Goal: Transaction & Acquisition: Subscribe to service/newsletter

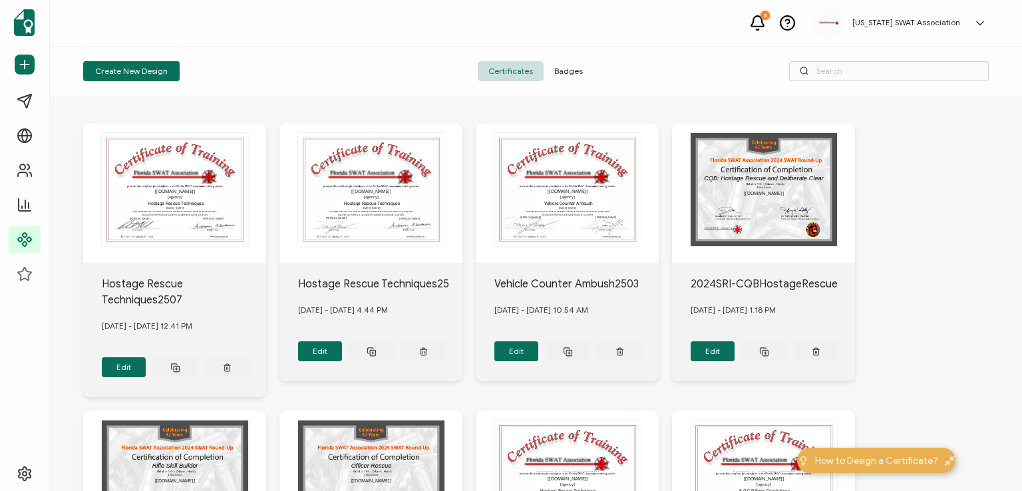
click at [563, 71] on span "Badges" at bounding box center [569, 71] width 50 height 20
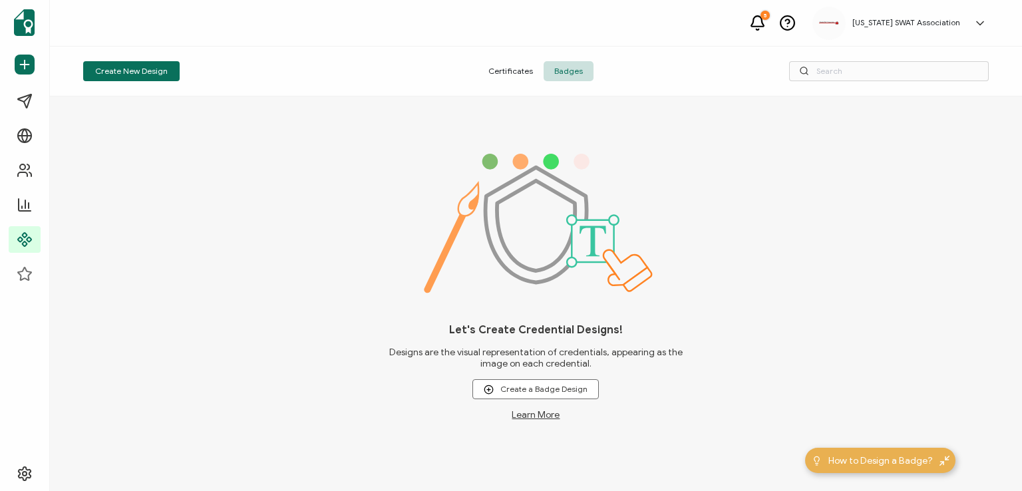
click at [506, 73] on span "Certificates" at bounding box center [511, 71] width 66 height 20
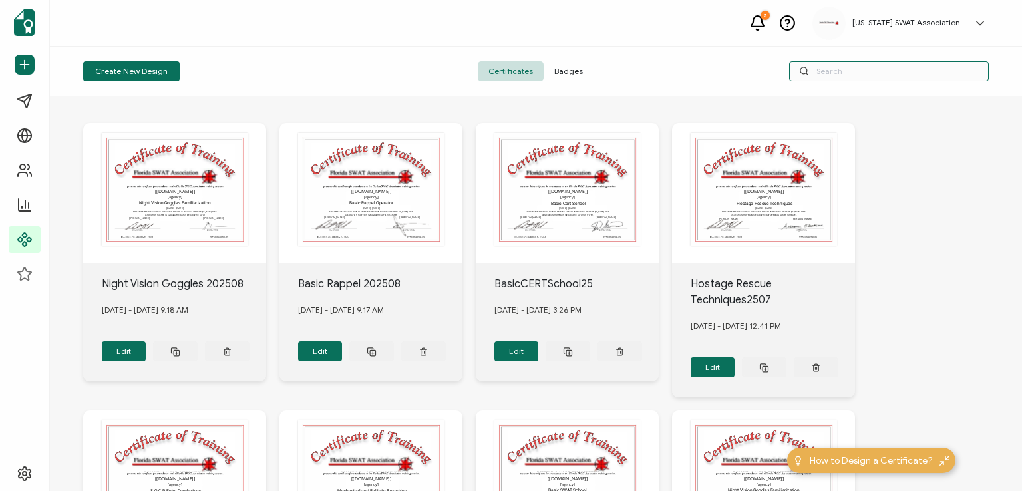
click at [827, 67] on input "text" at bounding box center [889, 71] width 200 height 20
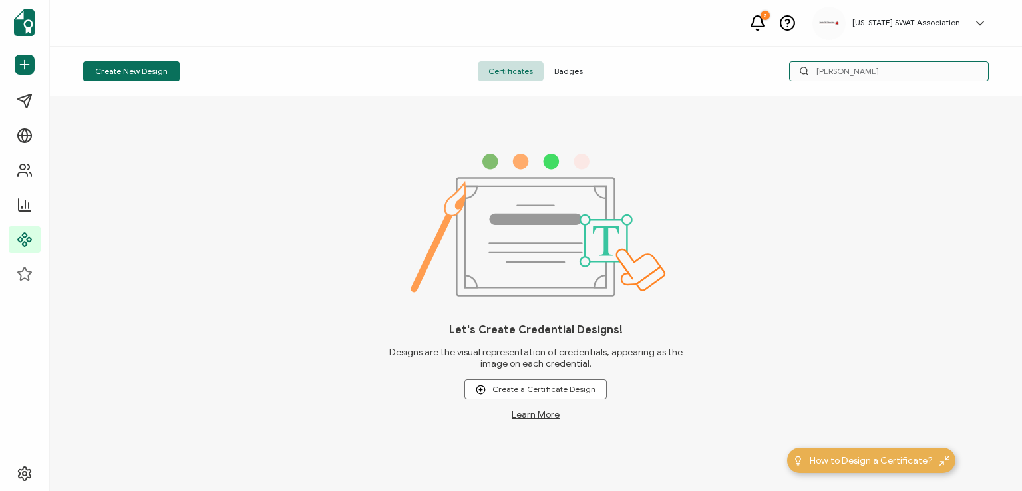
drag, startPoint x: 842, startPoint y: 71, endPoint x: 796, endPoint y: 73, distance: 45.3
click at [796, 73] on input "[PERSON_NAME]" at bounding box center [889, 71] width 200 height 20
drag, startPoint x: 846, startPoint y: 73, endPoint x: 818, endPoint y: 73, distance: 27.9
click at [818, 73] on input "quick" at bounding box center [889, 71] width 200 height 20
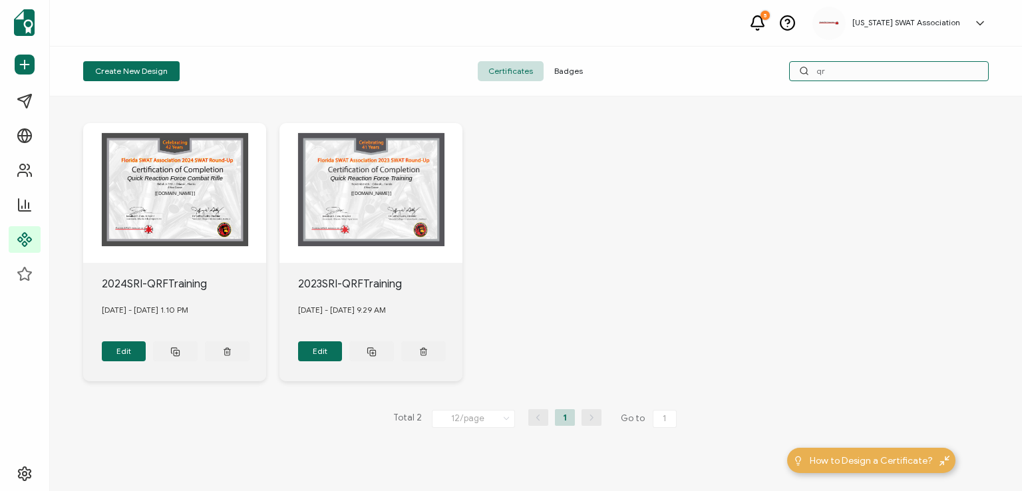
type input "q"
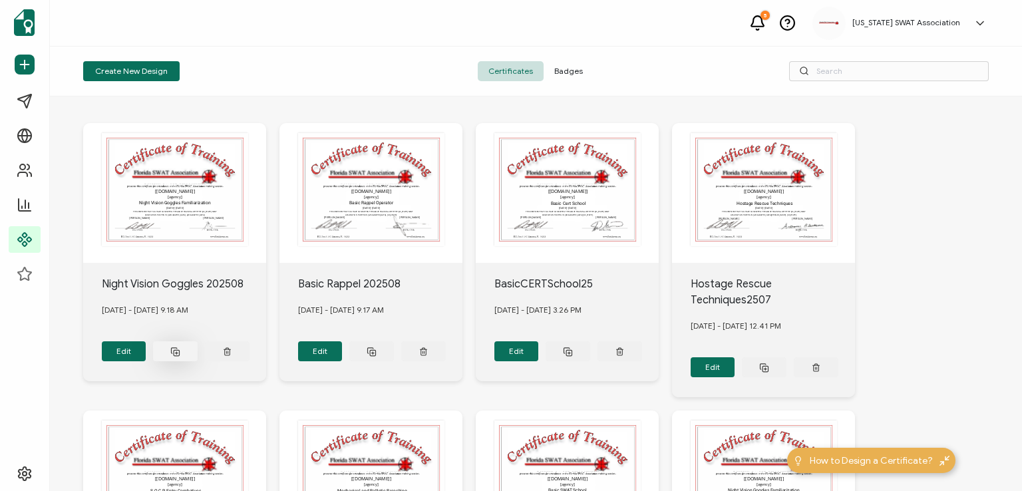
click at [173, 347] on icon at bounding box center [175, 352] width 10 height 10
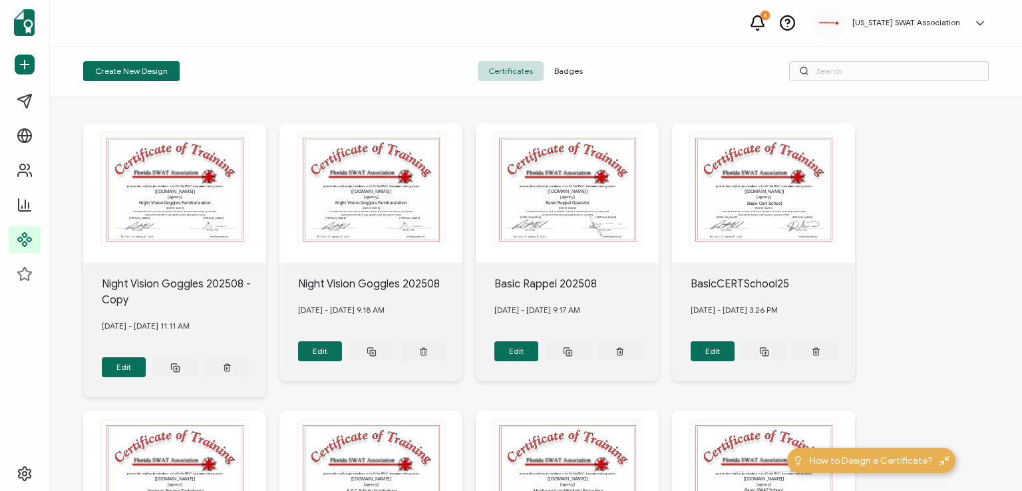
click at [158, 203] on div "The recipient’s full name, which will be automatically filled based on the info…" at bounding box center [174, 193] width 183 height 140
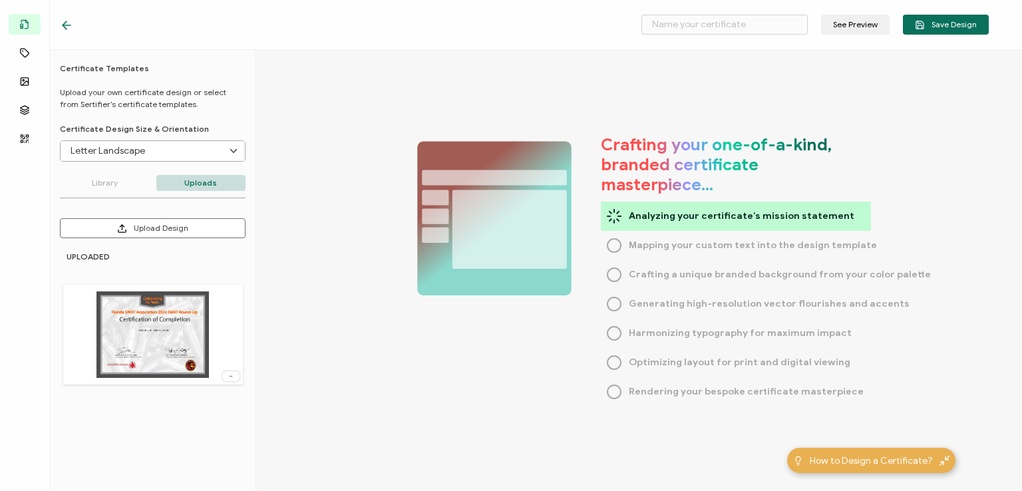
type input "Night Vision Goggles 202508 - Copy"
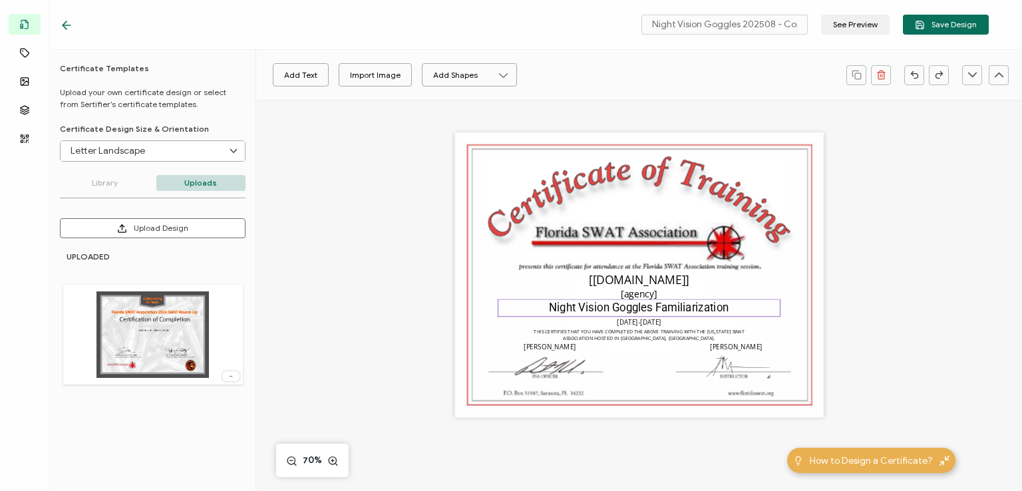
click at [652, 308] on pre "Night Vision Goggles Familiarization" at bounding box center [639, 307] width 180 height 13
click at [647, 308] on pre "Night Vision Goggles Familiarization" at bounding box center [639, 307] width 180 height 13
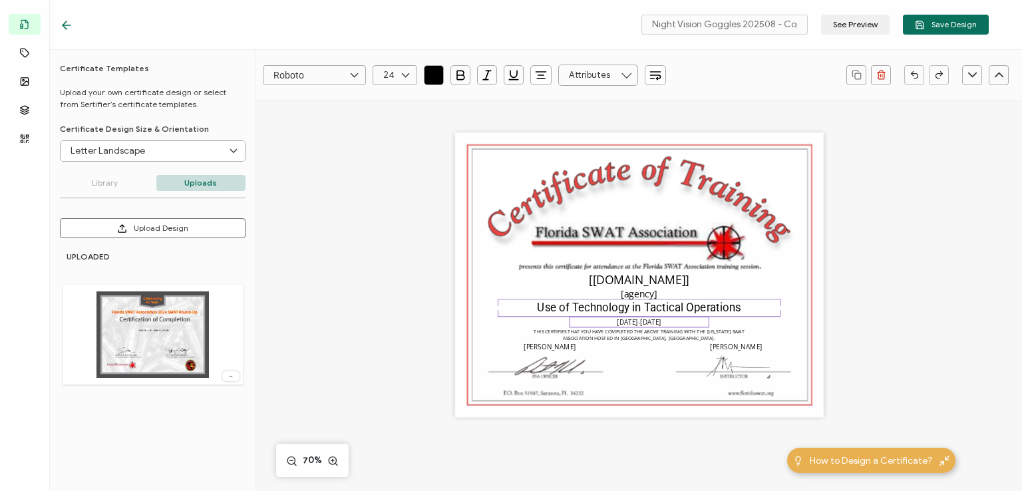
click at [640, 324] on pre "[DATE]-[DATE]" at bounding box center [639, 322] width 45 height 9
click at [639, 323] on pre "[DATE]-[DATE]" at bounding box center [639, 322] width 45 height 9
click at [730, 346] on pre "[PERSON_NAME]" at bounding box center [736, 347] width 52 height 9
click at [731, 347] on pre "[PERSON_NAME]" at bounding box center [736, 347] width 52 height 9
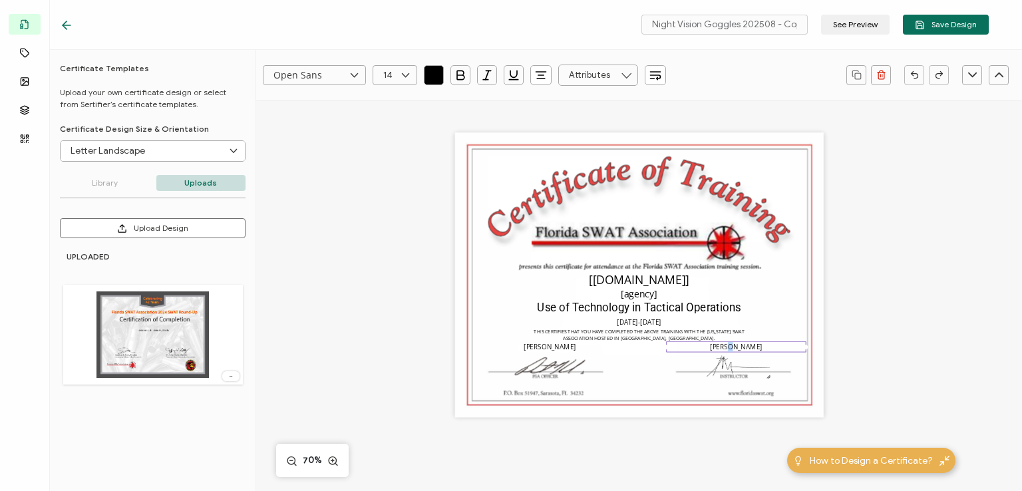
click at [731, 347] on pre "[PERSON_NAME]" at bounding box center [736, 347] width 52 height 9
click at [726, 366] on img at bounding box center [736, 366] width 73 height 29
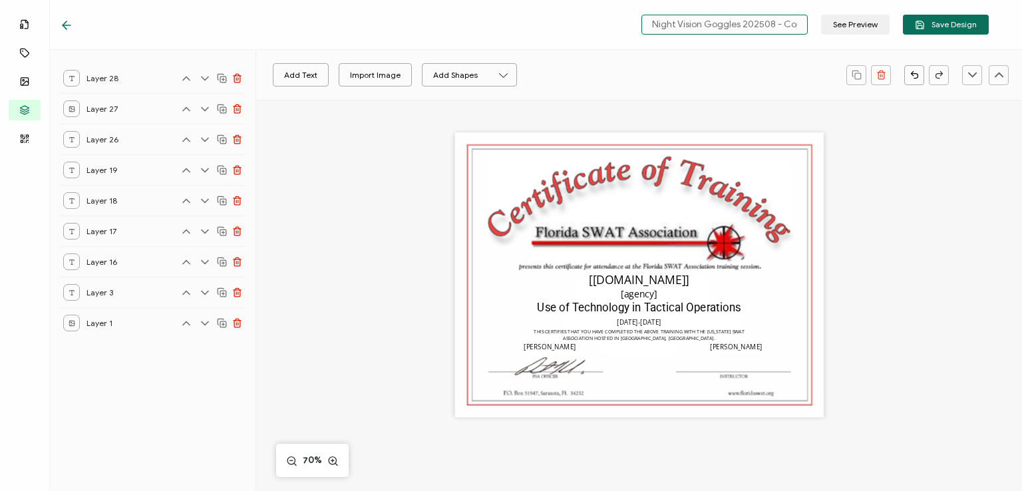
drag, startPoint x: 745, startPoint y: 24, endPoint x: 630, endPoint y: 24, distance: 115.1
click at [630, 24] on div "Night Vision Goggles 202508 - Copy See Preview Save Design" at bounding box center [524, 25] width 995 height 50
type input "UseofTech202508"
click at [943, 27] on span "Save Design" at bounding box center [946, 25] width 62 height 10
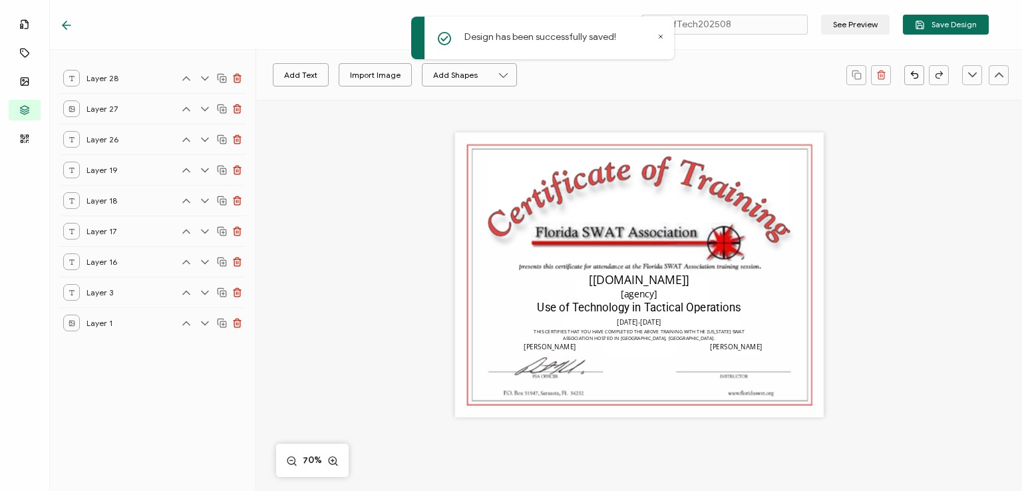
click at [67, 18] on div at bounding box center [70, 24] width 20 height 13
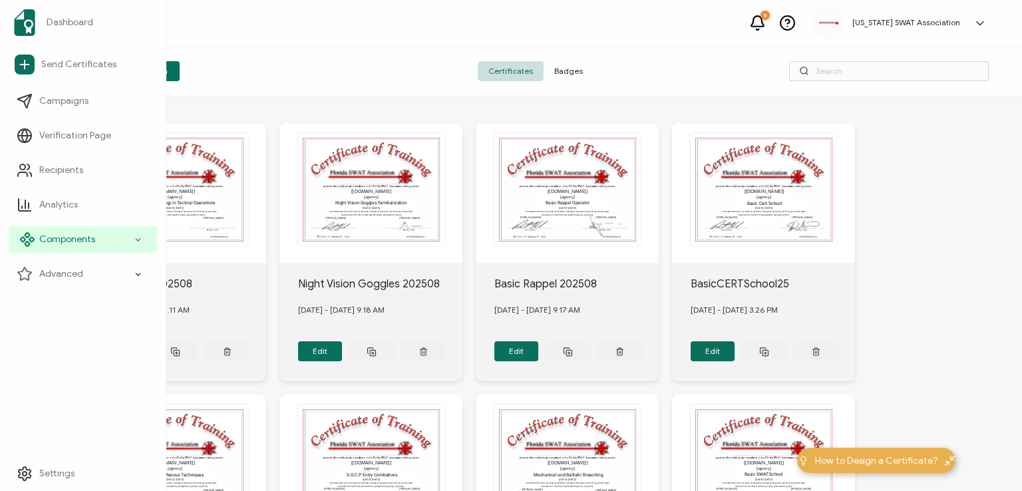
click at [79, 238] on span "Components" at bounding box center [67, 239] width 56 height 13
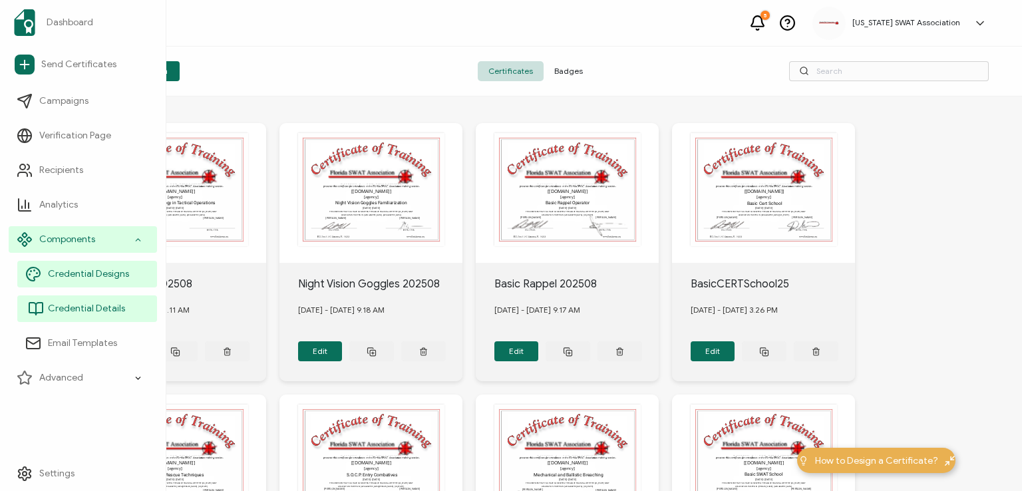
click at [88, 304] on span "Credential Details" at bounding box center [86, 308] width 77 height 13
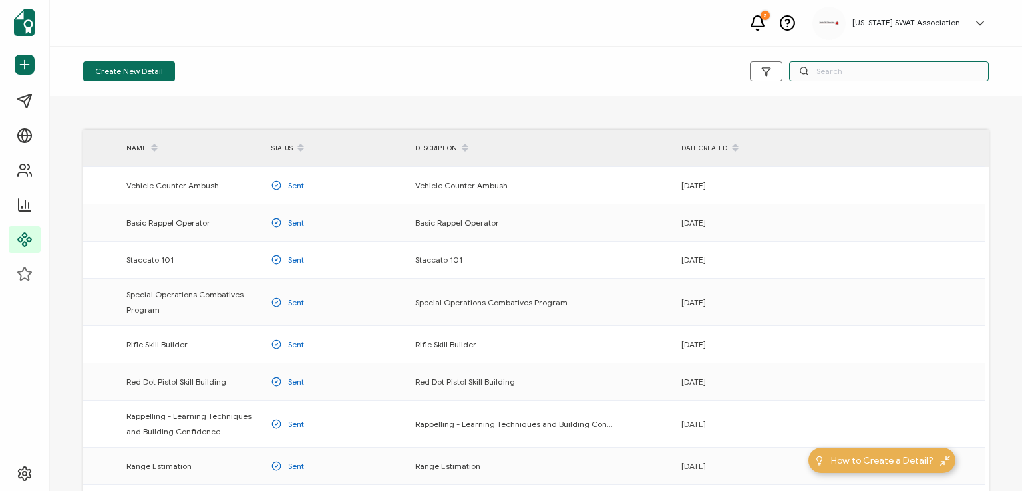
click at [857, 70] on input "text" at bounding box center [889, 71] width 200 height 20
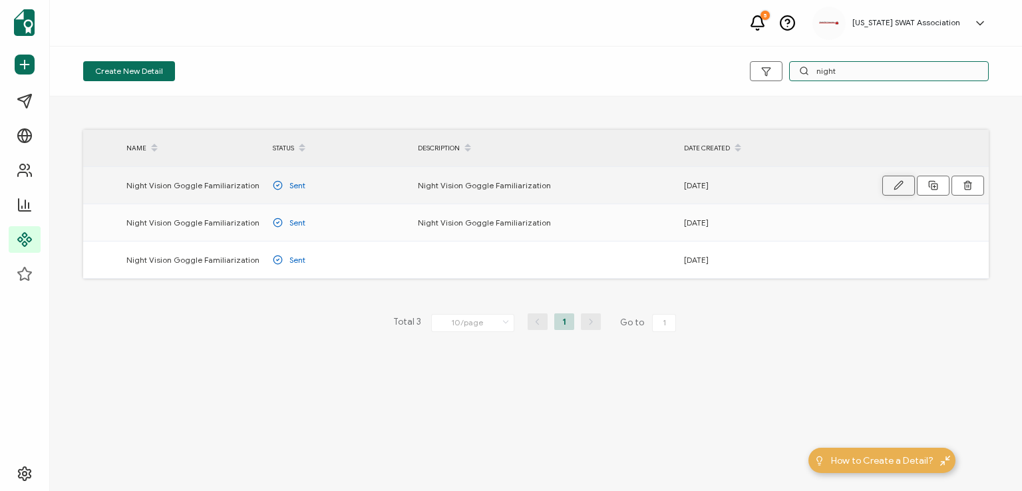
type input "night"
click at [897, 187] on icon "button" at bounding box center [899, 185] width 10 height 10
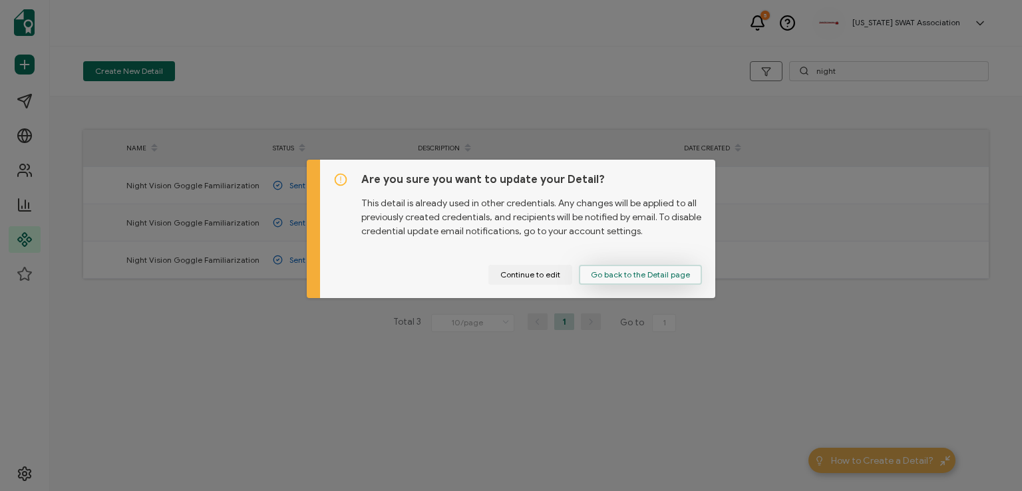
click at [623, 277] on span "Go back to the Detail page" at bounding box center [640, 275] width 99 height 8
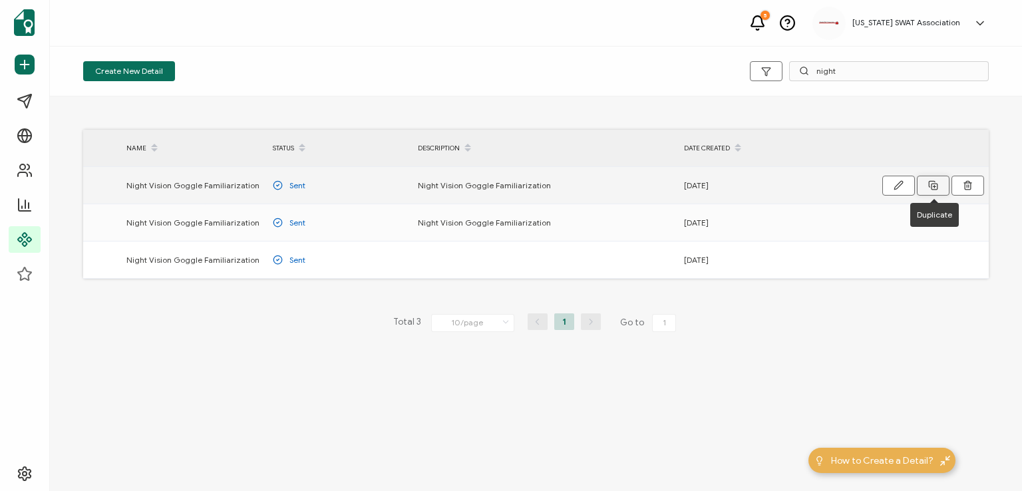
click at [934, 186] on line at bounding box center [934, 187] width 0 height 3
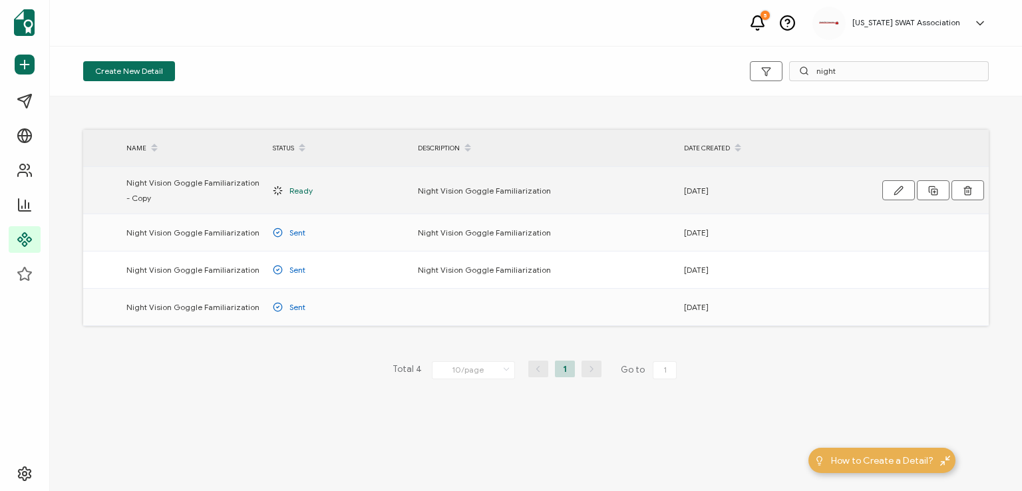
click at [210, 182] on span "Night Vision Goggle Familiarization - Copy" at bounding box center [192, 190] width 133 height 31
click at [900, 184] on button "button" at bounding box center [898, 190] width 33 height 20
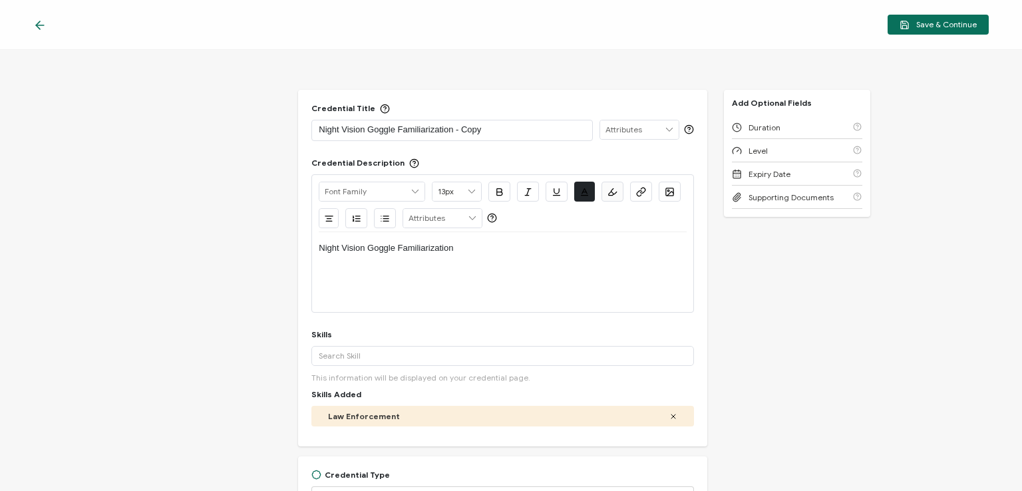
click at [37, 23] on icon at bounding box center [39, 25] width 13 height 13
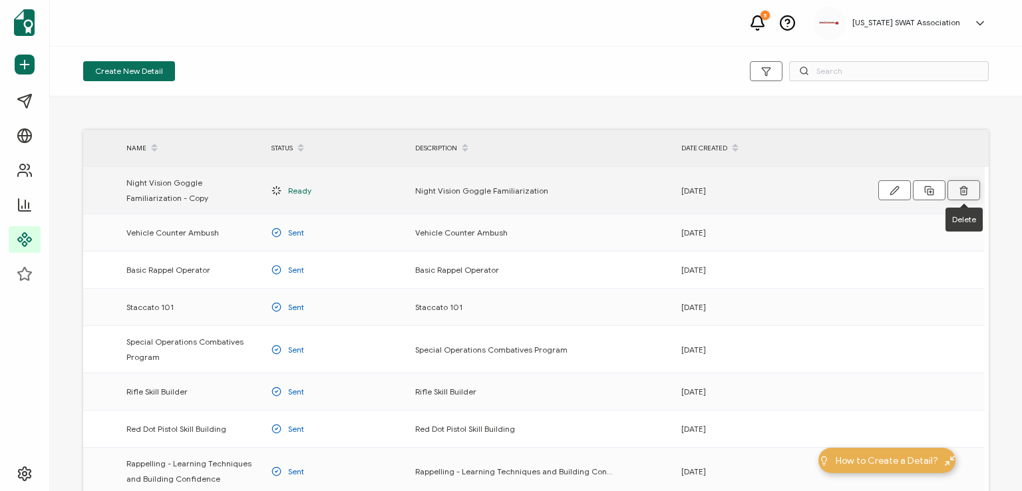
click at [966, 192] on icon at bounding box center [964, 191] width 6 height 7
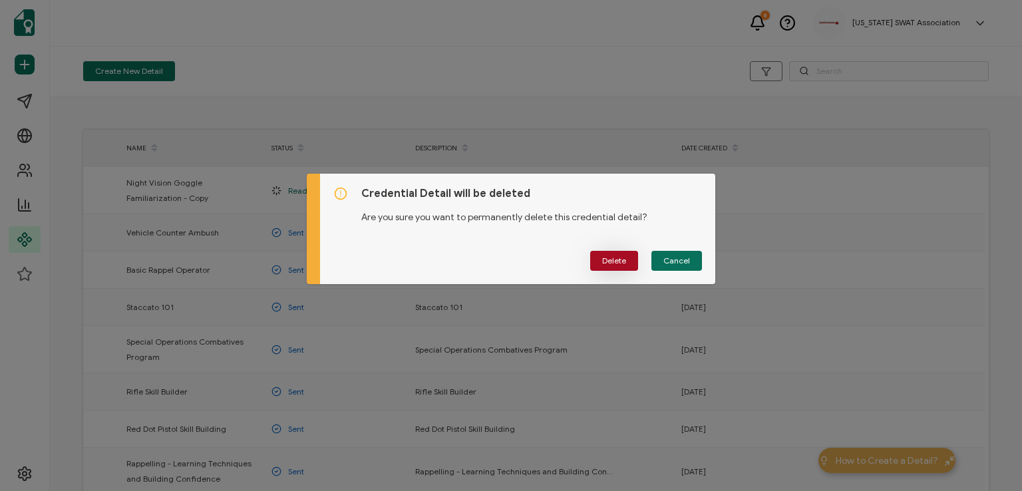
click at [613, 257] on span "Delete" at bounding box center [614, 261] width 24 height 8
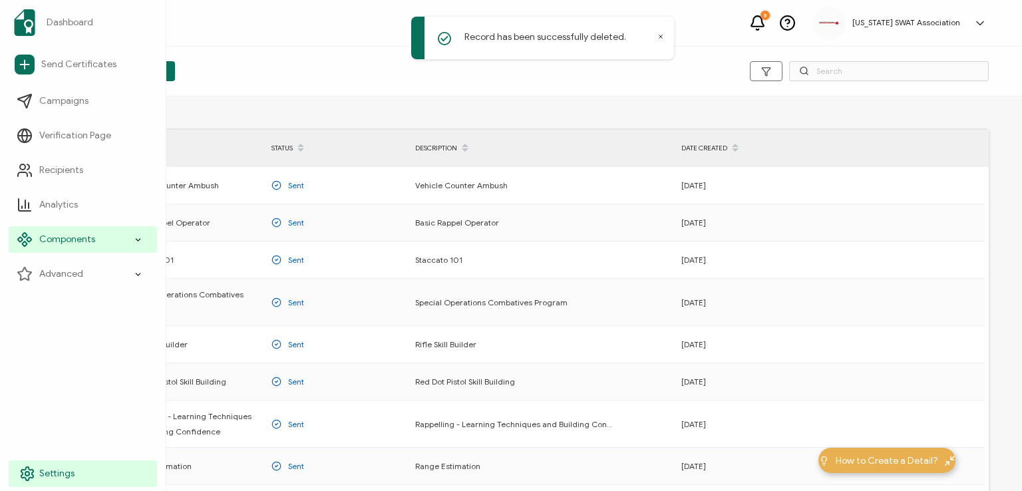
drag, startPoint x: 27, startPoint y: 469, endPoint x: 40, endPoint y: 472, distance: 13.6
click at [27, 469] on icon at bounding box center [27, 474] width 16 height 16
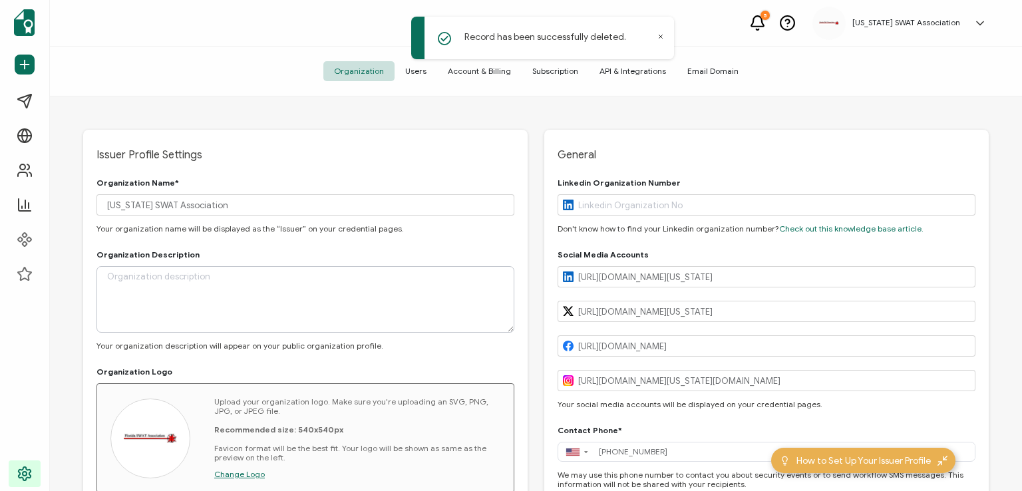
type input "[GEOGRAPHIC_DATA]"
type input "[US_STATE]"
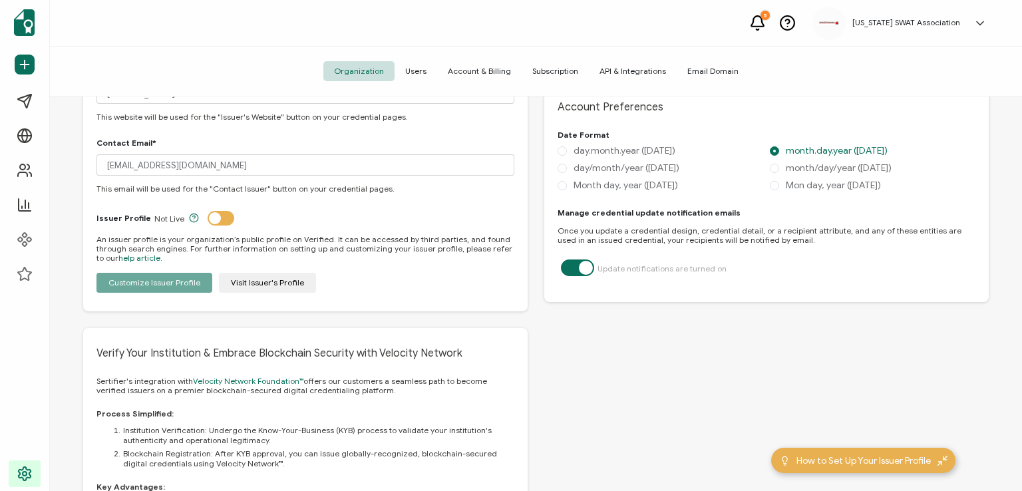
scroll to position [599, 0]
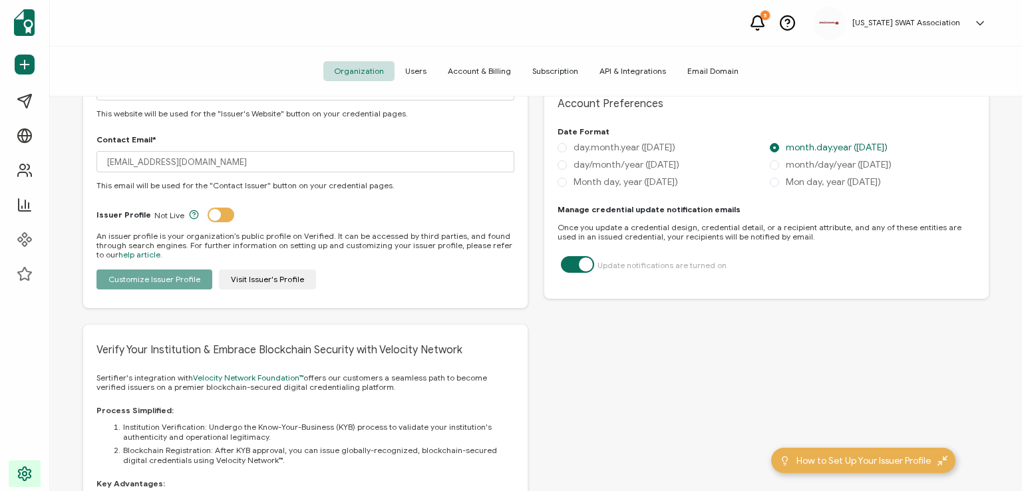
click at [243, 277] on div "Customize Issuer Profile Visit Issuer's Profile" at bounding box center [305, 279] width 418 height 20
click at [252, 276] on div "Customize Issuer Profile Visit Issuer's Profile" at bounding box center [305, 279] width 418 height 20
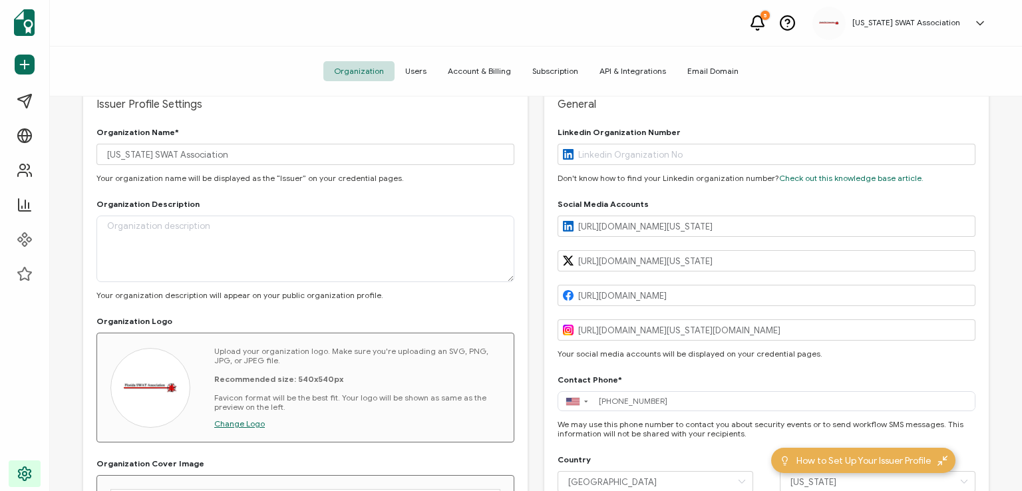
scroll to position [0, 0]
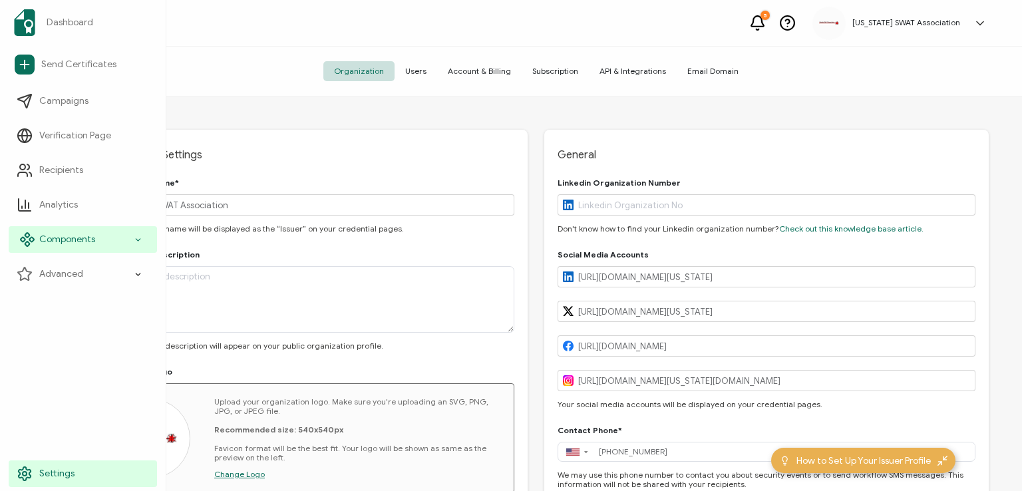
click at [84, 235] on span "Components" at bounding box center [67, 239] width 56 height 13
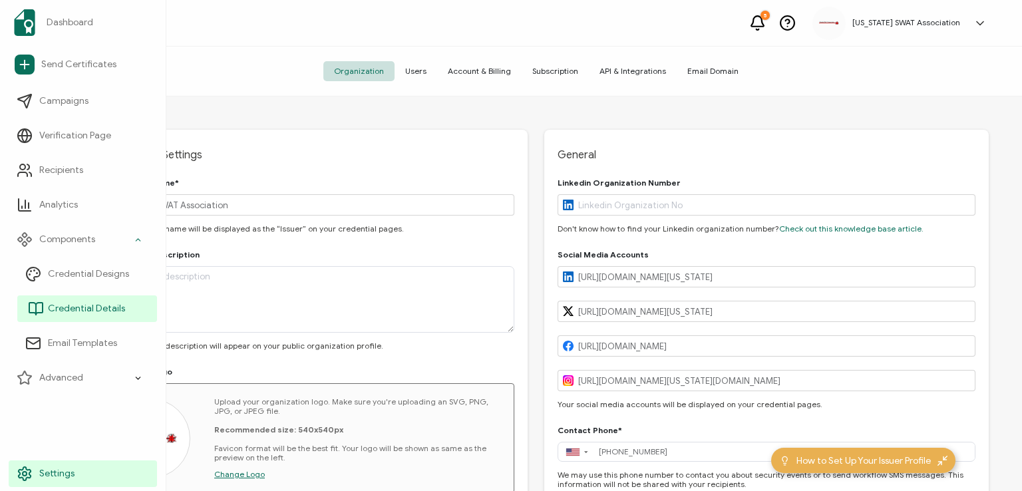
click at [83, 306] on span "Credential Details" at bounding box center [86, 308] width 77 height 13
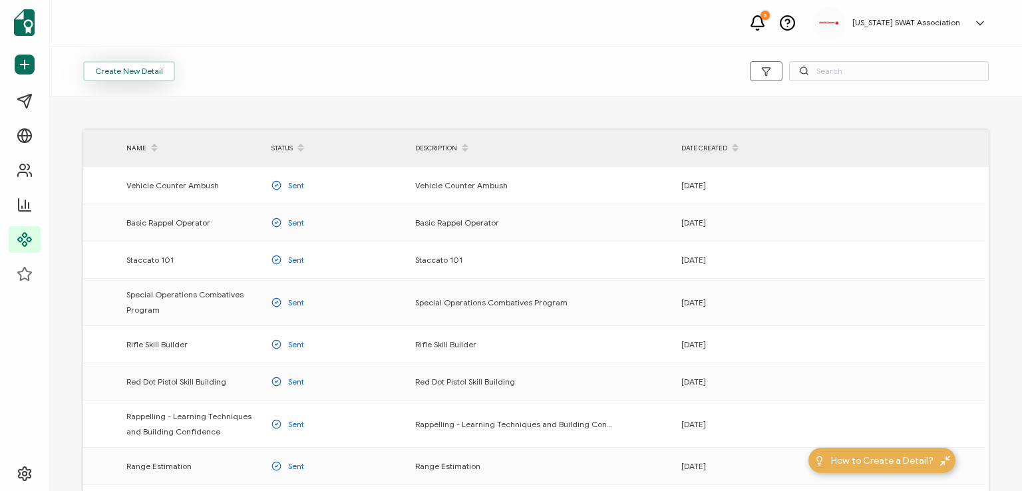
click at [138, 69] on button "Create New Detail" at bounding box center [129, 71] width 92 height 20
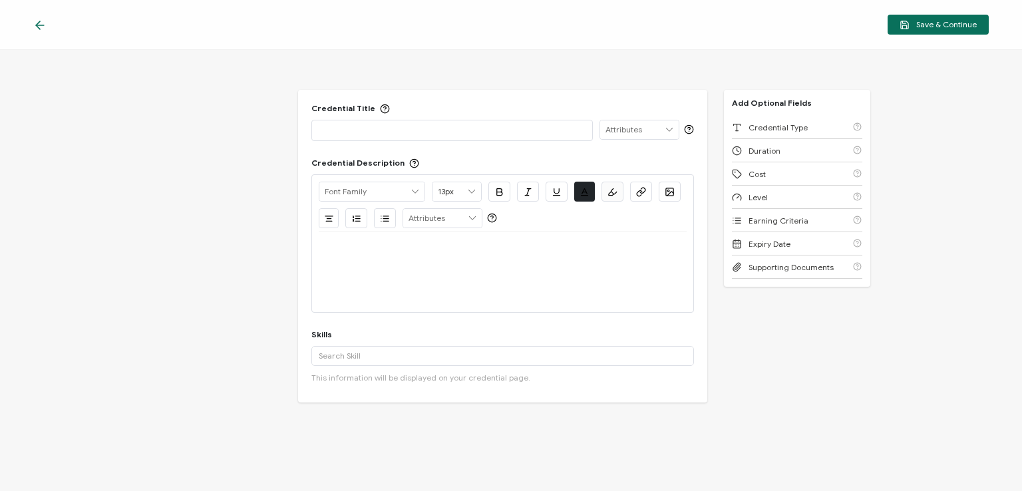
click at [329, 130] on p at bounding box center [452, 129] width 266 height 13
click at [665, 127] on icon at bounding box center [669, 129] width 12 height 19
click at [421, 250] on p at bounding box center [502, 248] width 367 height 12
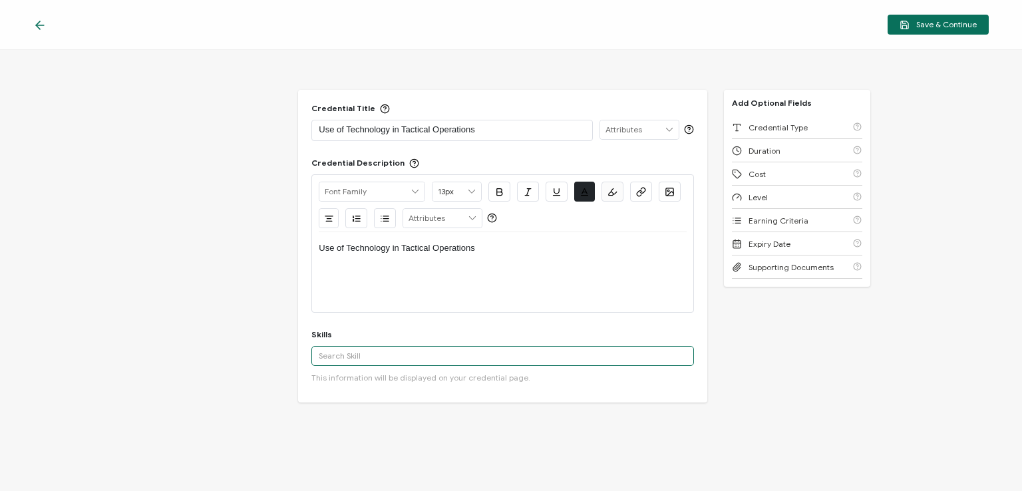
click at [473, 349] on input "text" at bounding box center [502, 356] width 382 height 20
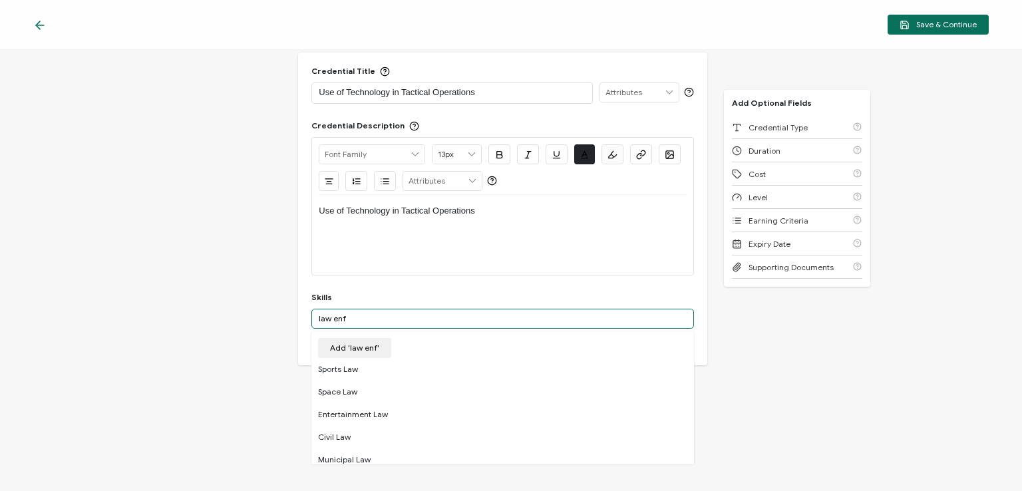
scroll to position [71, 0]
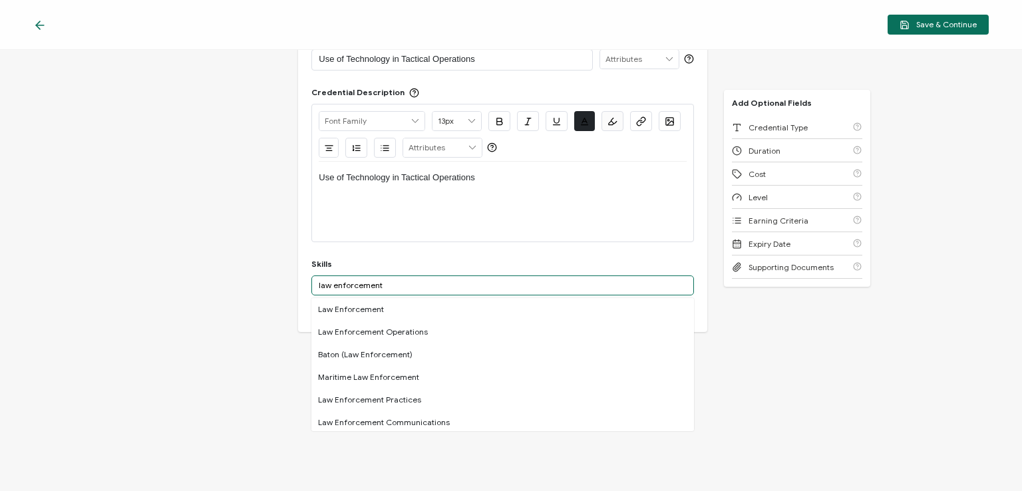
click at [335, 280] on input "law enforcement" at bounding box center [502, 285] width 382 height 20
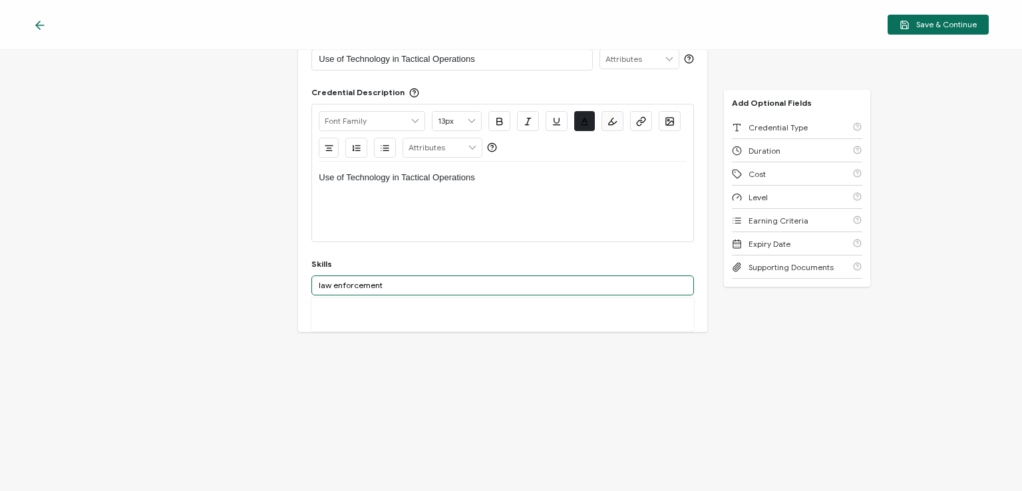
click at [398, 283] on input "law enforcement" at bounding box center [502, 285] width 382 height 20
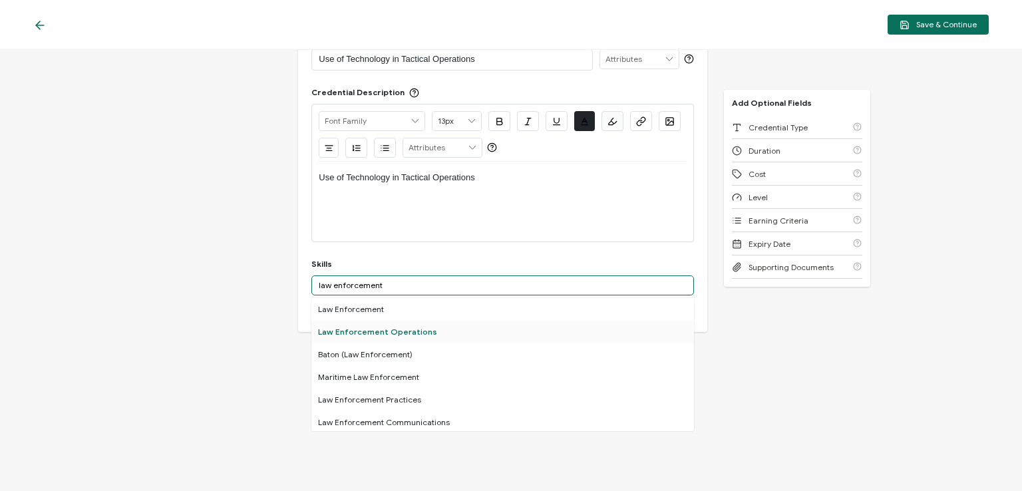
type input "law enforcement"
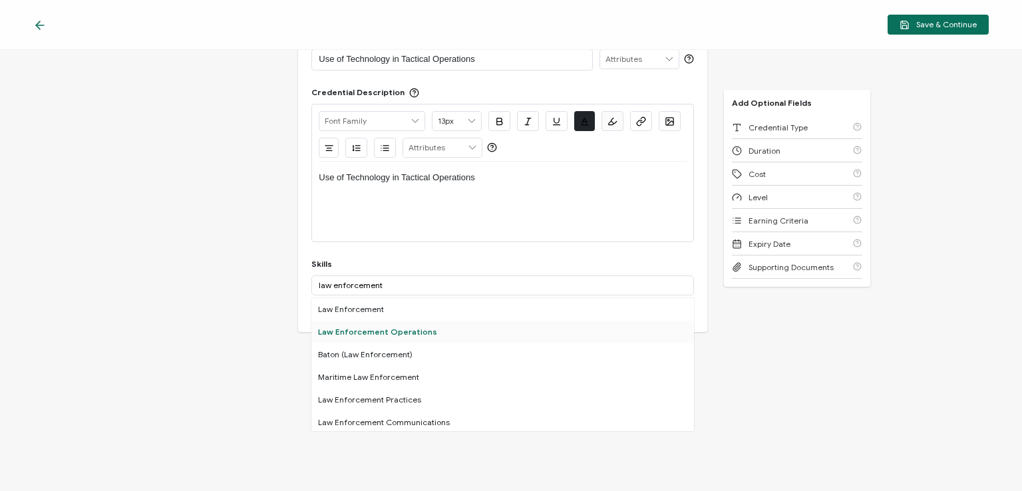
click at [383, 333] on div "Law Enforcement Operations" at bounding box center [502, 332] width 382 height 23
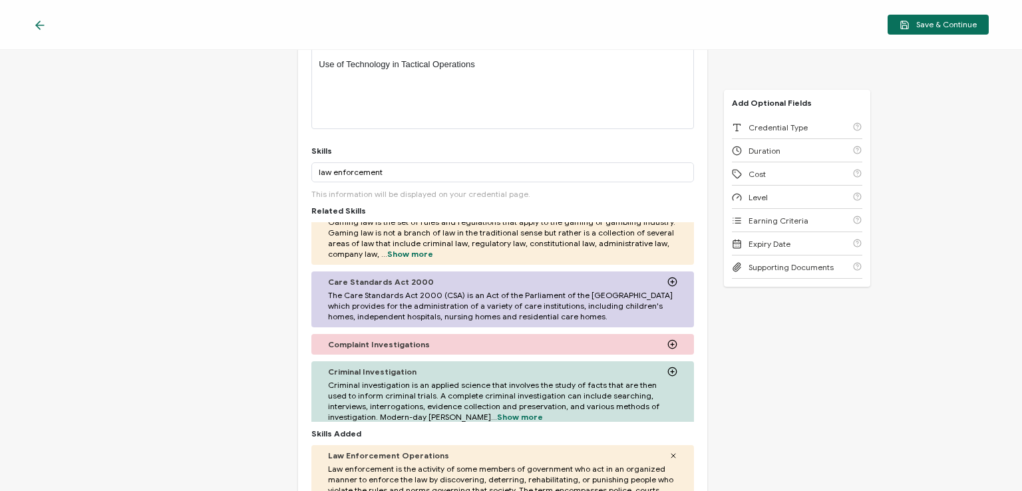
scroll to position [383, 0]
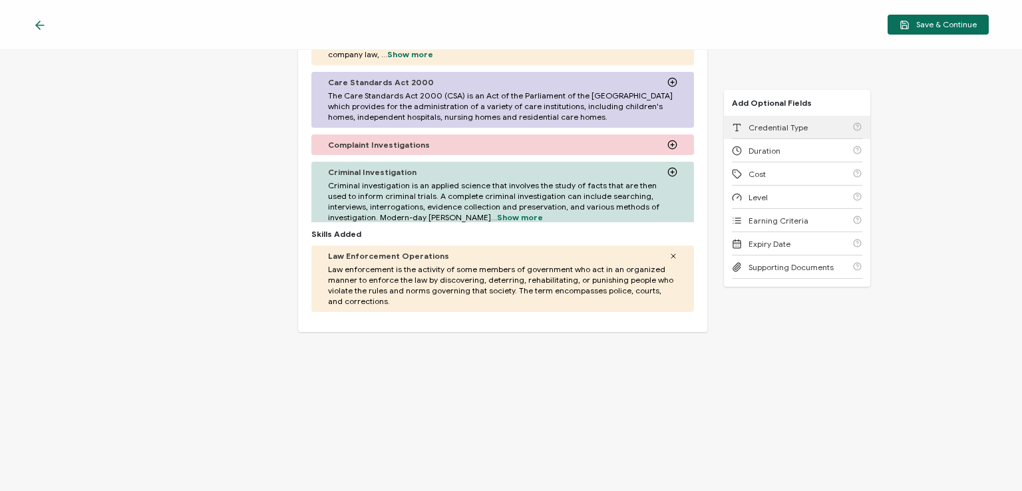
click at [788, 127] on span "Credential Type" at bounding box center [778, 127] width 59 height 10
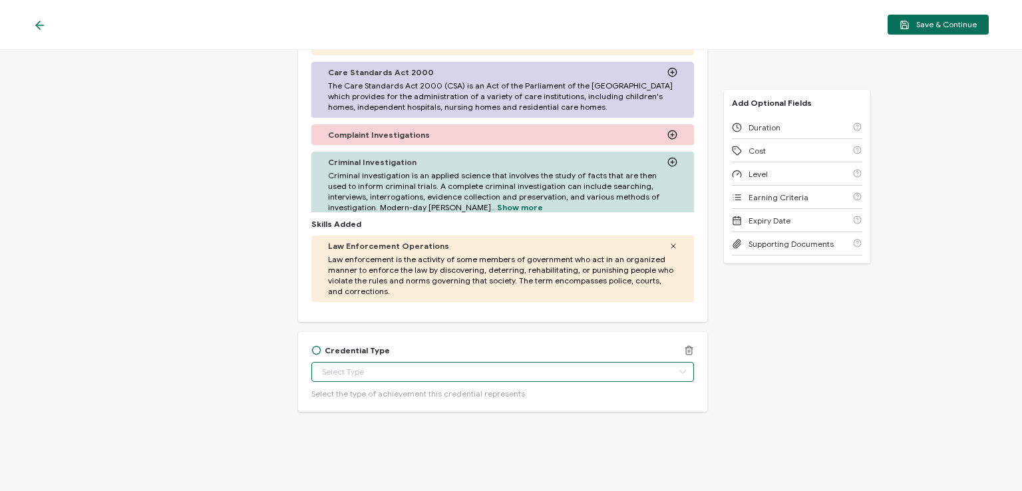
click at [633, 374] on input "text" at bounding box center [502, 372] width 382 height 20
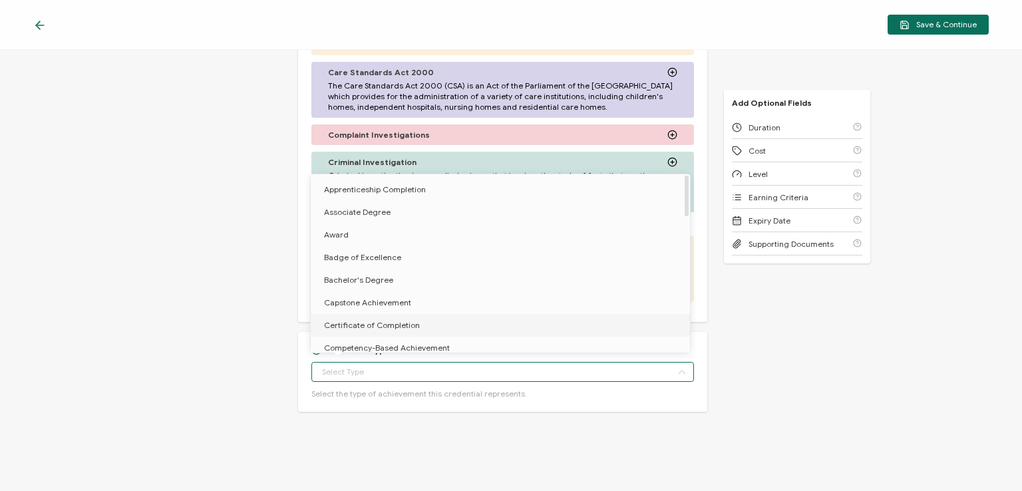
click at [447, 331] on li "Certificate of Completion" at bounding box center [502, 325] width 383 height 23
type input "Certificate of Completion"
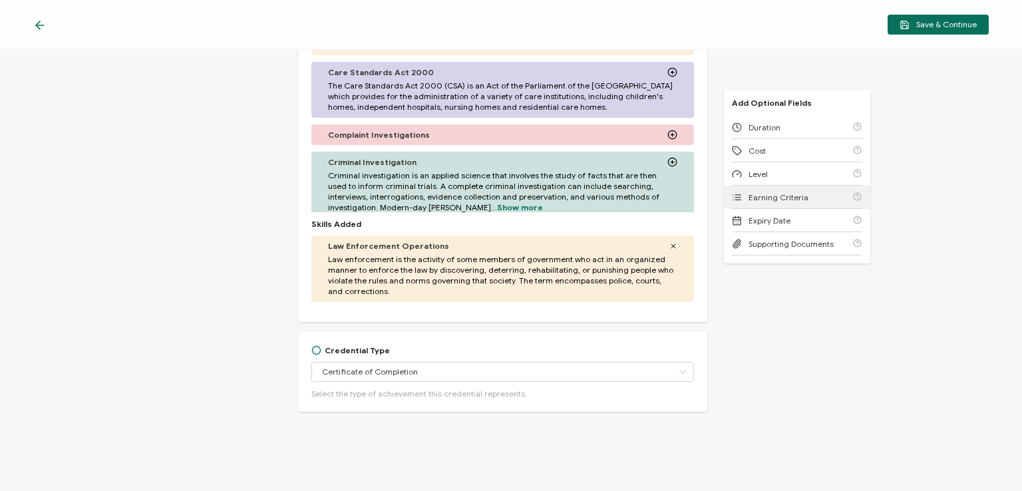
click at [814, 200] on div "Earning Criteria" at bounding box center [797, 197] width 130 height 23
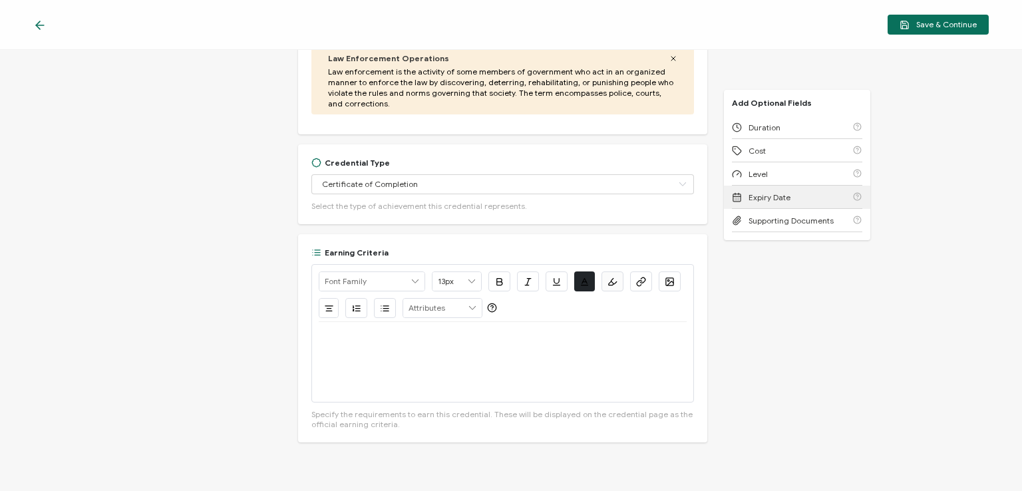
scroll to position [611, 0]
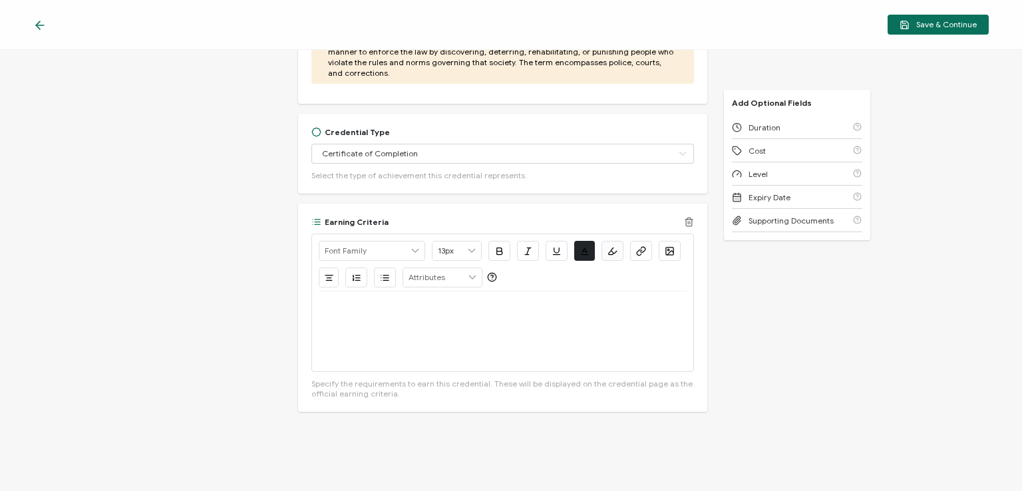
click at [590, 327] on div at bounding box center [502, 331] width 367 height 80
click at [912, 25] on span "Save & Continue" at bounding box center [938, 25] width 77 height 10
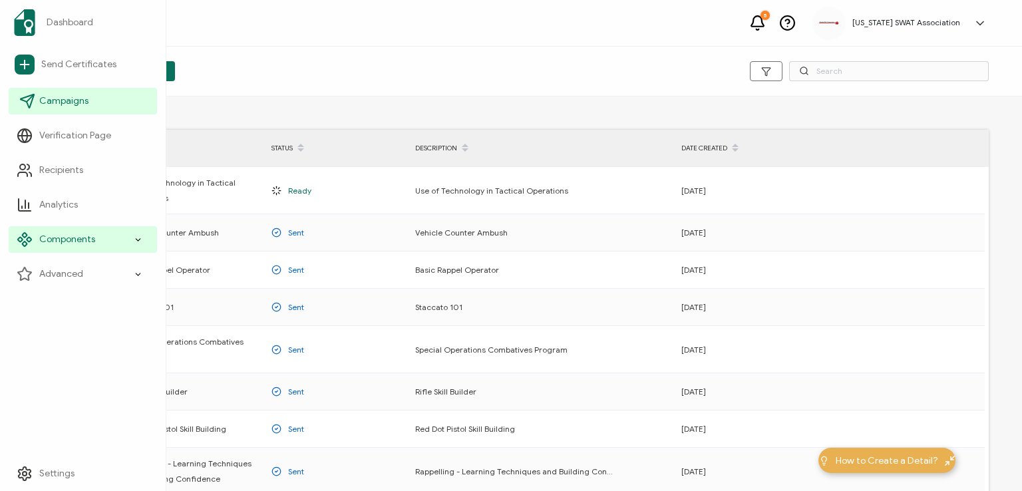
click at [79, 102] on span "Campaigns" at bounding box center [63, 100] width 49 height 13
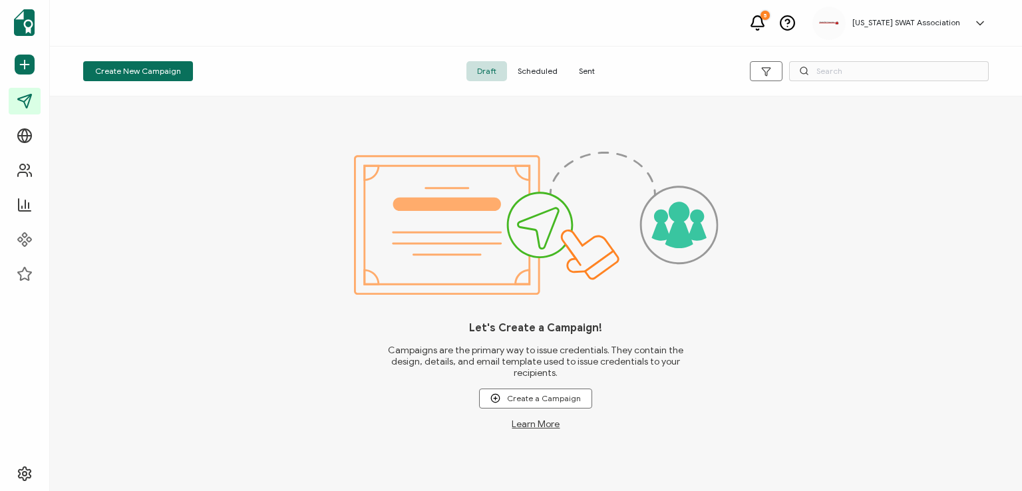
click at [548, 70] on span "Scheduled" at bounding box center [537, 71] width 61 height 20
click at [578, 65] on span "Sent" at bounding box center [586, 71] width 37 height 20
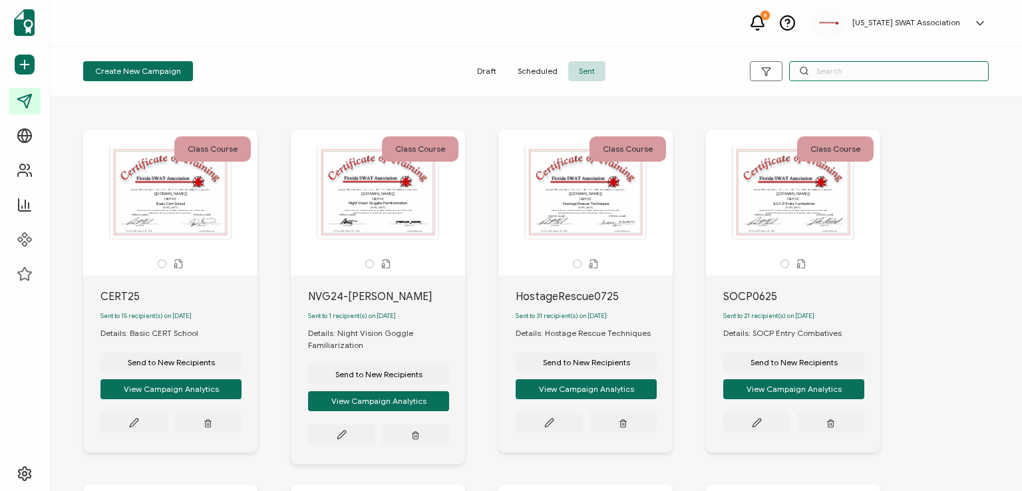
click at [830, 75] on input "text" at bounding box center [889, 71] width 200 height 20
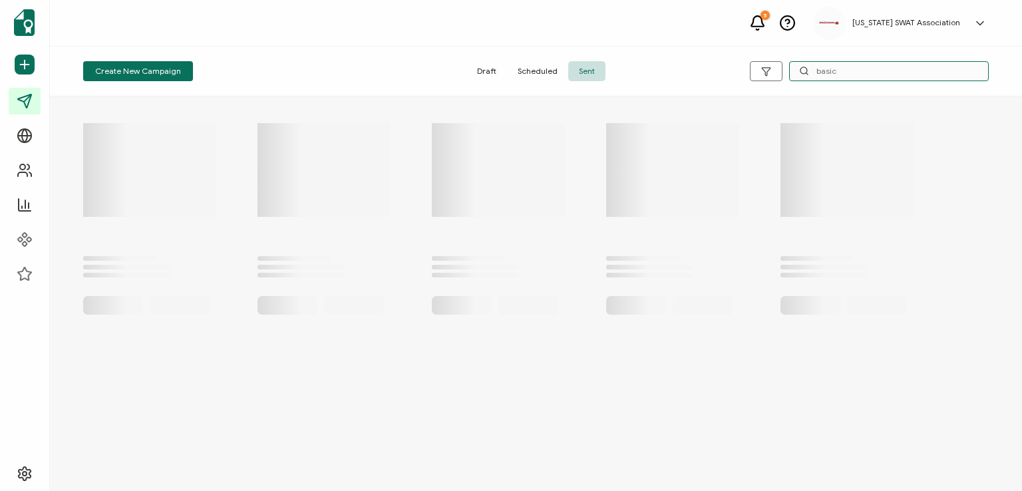
drag, startPoint x: 849, startPoint y: 73, endPoint x: 805, endPoint y: 72, distance: 43.9
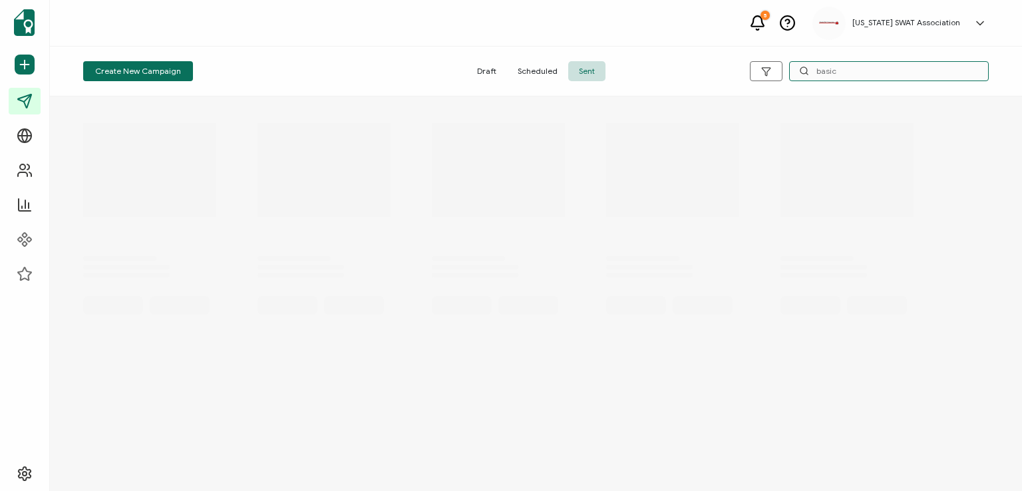
click at [805, 72] on div "basic" at bounding box center [889, 71] width 200 height 20
click at [862, 72] on input "rappel" at bounding box center [889, 71] width 200 height 20
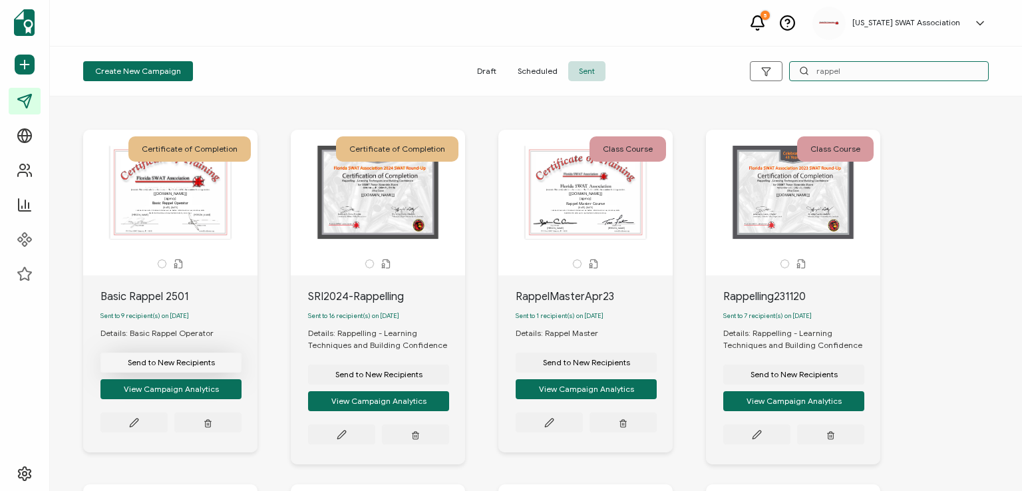
type input "rappel"
click at [179, 366] on span "Send to New Recipients" at bounding box center [171, 363] width 87 height 8
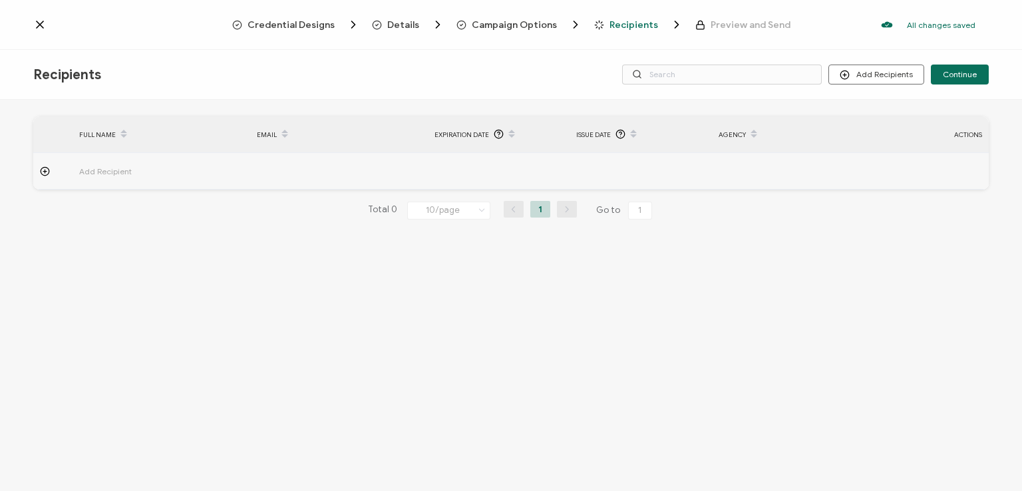
click at [314, 25] on span "Credential Designs" at bounding box center [291, 25] width 87 height 10
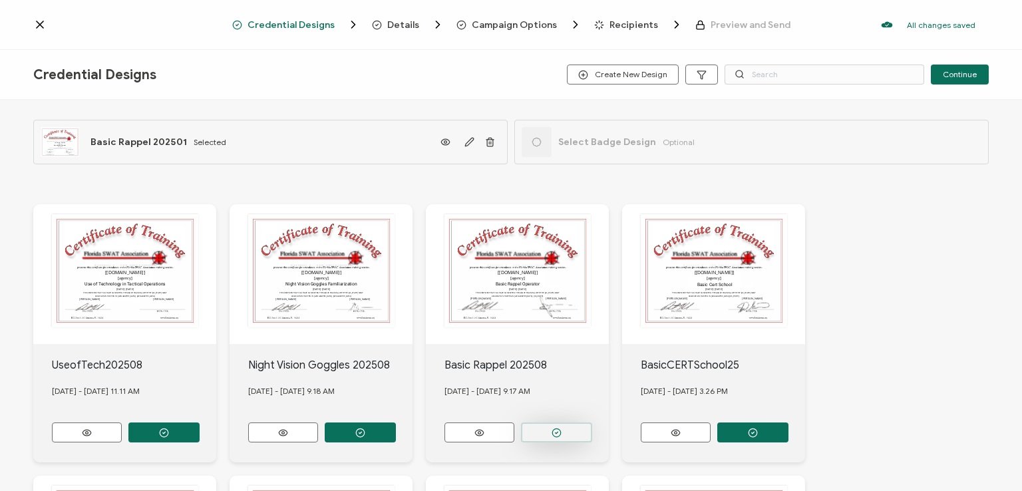
click at [169, 428] on icon "button" at bounding box center [164, 433] width 10 height 10
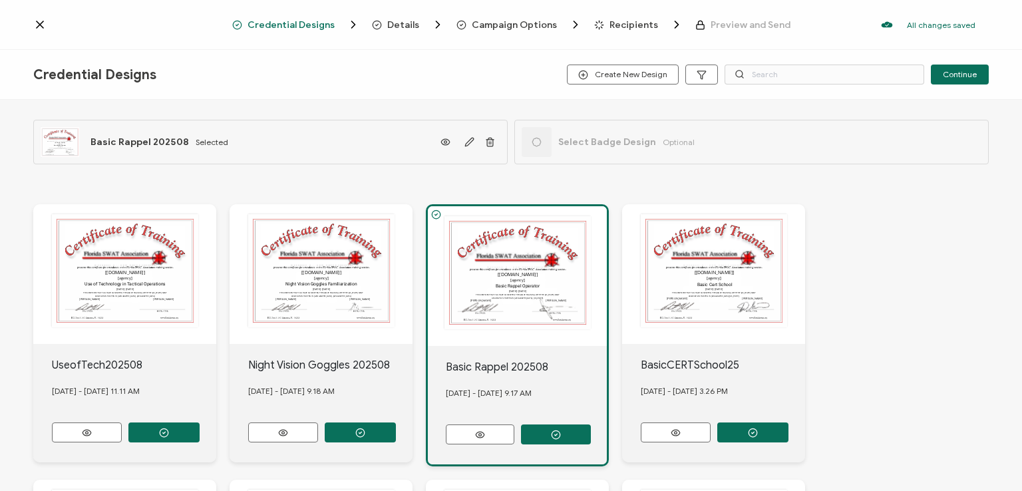
click at [397, 22] on span "Details" at bounding box center [403, 25] width 32 height 10
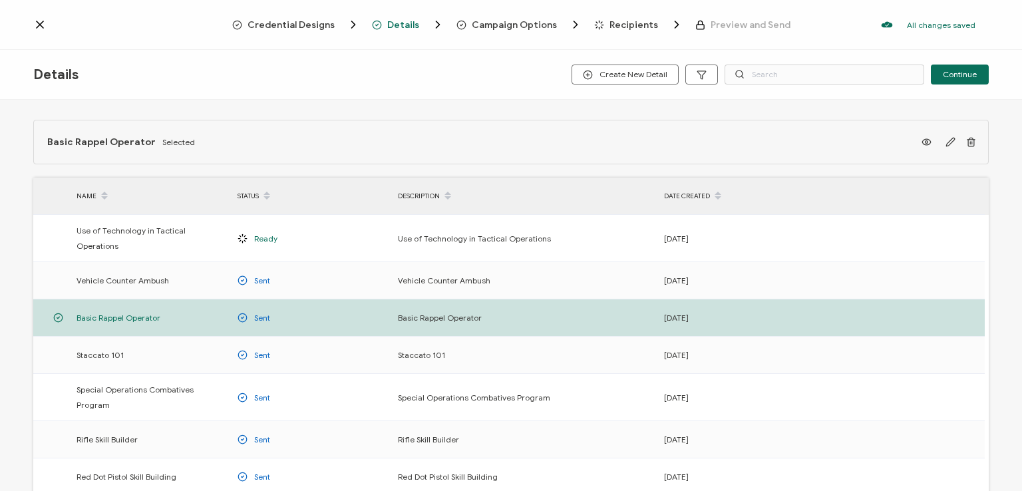
click at [484, 24] on span "Campaign Options" at bounding box center [514, 25] width 85 height 10
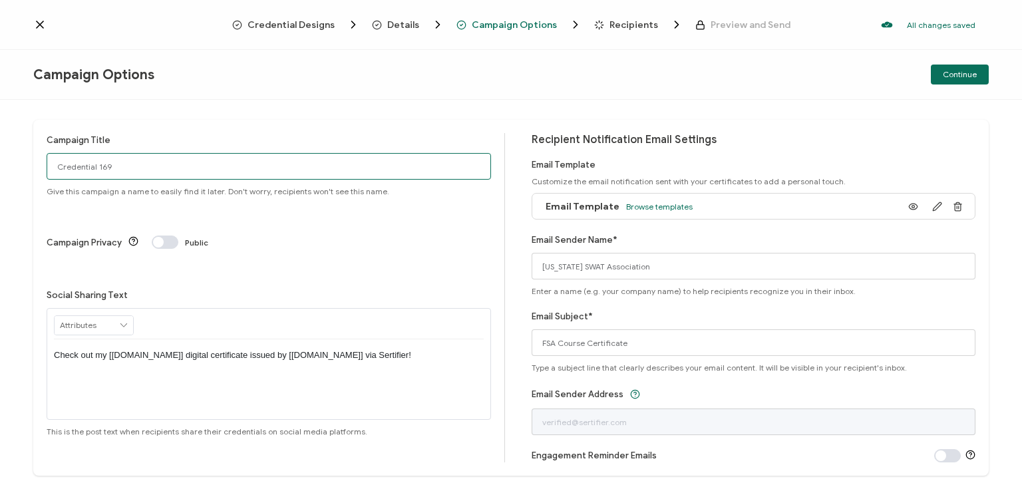
drag, startPoint x: 116, startPoint y: 168, endPoint x: 51, endPoint y: 168, distance: 65.2
click at [51, 168] on input "Credential 169" at bounding box center [269, 166] width 444 height 27
type input "BasicRappel2508"
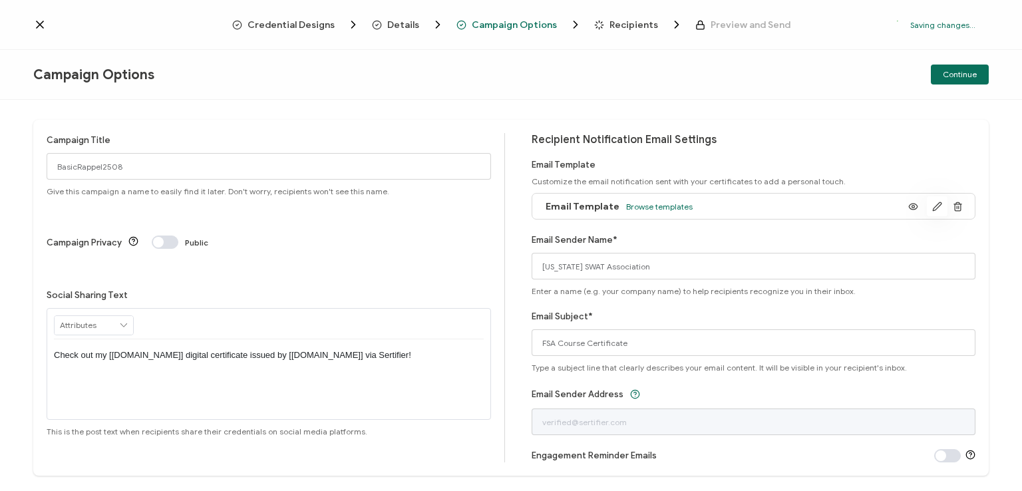
click at [932, 206] on icon "button" at bounding box center [937, 207] width 10 height 10
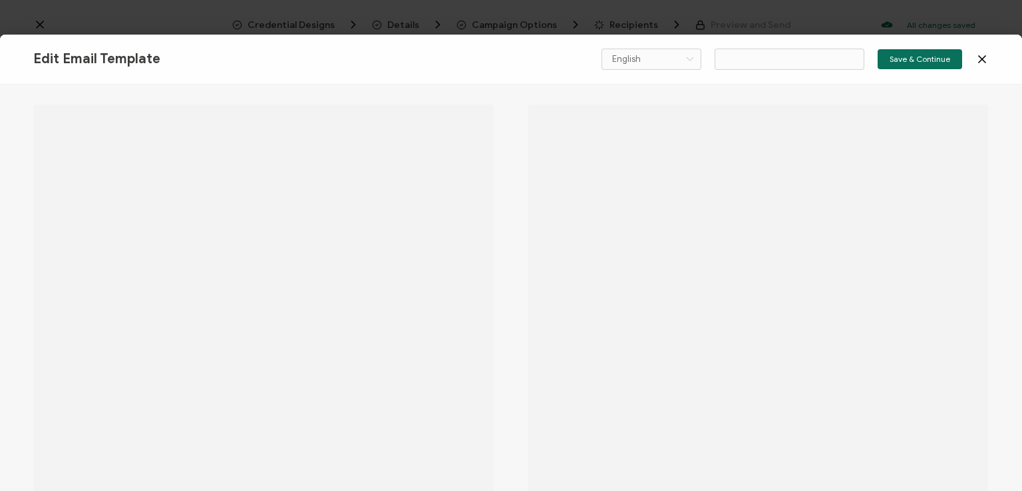
type input "Email Template"
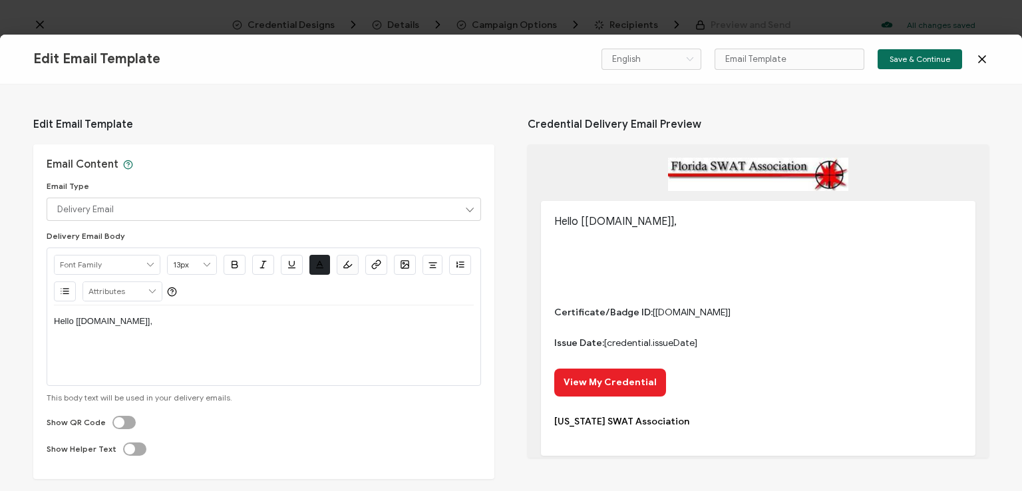
click at [986, 57] on icon at bounding box center [981, 59] width 13 height 13
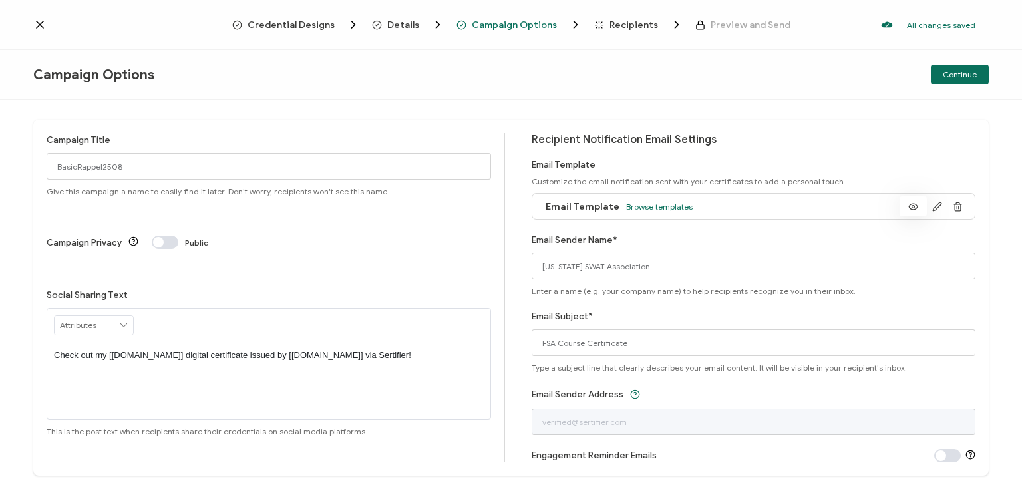
click at [910, 204] on icon at bounding box center [913, 207] width 17 height 10
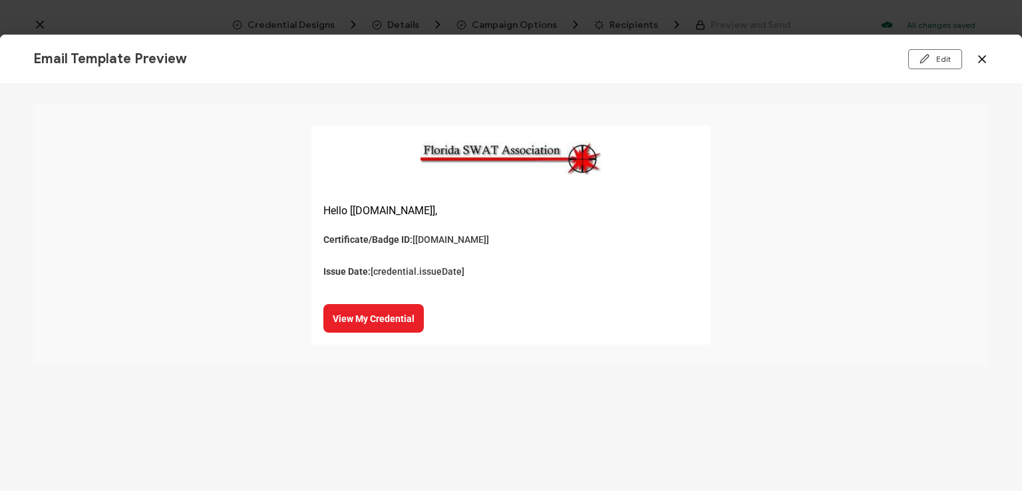
click at [981, 57] on icon at bounding box center [982, 59] width 7 height 7
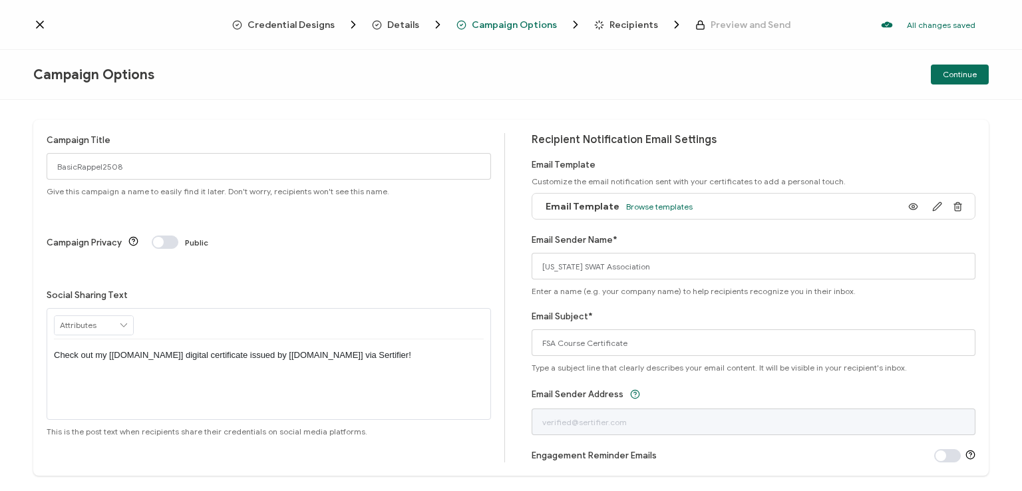
scroll to position [31, 0]
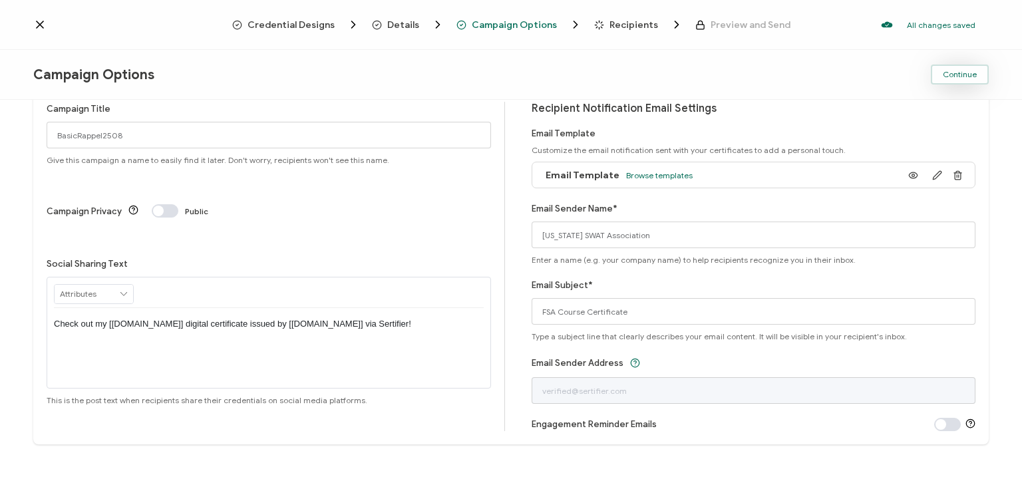
click at [955, 68] on button "Continue" at bounding box center [960, 75] width 58 height 20
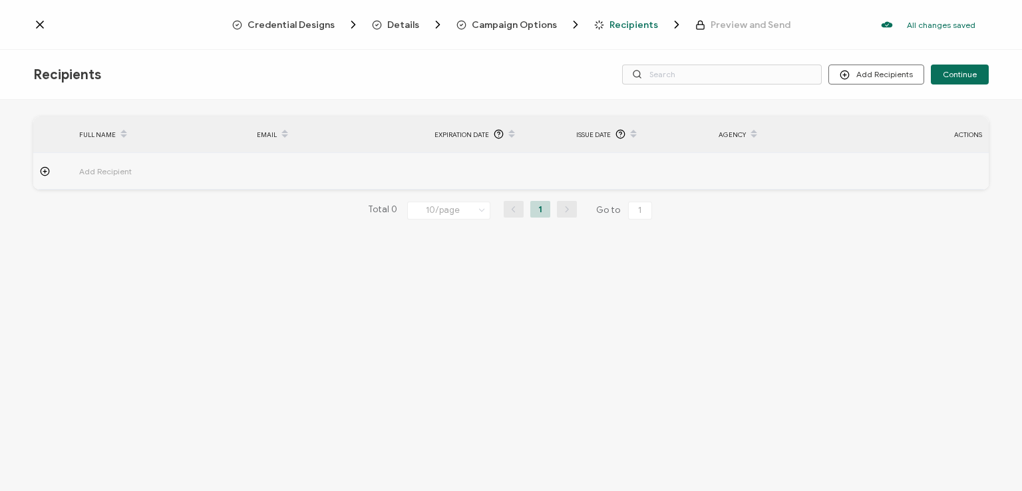
click at [504, 23] on span "Campaign Options" at bounding box center [514, 25] width 85 height 10
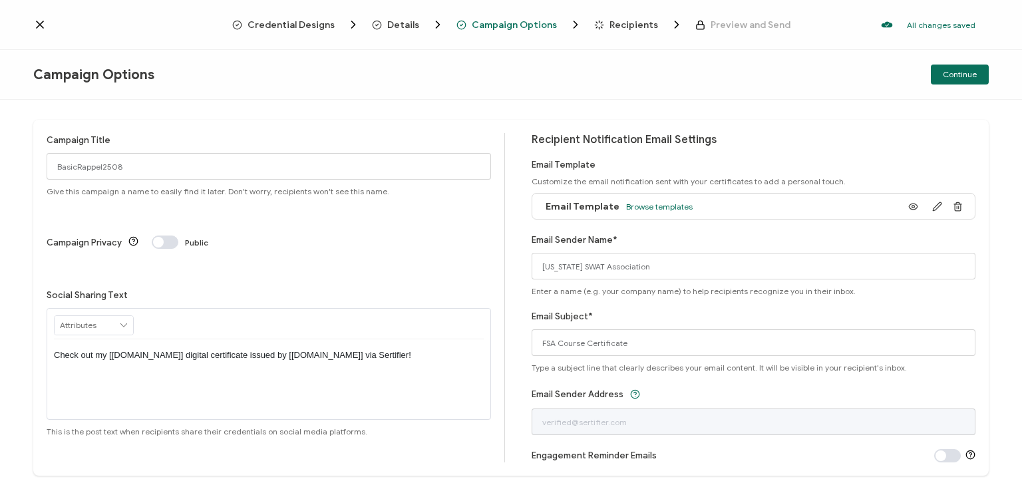
click at [403, 24] on span "Details" at bounding box center [403, 25] width 32 height 10
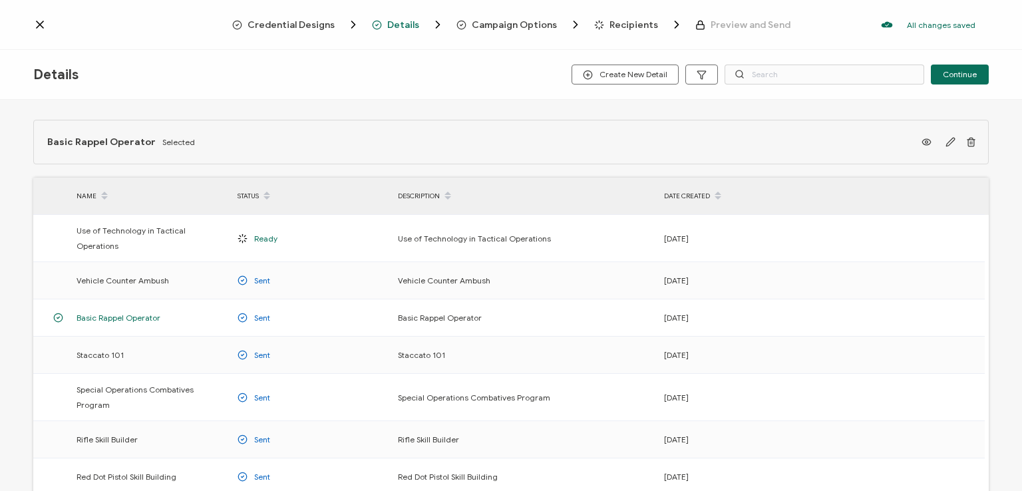
click at [292, 25] on span "Credential Designs" at bounding box center [291, 25] width 87 height 10
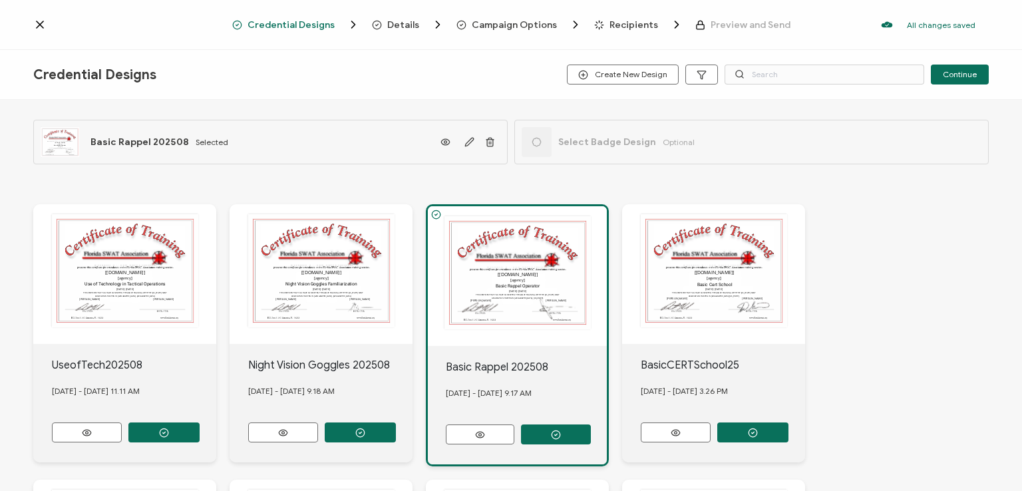
click at [634, 23] on span "Recipients" at bounding box center [633, 25] width 49 height 10
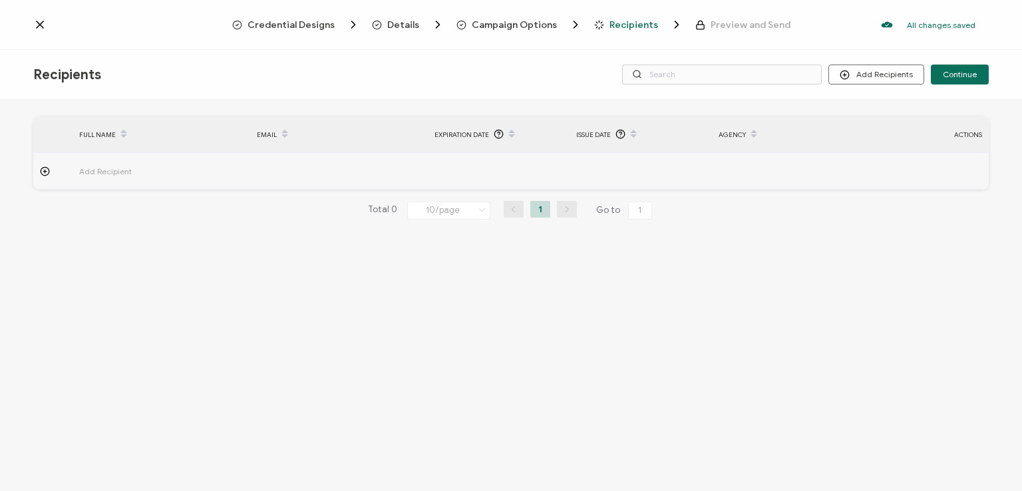
click at [47, 170] on icon at bounding box center [45, 171] width 10 height 10
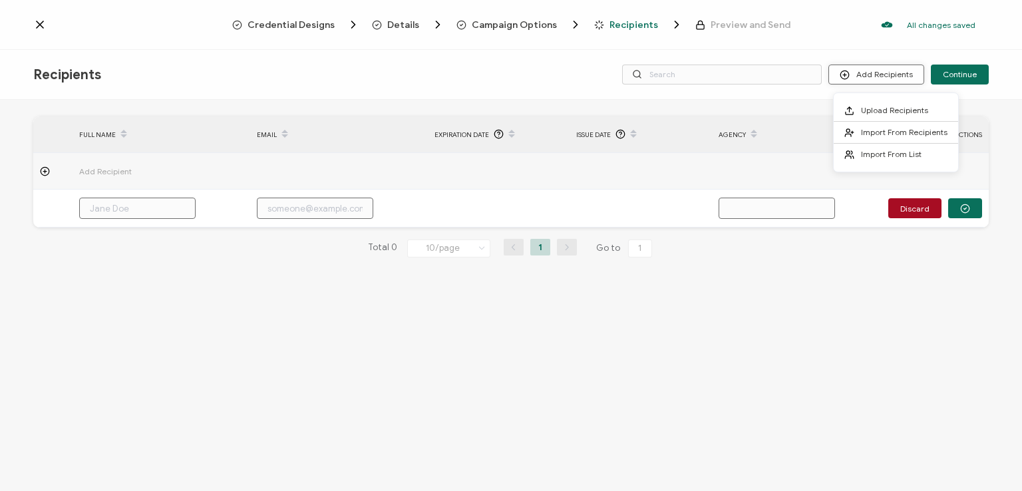
click at [866, 70] on button "Add Recipients" at bounding box center [876, 75] width 96 height 20
click at [900, 107] on span "Upload Recipients" at bounding box center [894, 110] width 67 height 10
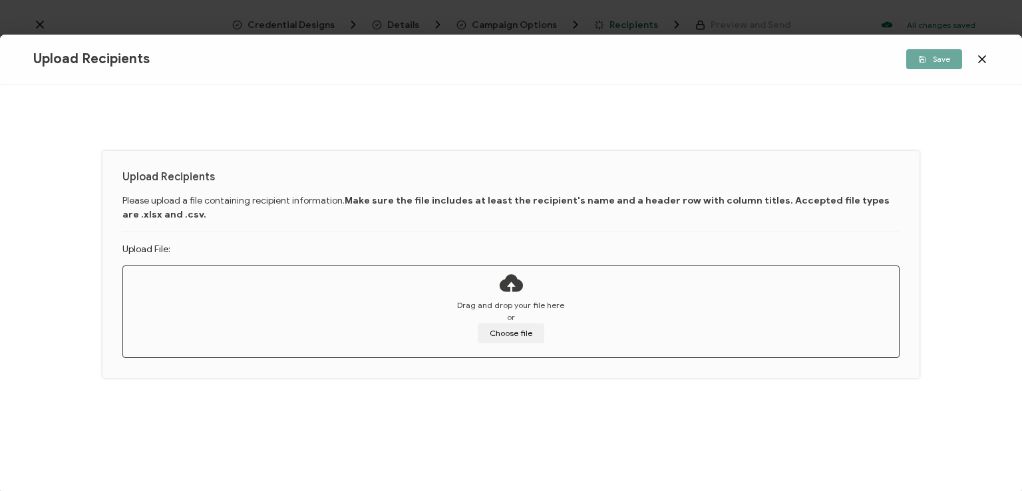
click at [951, 147] on div "Upload Recipients Please upload a file containing recipient information. Make s…" at bounding box center [511, 287] width 1022 height 407
click at [509, 333] on button "Choose file" at bounding box center [511, 333] width 67 height 20
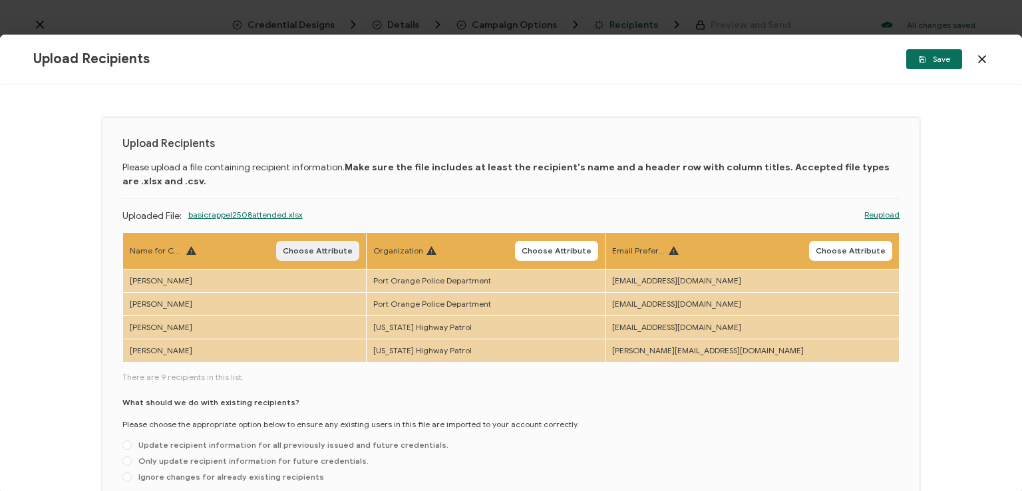
click at [327, 252] on span "Choose Attribute" at bounding box center [318, 251] width 70 height 8
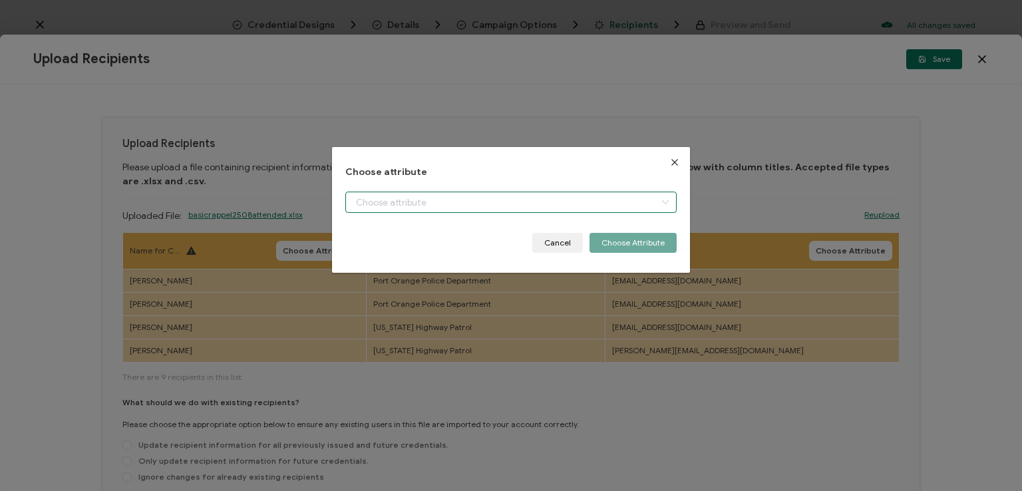
click at [386, 203] on input "dialog" at bounding box center [510, 202] width 331 height 21
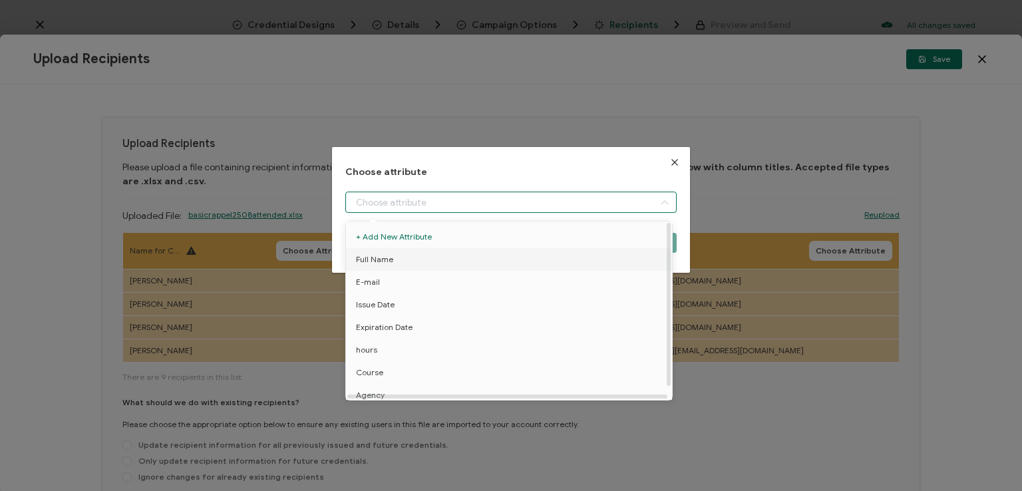
click at [383, 256] on span "Full Name" at bounding box center [374, 259] width 37 height 23
type input "Full Name"
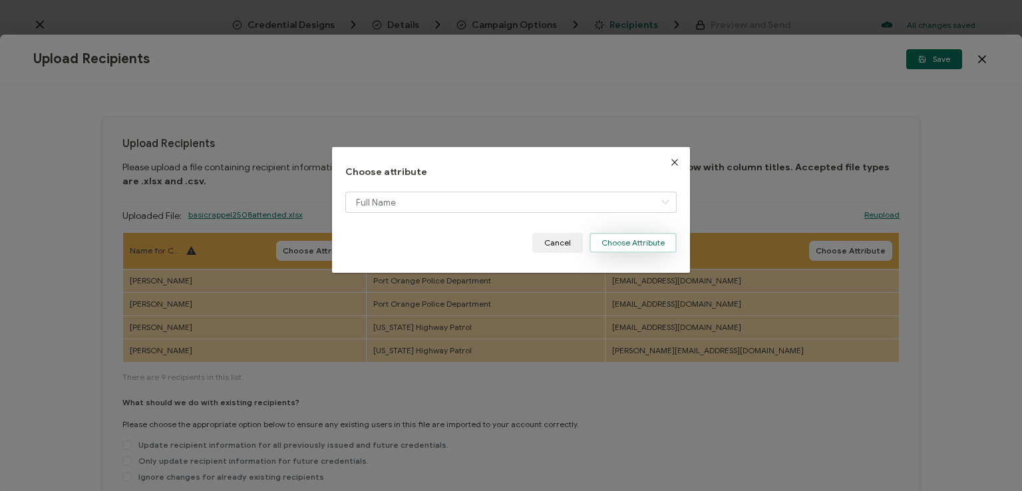
click at [639, 242] on button "Choose Attribute" at bounding box center [633, 243] width 87 height 20
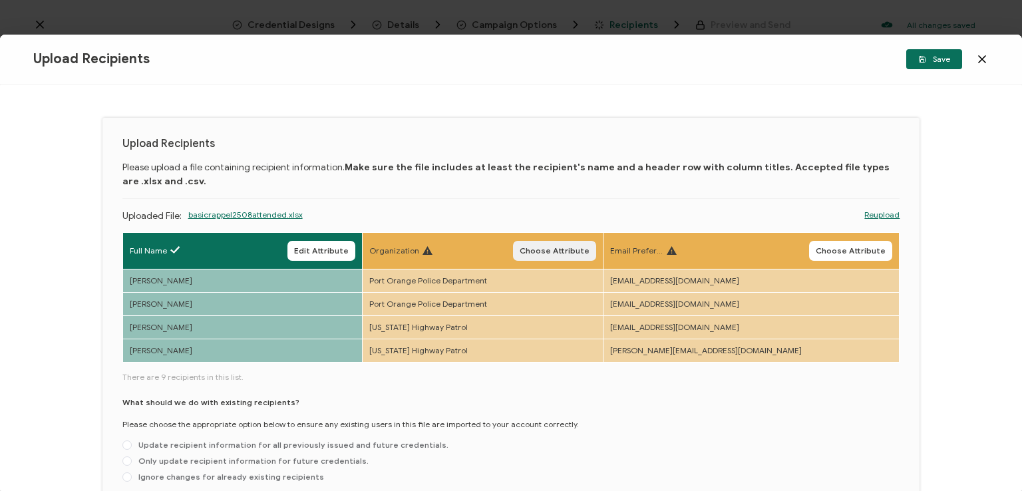
click at [590, 248] on span "Choose Attribute" at bounding box center [555, 251] width 70 height 8
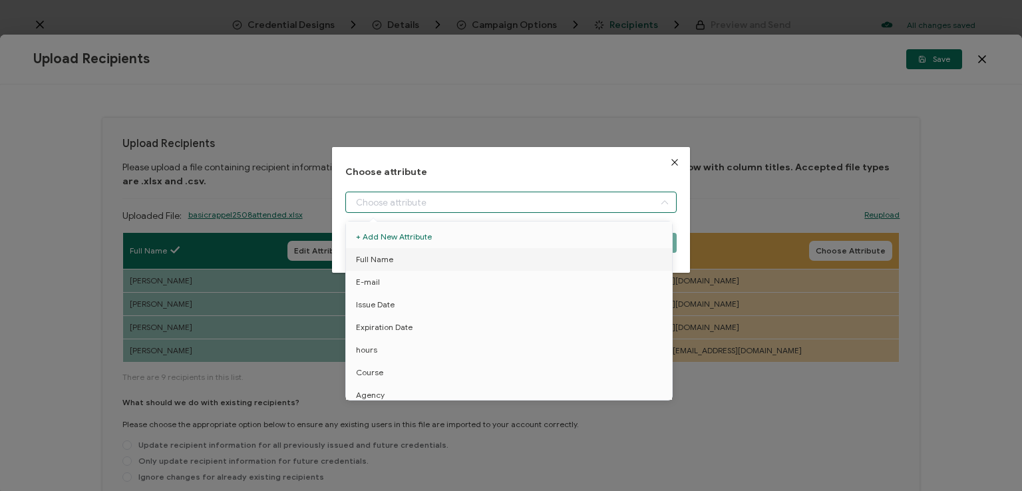
click at [532, 208] on input "dialog" at bounding box center [510, 202] width 331 height 21
click at [411, 387] on li "Agency" at bounding box center [511, 395] width 337 height 23
type input "Agency"
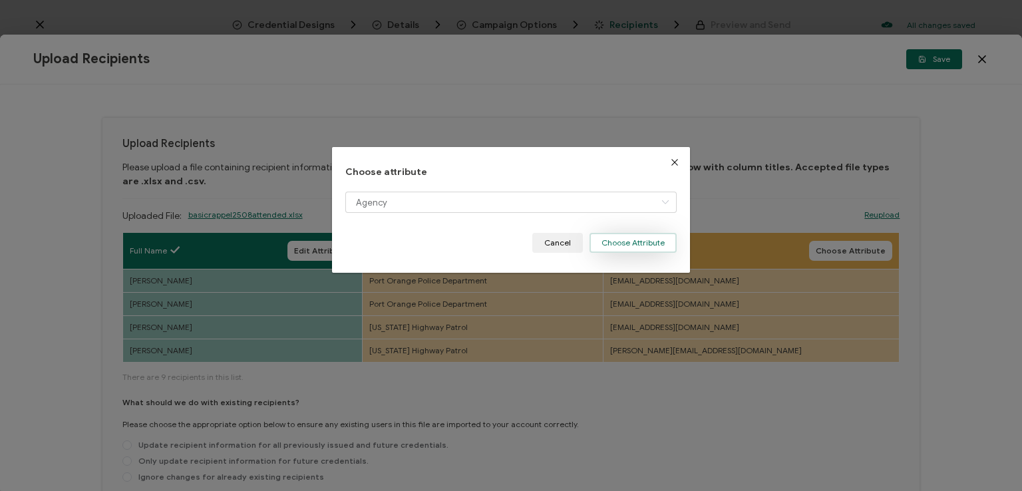
click at [649, 243] on button "Choose Attribute" at bounding box center [633, 243] width 87 height 20
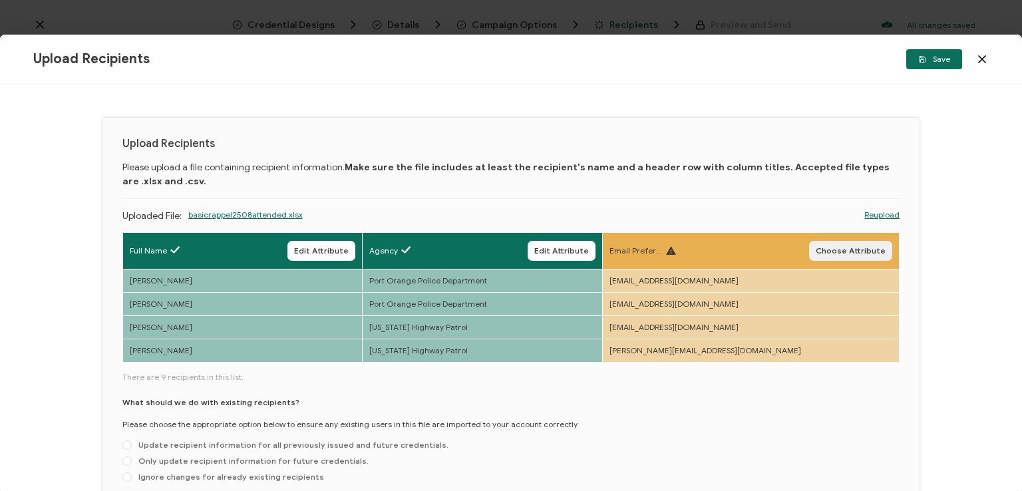
click at [846, 249] on span "Choose Attribute" at bounding box center [851, 251] width 70 height 8
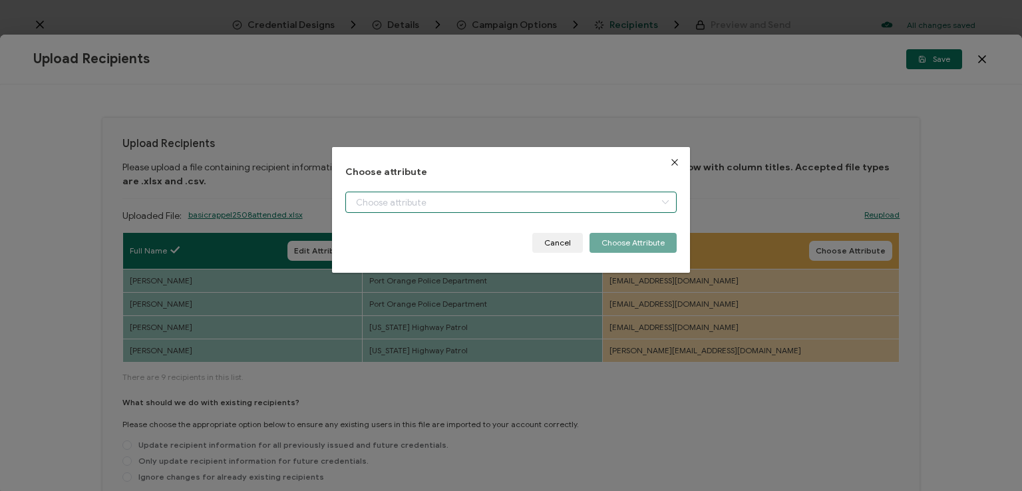
click at [534, 198] on input "dialog" at bounding box center [510, 202] width 331 height 21
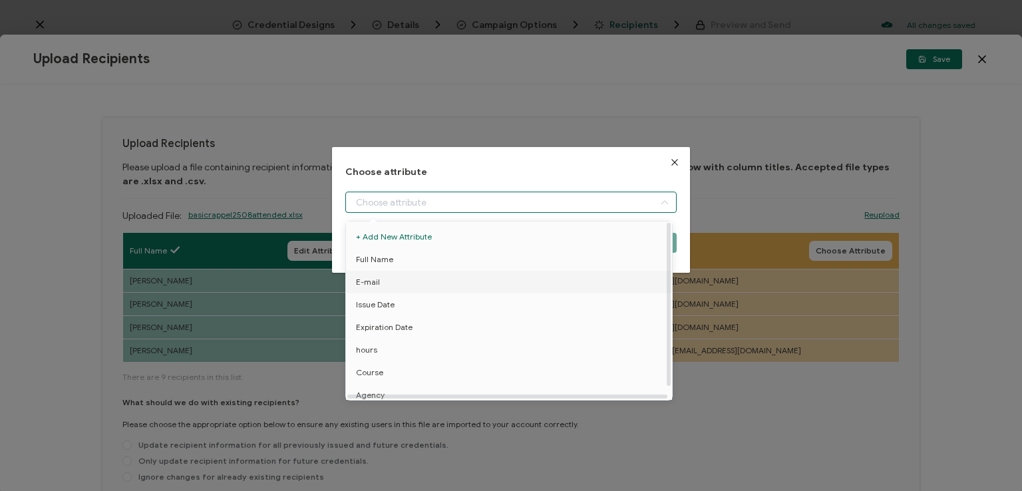
click at [409, 288] on li "E-mail" at bounding box center [511, 282] width 337 height 23
type input "E-mail"
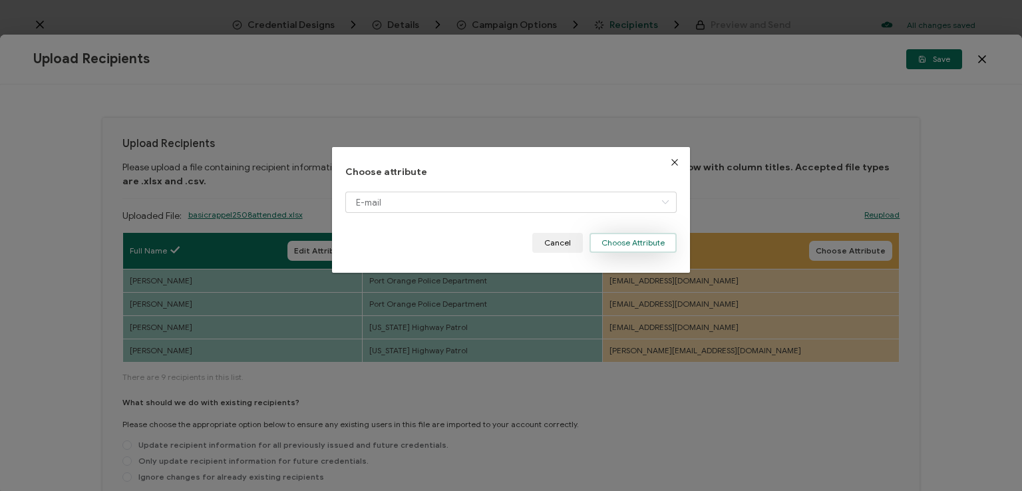
click at [641, 236] on button "Choose Attribute" at bounding box center [633, 243] width 87 height 20
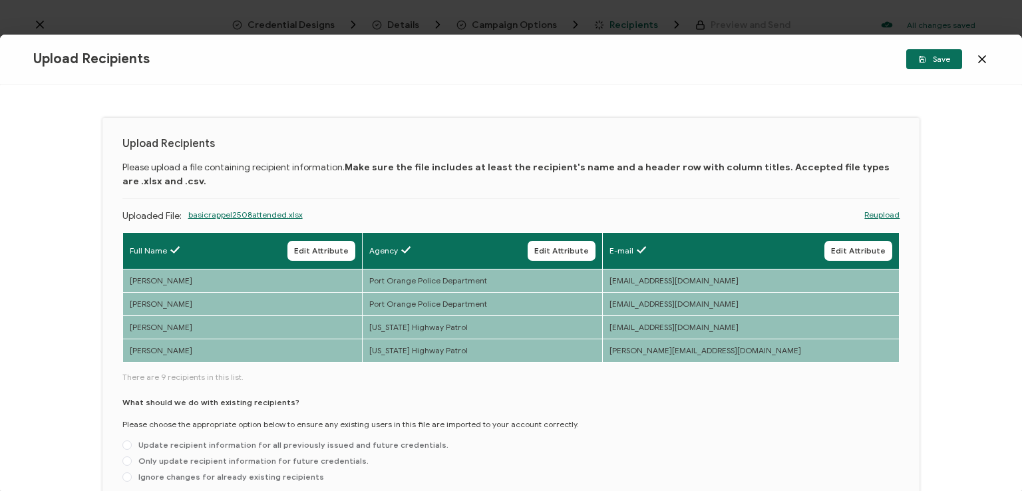
scroll to position [84, 0]
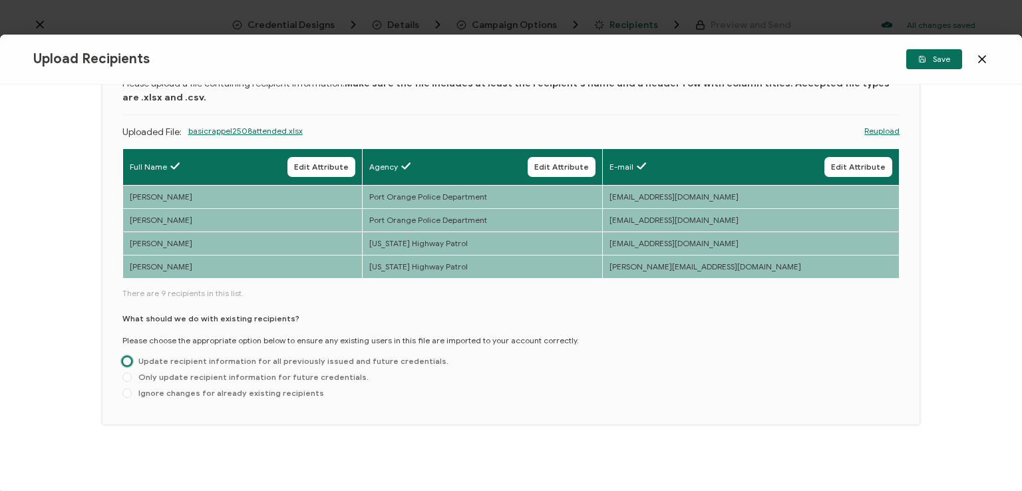
click at [126, 360] on span at bounding box center [126, 361] width 9 height 9
click at [126, 360] on input "Update recipient information for all previously issued and future credentials." at bounding box center [126, 362] width 9 height 11
radio input "true"
click at [933, 63] on span "Save" at bounding box center [934, 59] width 32 height 8
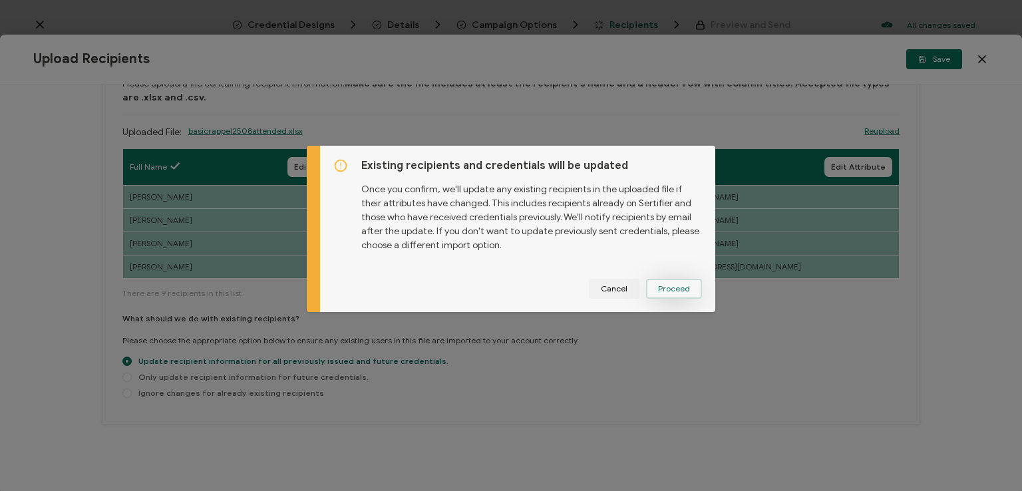
click at [676, 291] on span "Proceed" at bounding box center [674, 289] width 32 height 8
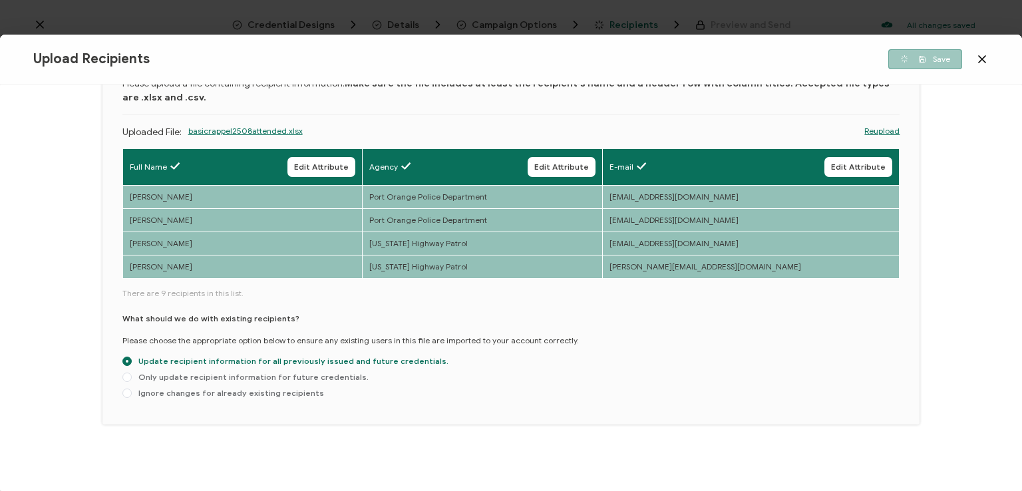
scroll to position [0, 0]
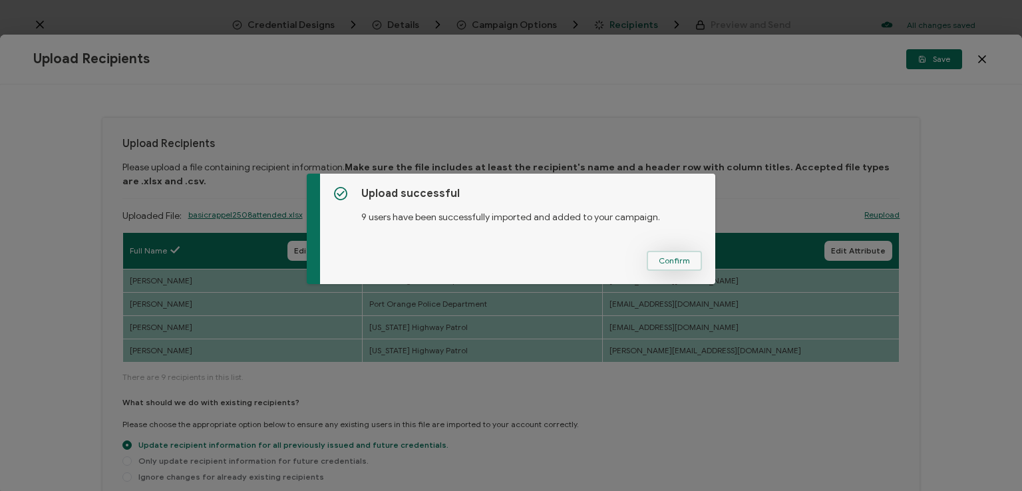
click at [655, 259] on button "Confirm" at bounding box center [674, 261] width 55 height 20
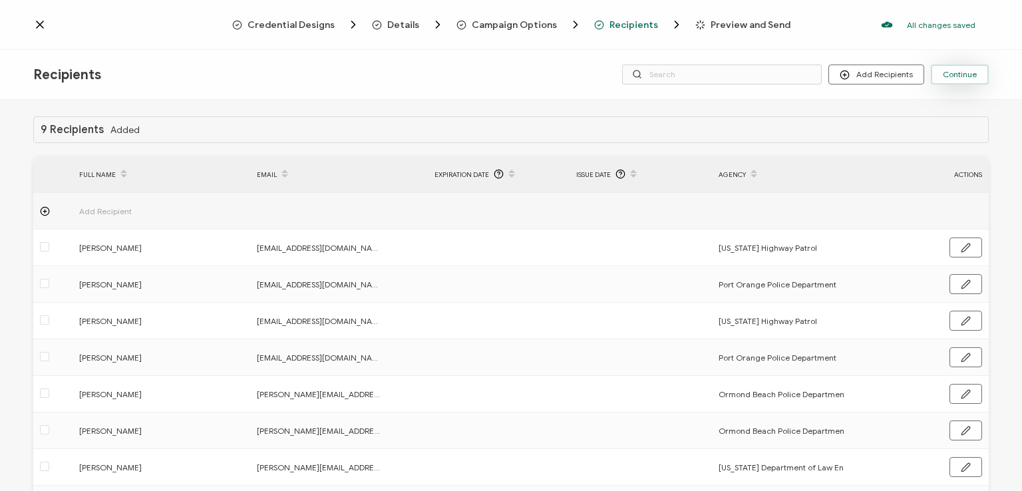
click at [961, 77] on span "Continue" at bounding box center [960, 75] width 34 height 8
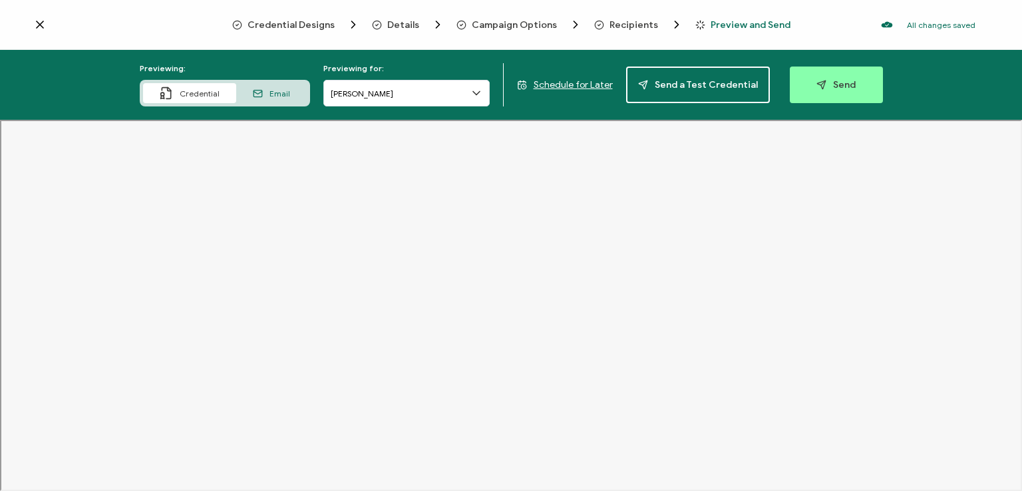
click at [478, 92] on icon at bounding box center [476, 92] width 13 height 13
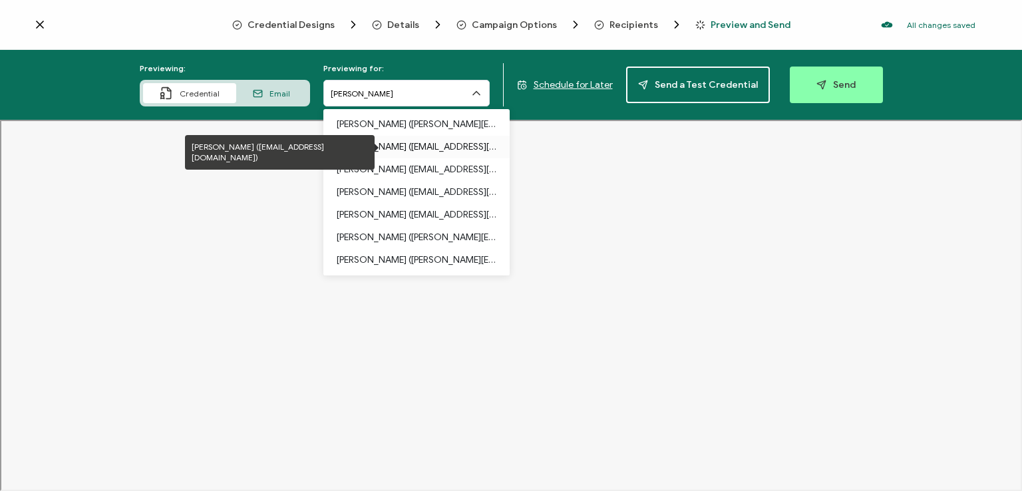
click at [423, 143] on p "[PERSON_NAME] ([EMAIL_ADDRESS][DOMAIN_NAME])" at bounding box center [417, 147] width 160 height 23
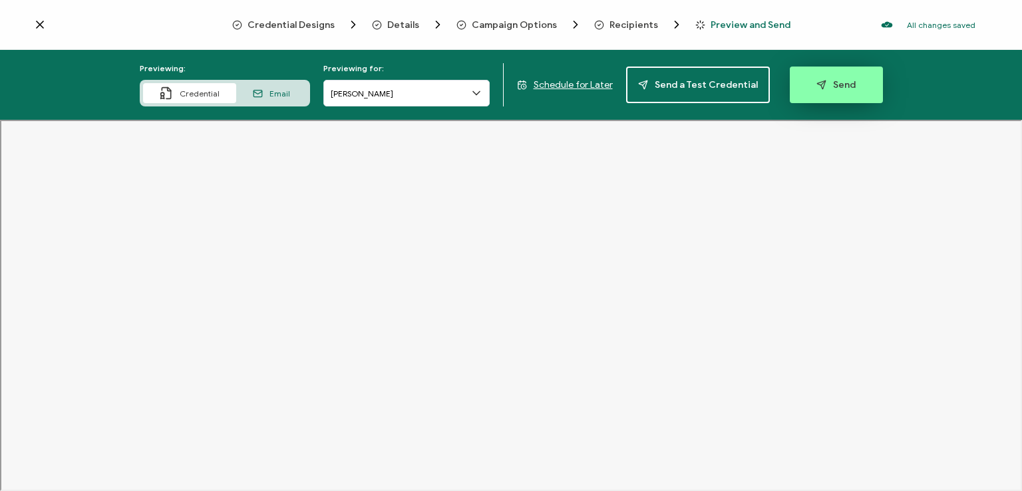
click at [817, 82] on icon "button" at bounding box center [821, 85] width 9 height 9
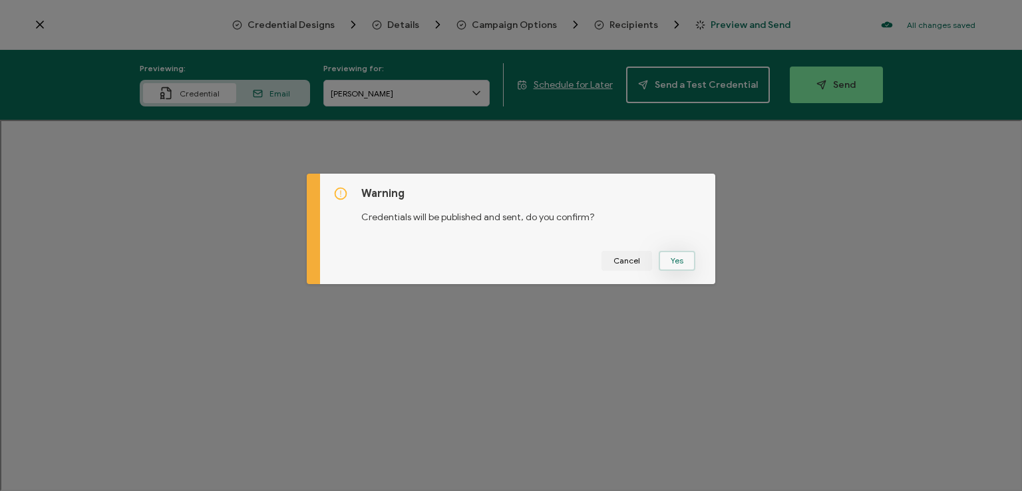
click at [679, 261] on button "Yes" at bounding box center [677, 261] width 37 height 20
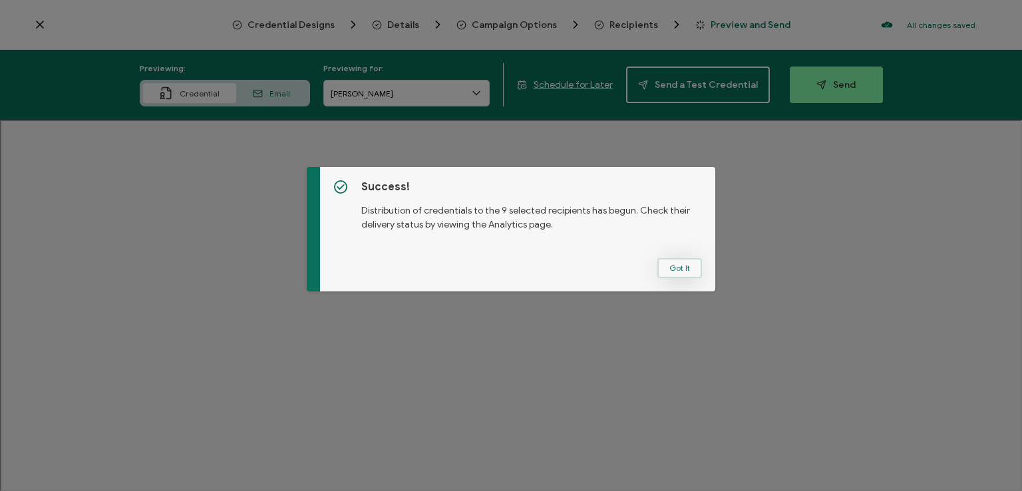
click at [679, 264] on button "Got It" at bounding box center [679, 268] width 45 height 20
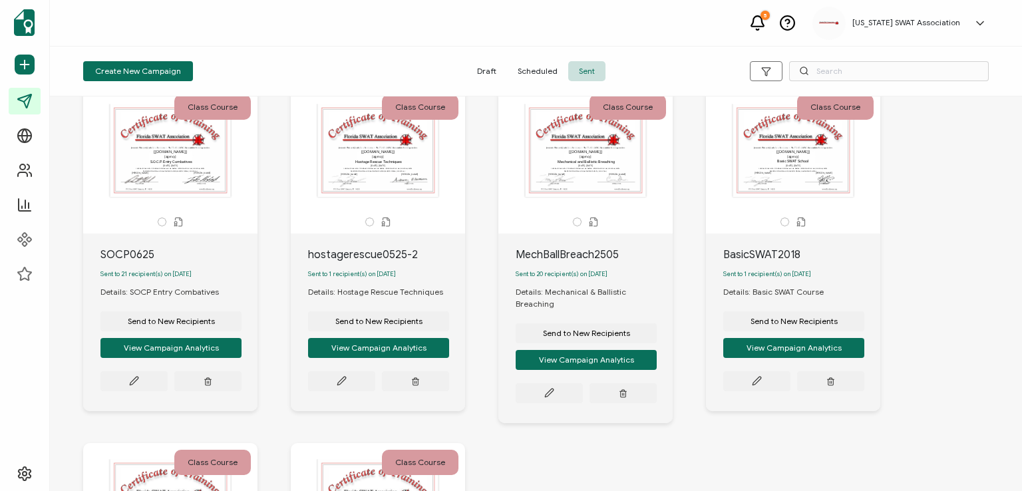
scroll to position [399, 0]
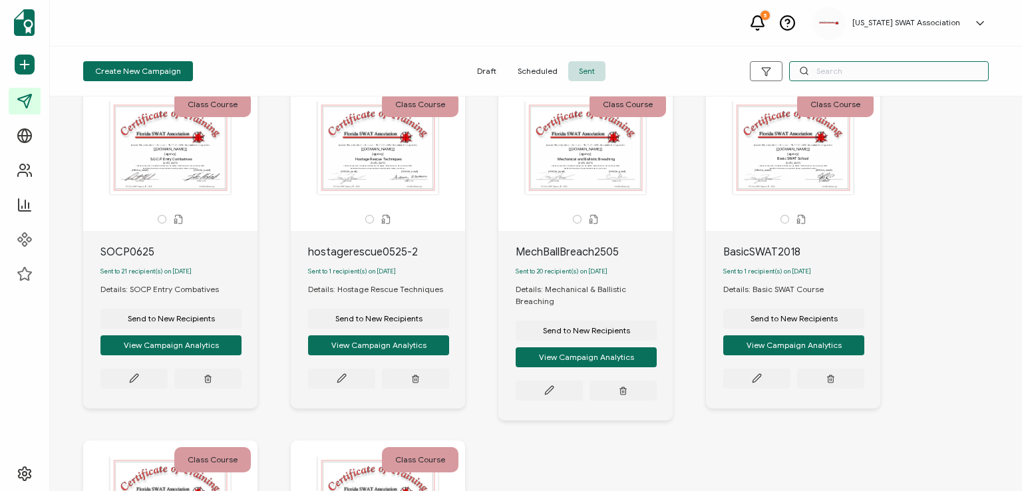
click at [847, 76] on input "text" at bounding box center [889, 71] width 200 height 20
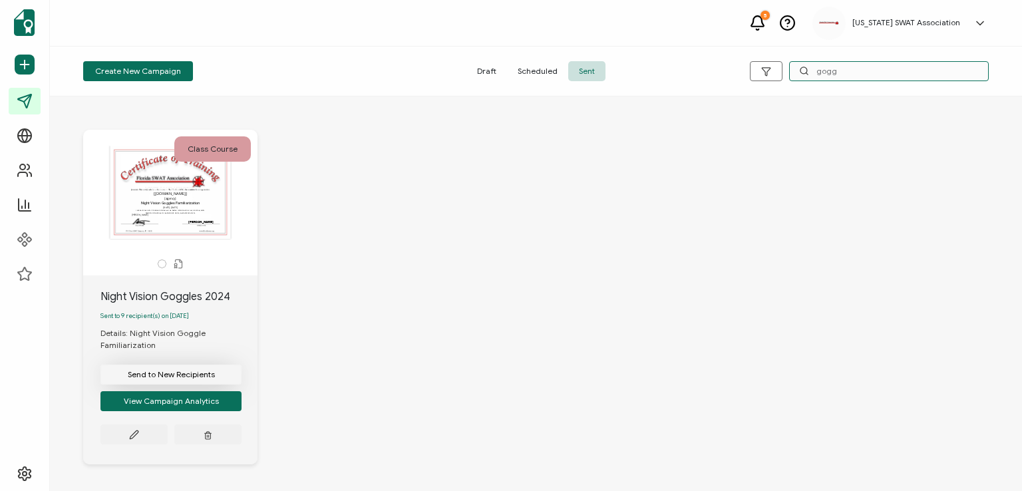
type input "gogg"
click at [164, 376] on span "Send to New Recipients" at bounding box center [171, 375] width 87 height 8
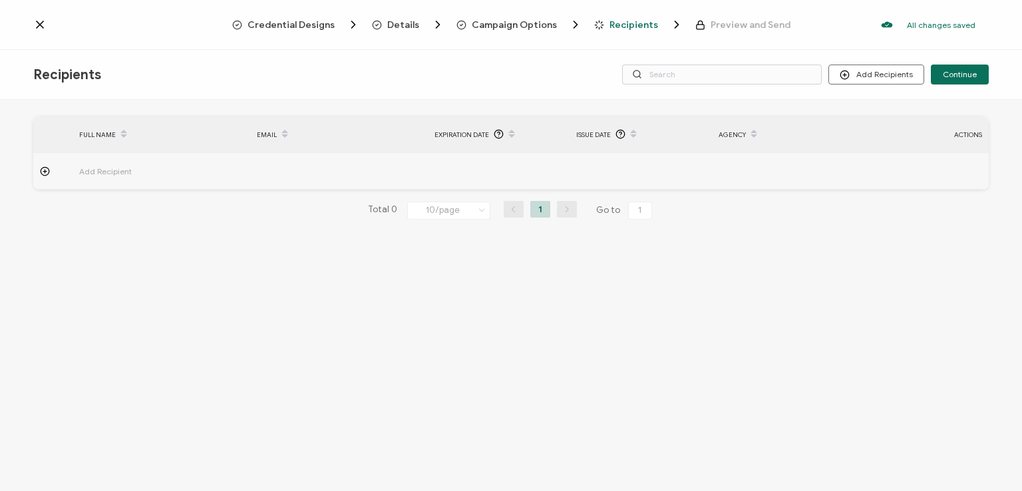
click at [310, 24] on span "Credential Designs" at bounding box center [291, 25] width 87 height 10
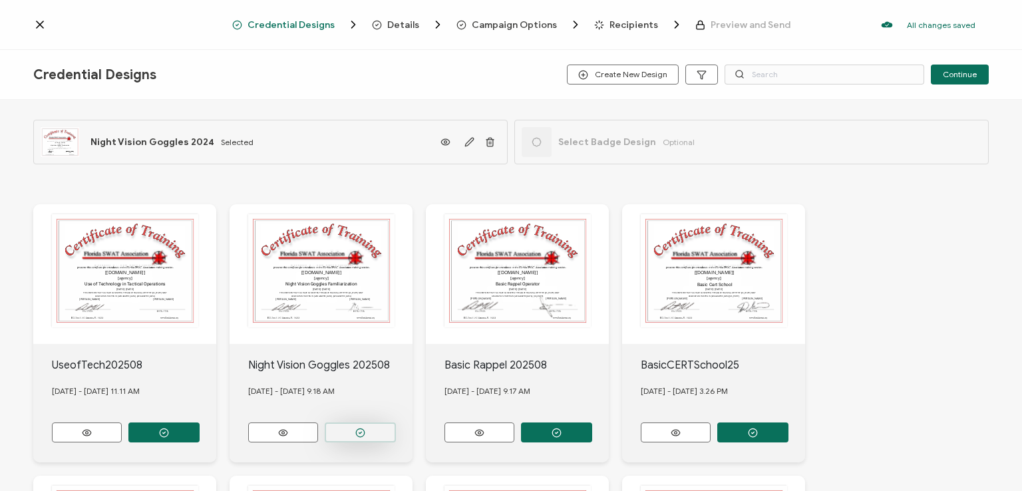
click at [200, 432] on button "button" at bounding box center [163, 432] width 71 height 20
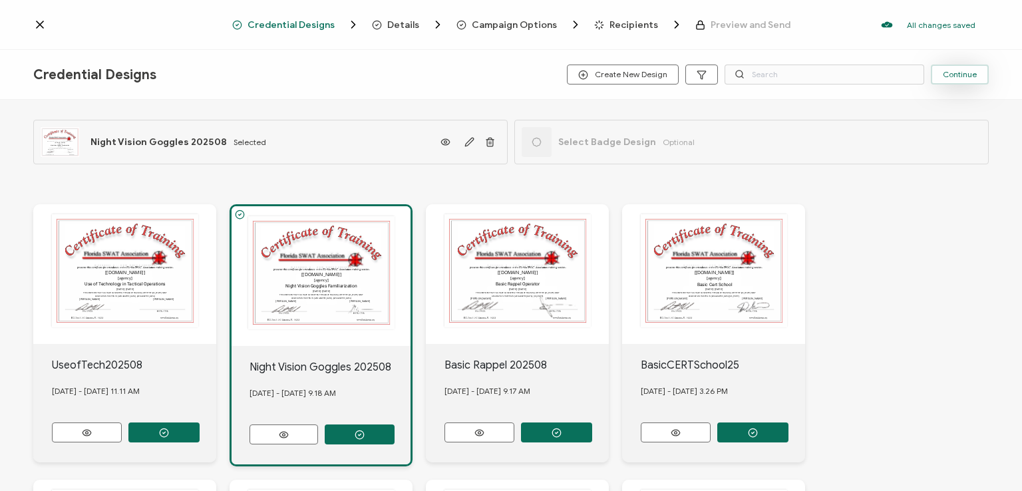
click at [954, 75] on span "Continue" at bounding box center [960, 75] width 34 height 8
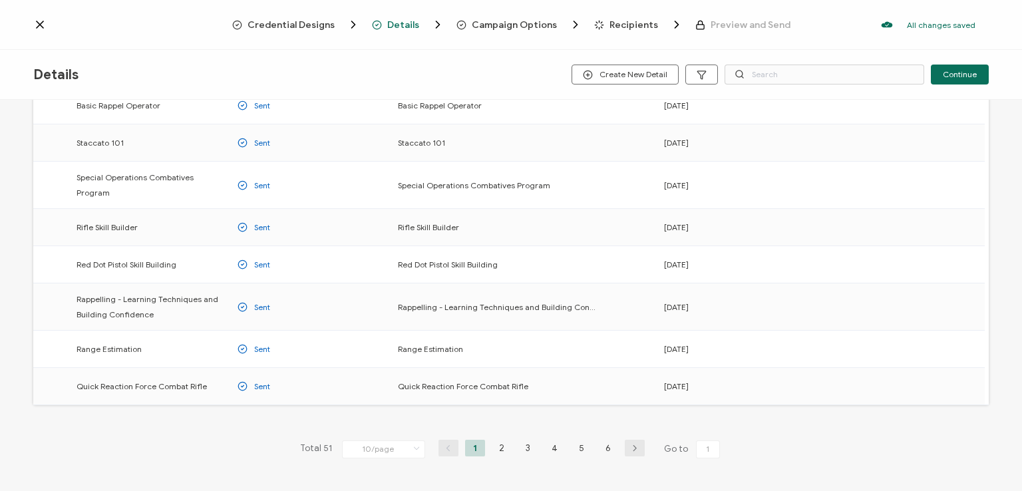
scroll to position [185, 0]
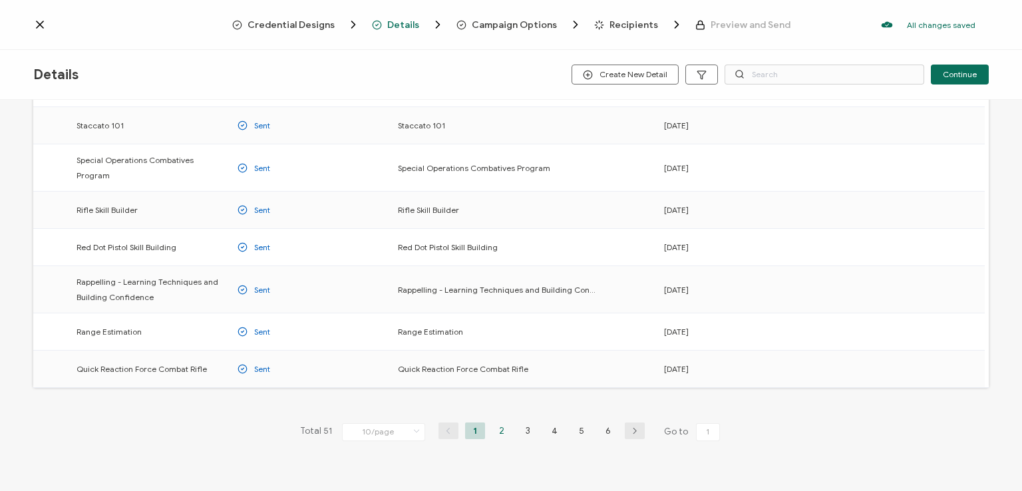
click at [500, 422] on li "2" at bounding box center [502, 430] width 20 height 17
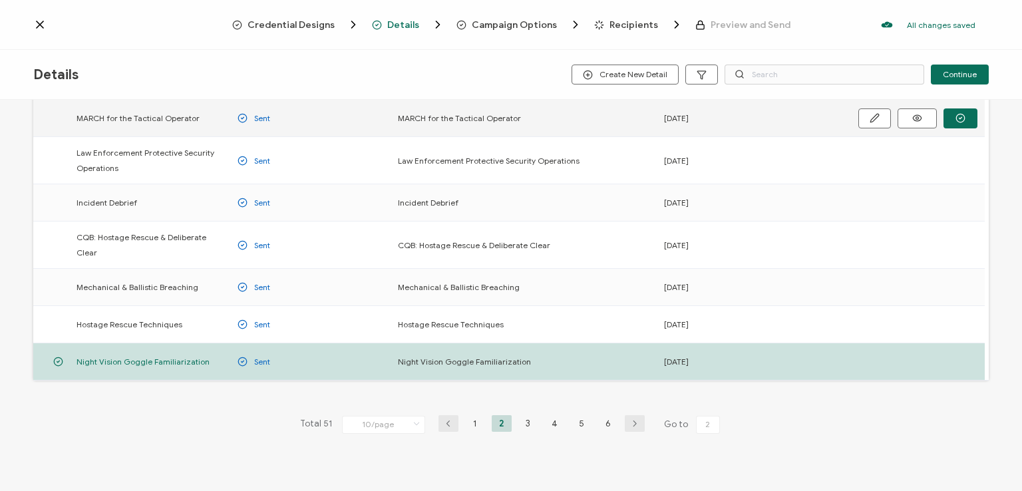
scroll to position [240, 0]
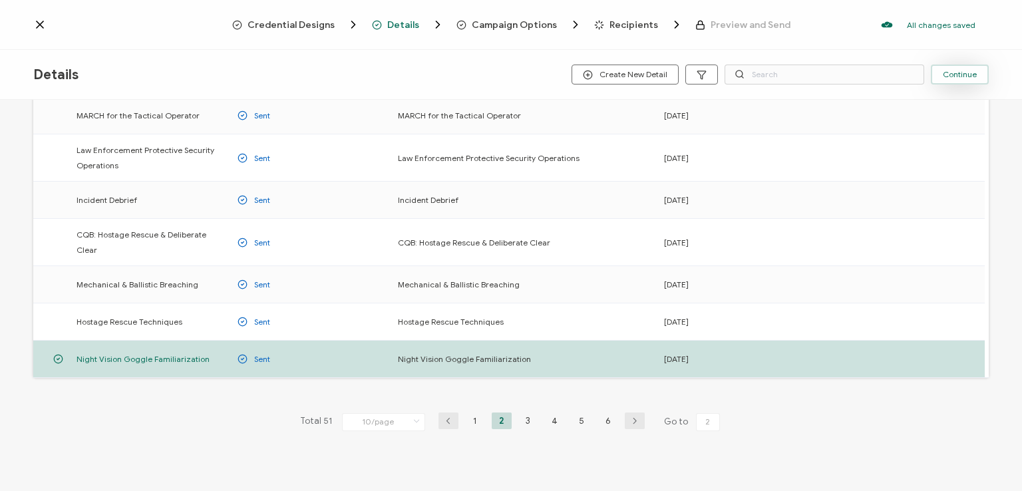
click at [957, 75] on span "Continue" at bounding box center [960, 75] width 34 height 8
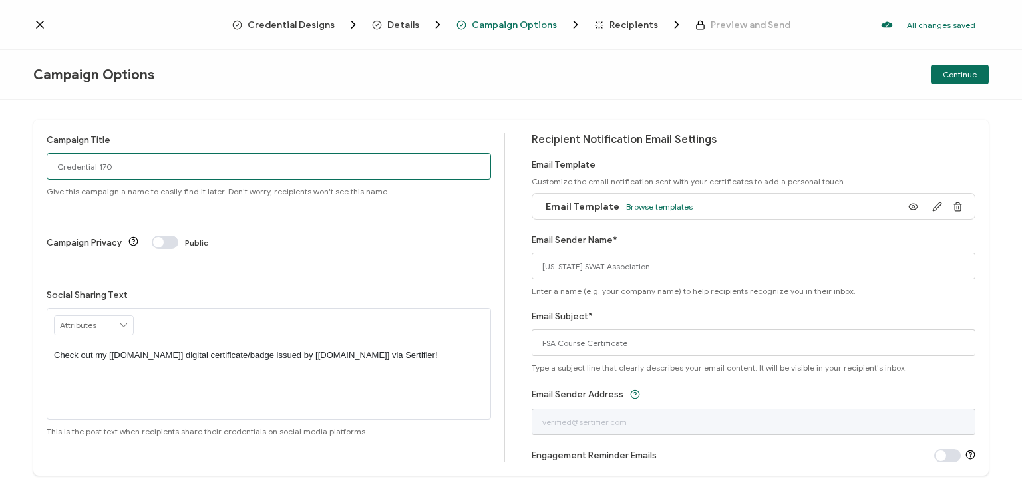
click at [242, 166] on input "Credential 170" at bounding box center [269, 166] width 444 height 27
drag, startPoint x: 242, startPoint y: 166, endPoint x: 71, endPoint y: 174, distance: 171.2
click at [71, 174] on input "Credential 170" at bounding box center [269, 166] width 444 height 27
click at [72, 165] on input "NVG2508" at bounding box center [269, 166] width 444 height 27
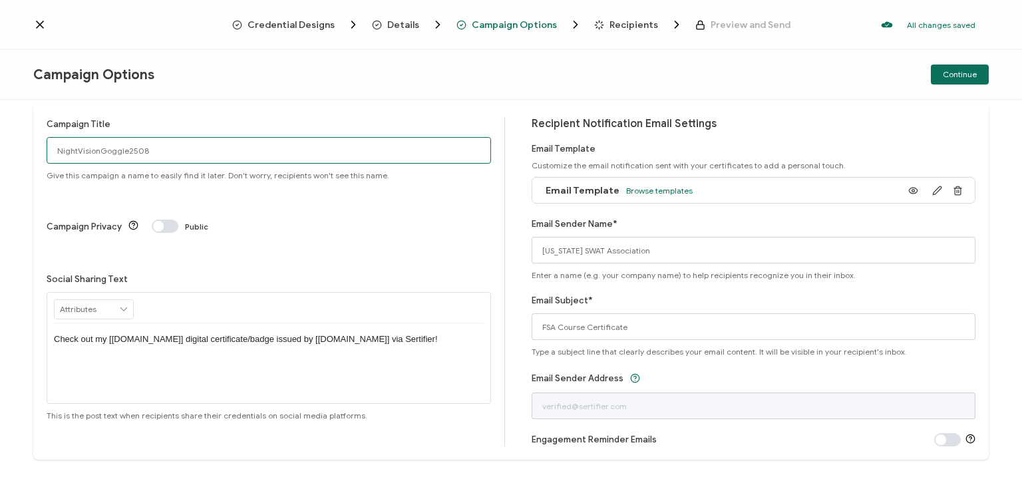
scroll to position [31, 0]
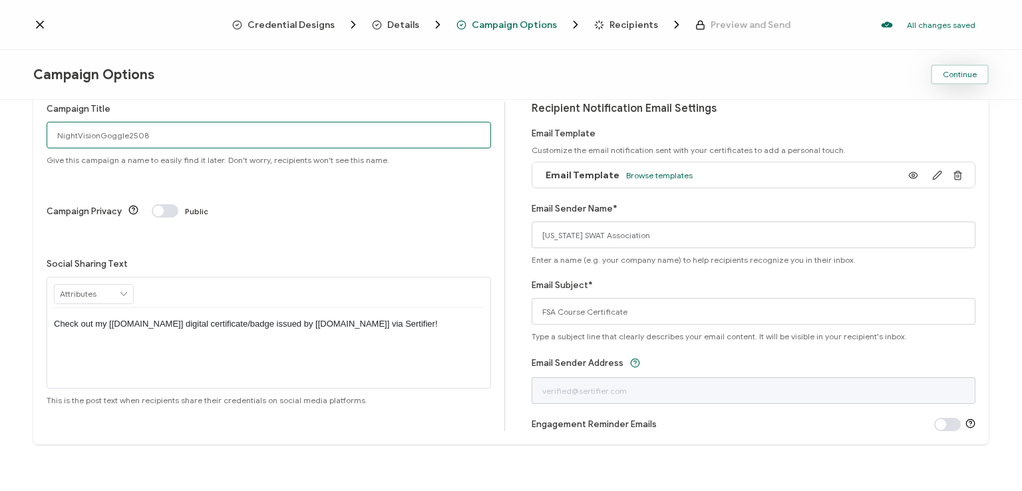
type input "NightVisionGoggle2508"
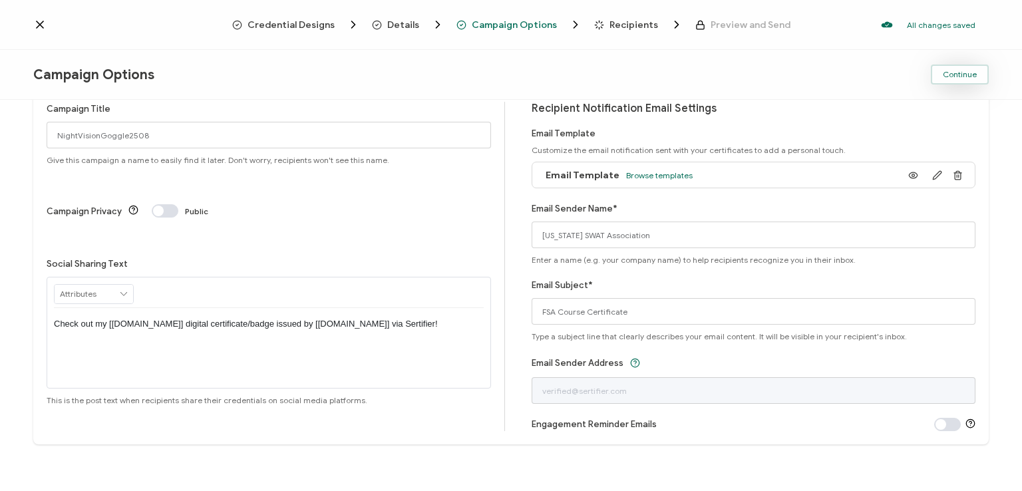
click at [966, 73] on span "Continue" at bounding box center [960, 75] width 34 height 8
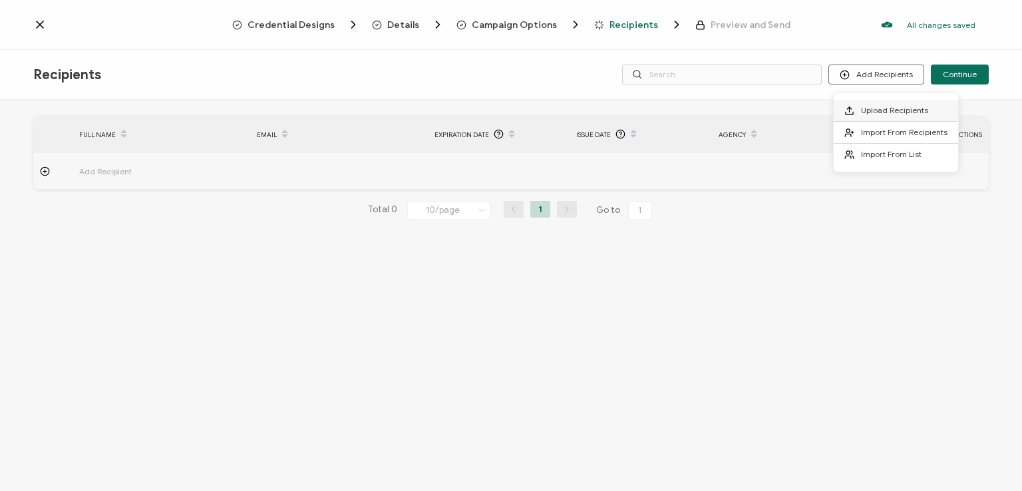
click at [884, 102] on li "Upload Recipients" at bounding box center [896, 111] width 124 height 22
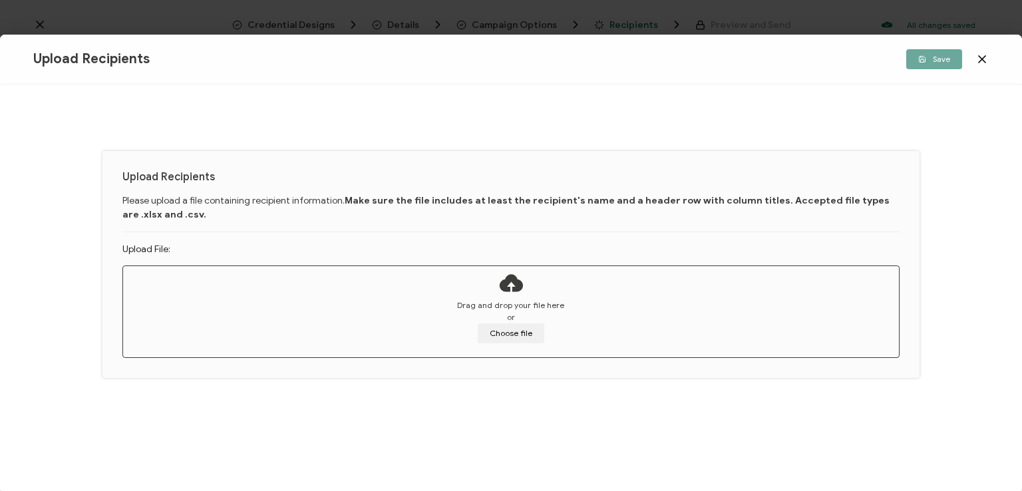
click at [997, 180] on div "Upload Recipients Please upload a file containing recipient information. Make s…" at bounding box center [511, 287] width 1022 height 407
click at [511, 333] on button "Choose file" at bounding box center [511, 333] width 67 height 20
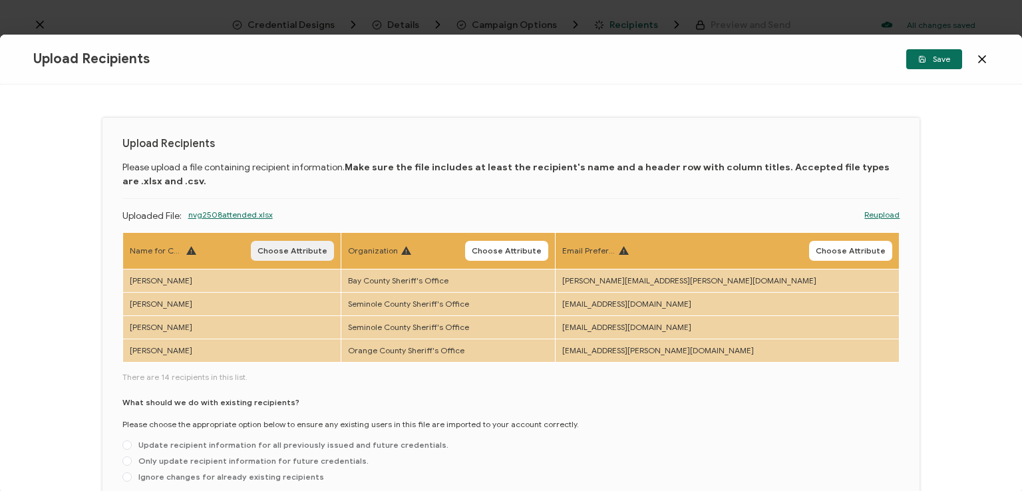
click at [323, 247] on span "Choose Attribute" at bounding box center [292, 251] width 70 height 8
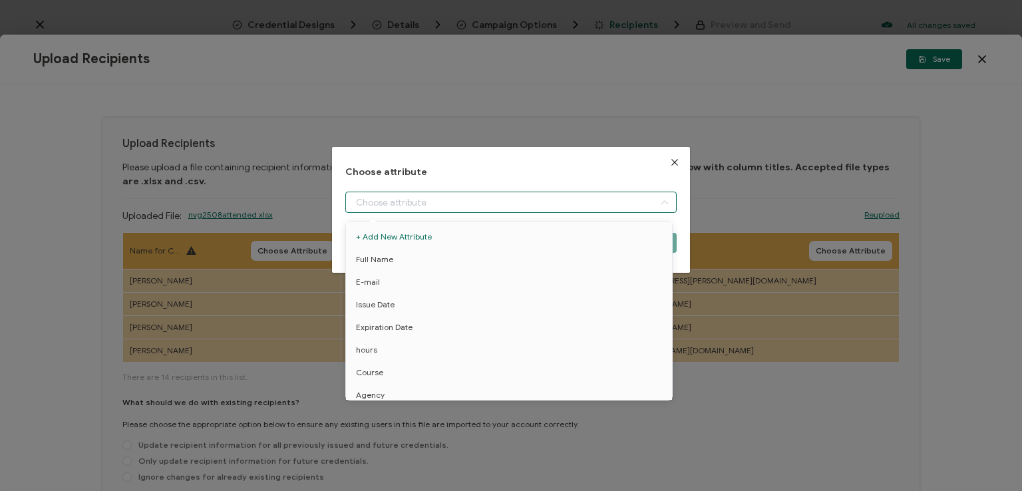
click at [415, 200] on input "dialog" at bounding box center [510, 202] width 331 height 21
click at [412, 257] on li "Full Name" at bounding box center [511, 259] width 337 height 23
type input "Full Name"
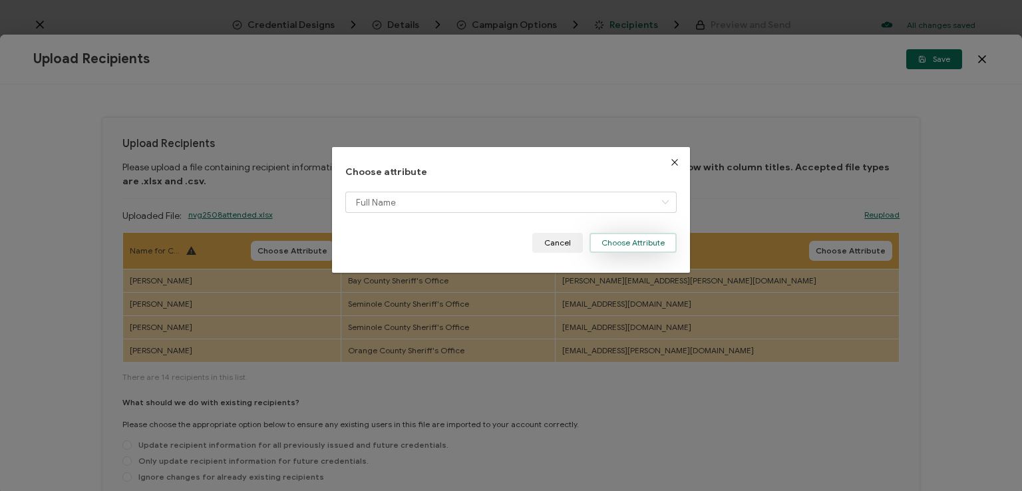
click at [628, 240] on button "Choose Attribute" at bounding box center [633, 243] width 87 height 20
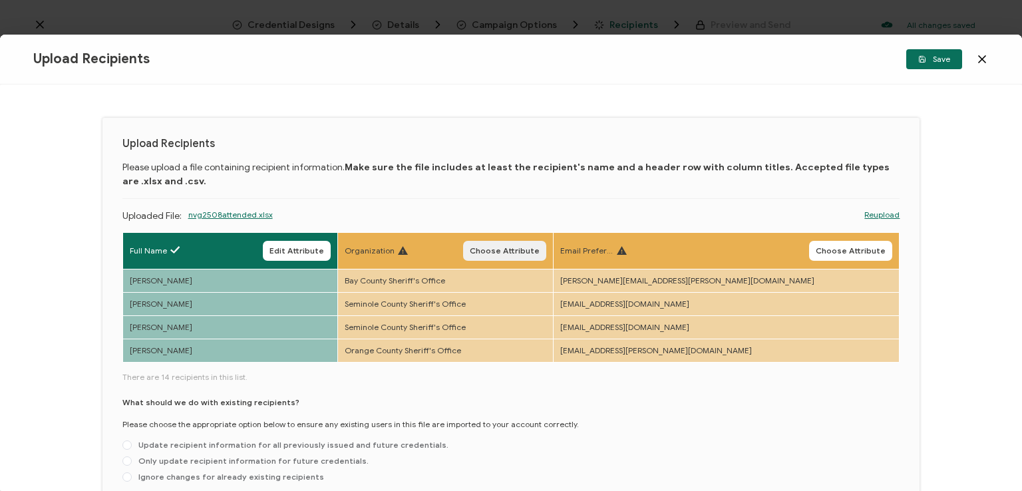
click at [546, 257] on button "Choose Attribute" at bounding box center [504, 251] width 83 height 20
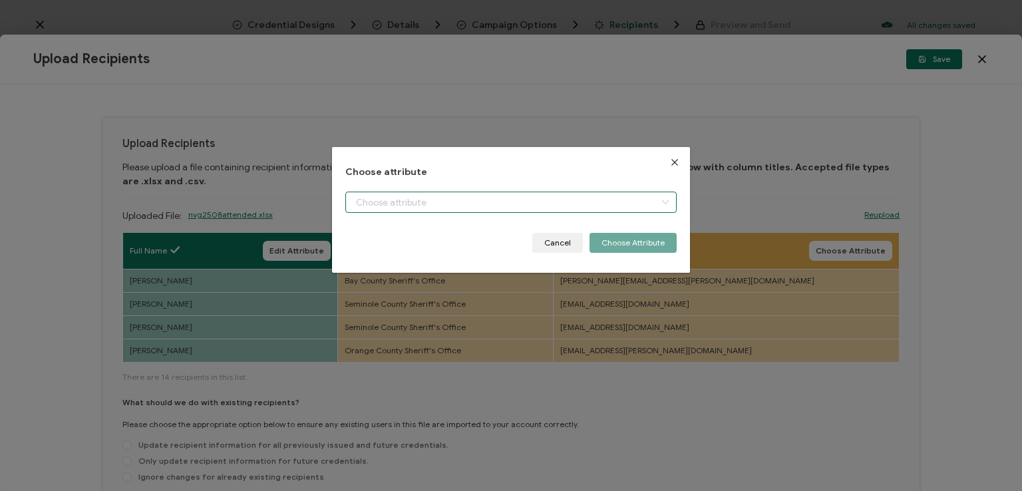
click at [459, 206] on input "dialog" at bounding box center [510, 202] width 331 height 21
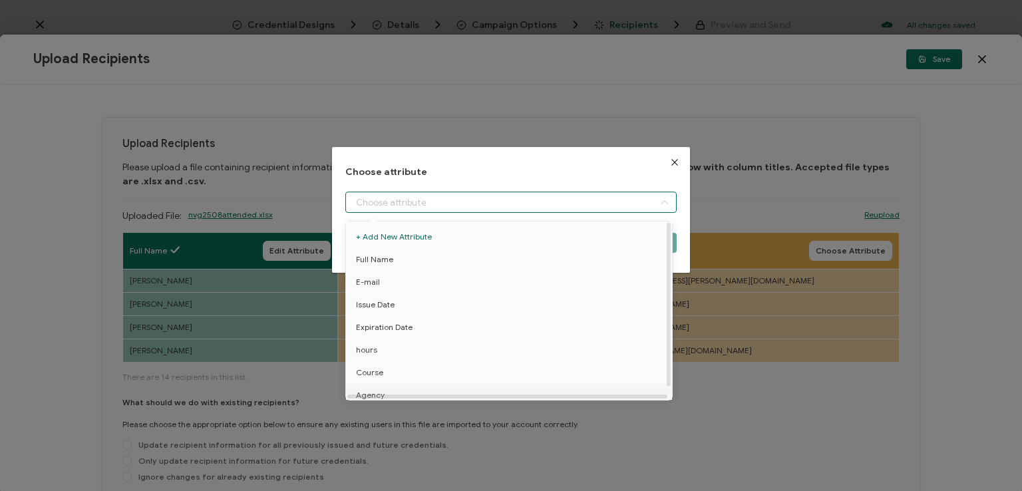
click at [450, 391] on li "Agency" at bounding box center [511, 395] width 337 height 23
type input "Agency"
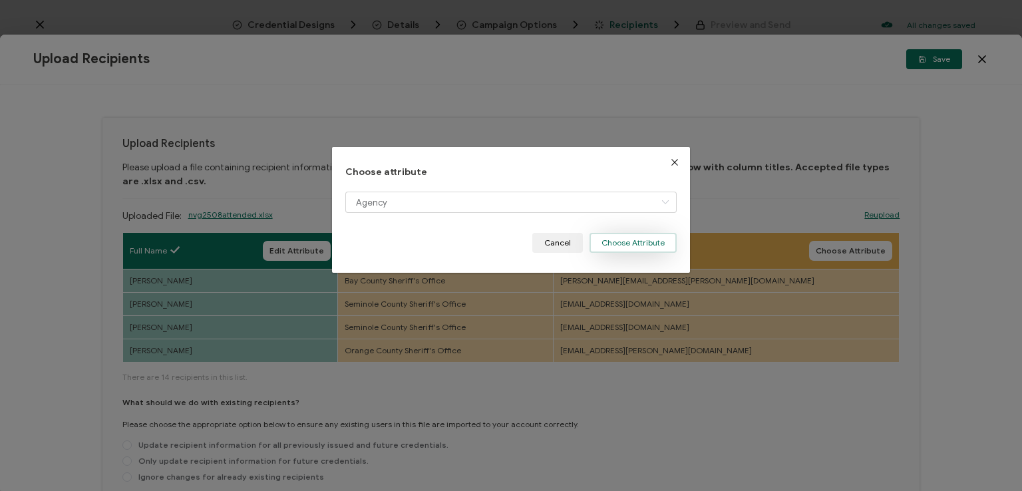
click at [636, 240] on button "Choose Attribute" at bounding box center [633, 243] width 87 height 20
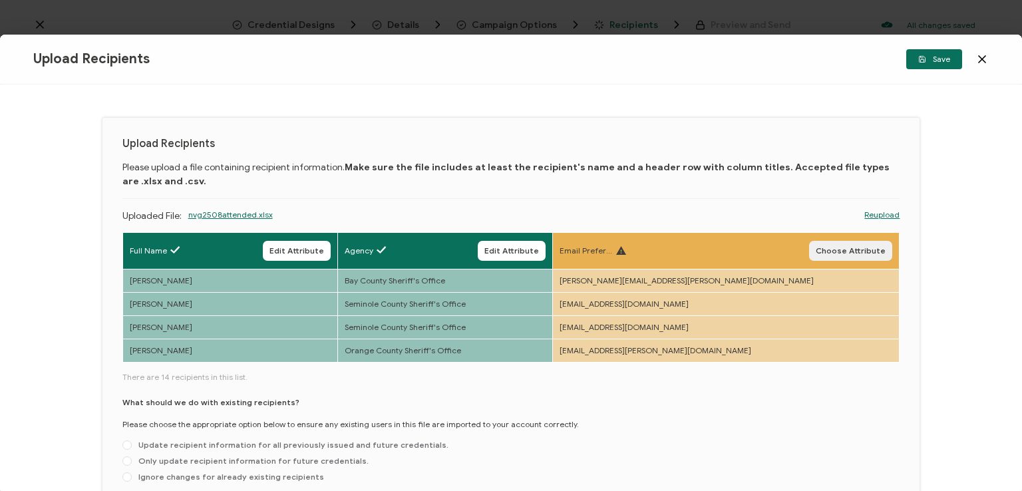
click at [842, 250] on span "Choose Attribute" at bounding box center [851, 251] width 70 height 8
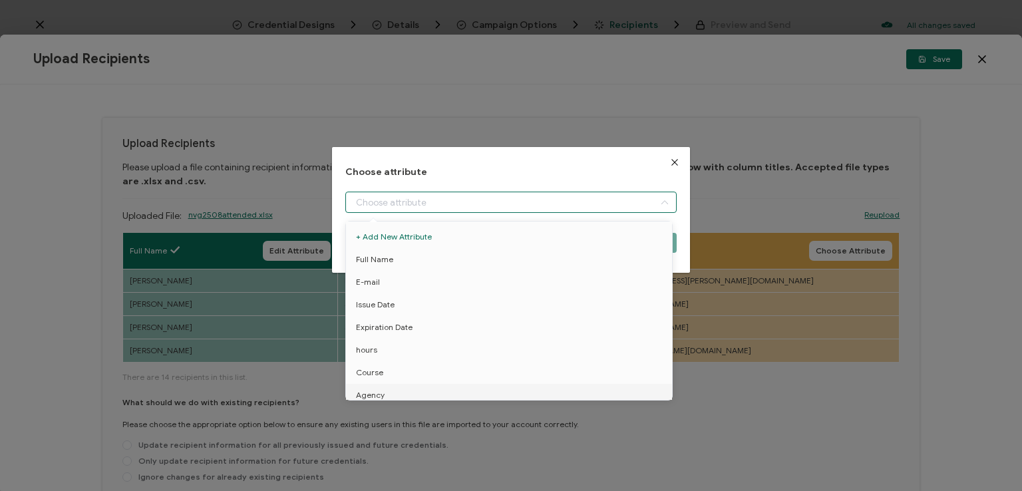
click at [468, 198] on input "dialog" at bounding box center [510, 202] width 331 height 21
click at [398, 280] on li "E-mail" at bounding box center [511, 282] width 337 height 23
type input "E-mail"
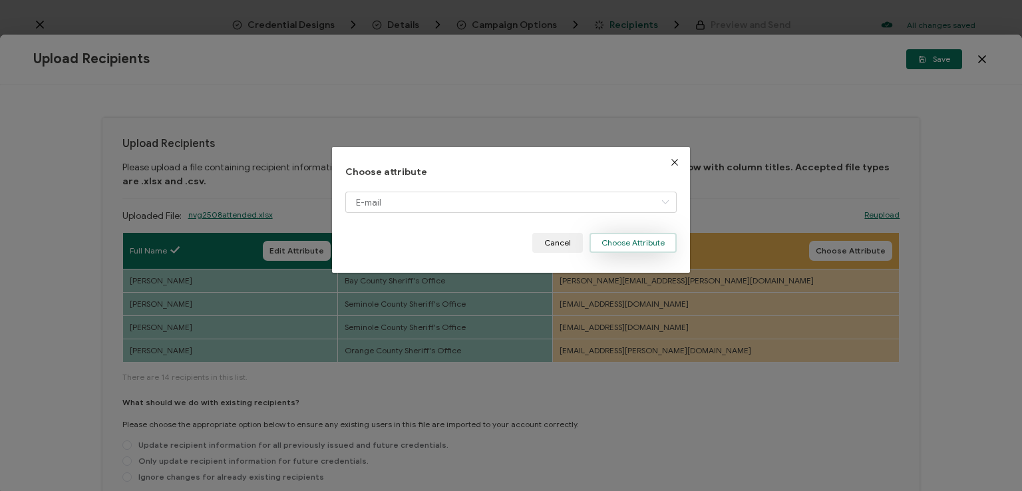
click at [619, 242] on button "Choose Attribute" at bounding box center [633, 243] width 87 height 20
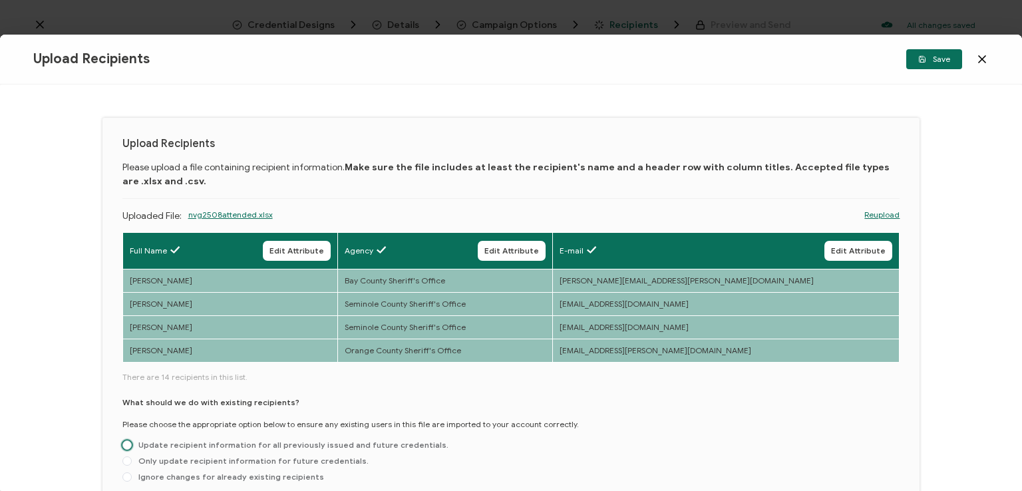
click at [391, 444] on span "Update recipient information for all previously issued and future credentials." at bounding box center [290, 445] width 317 height 10
click at [132, 444] on input "Update recipient information for all previously issued and future credentials." at bounding box center [126, 445] width 9 height 11
radio input "true"
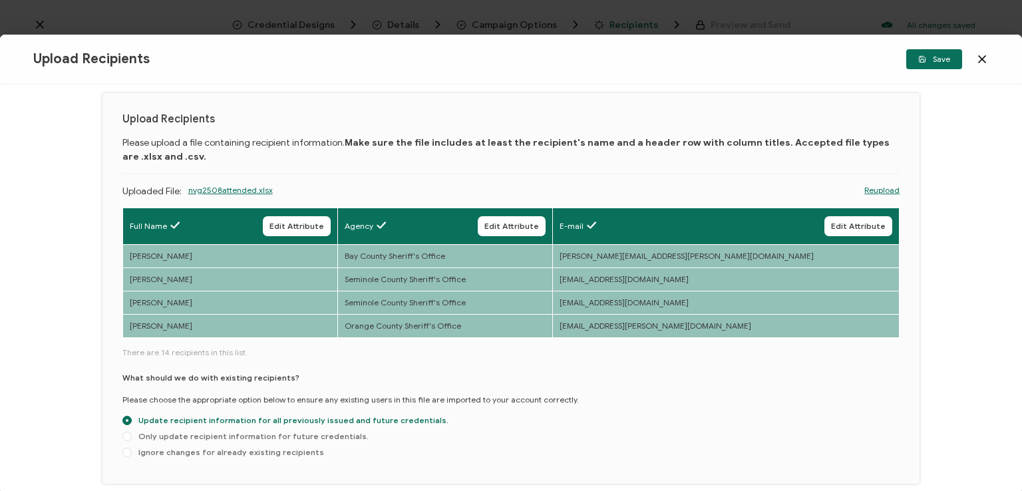
scroll to position [0, 0]
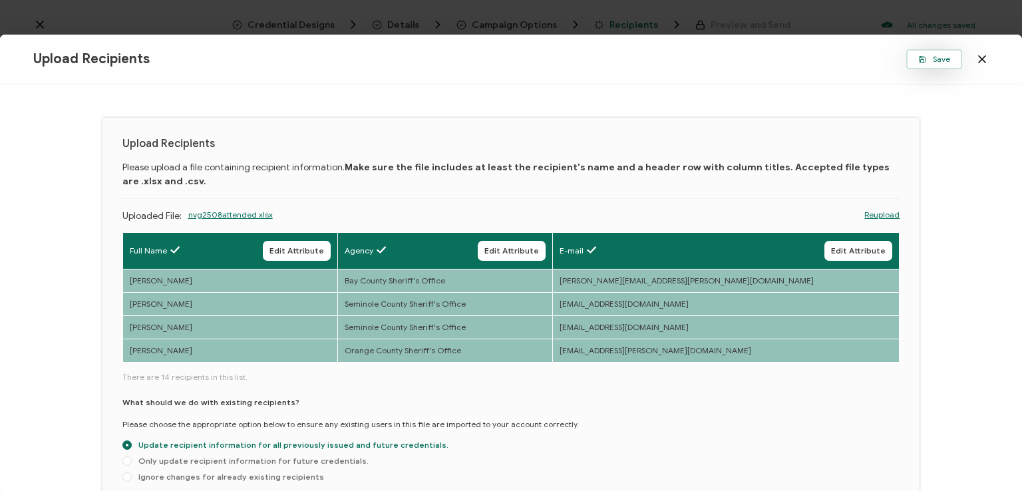
click at [928, 57] on span "Save" at bounding box center [934, 59] width 32 height 8
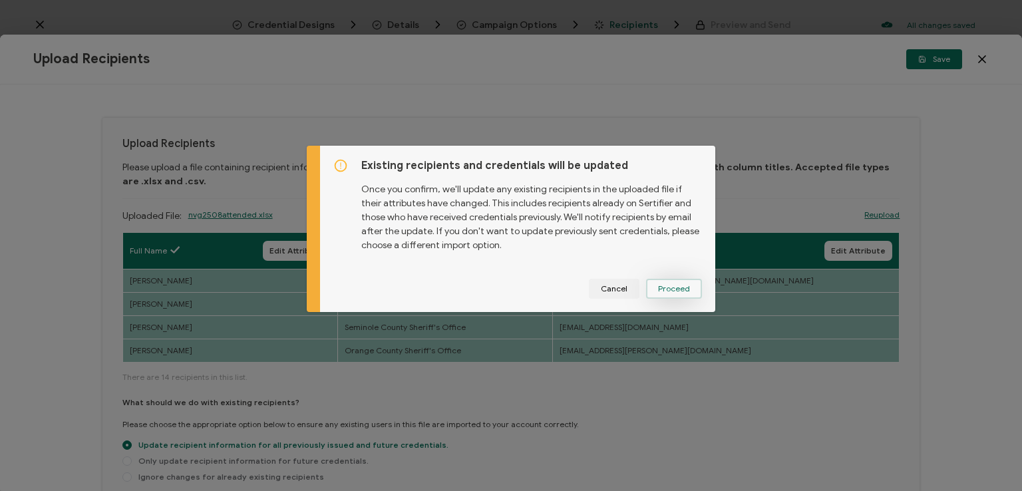
click at [671, 283] on button "Proceed" at bounding box center [674, 289] width 56 height 20
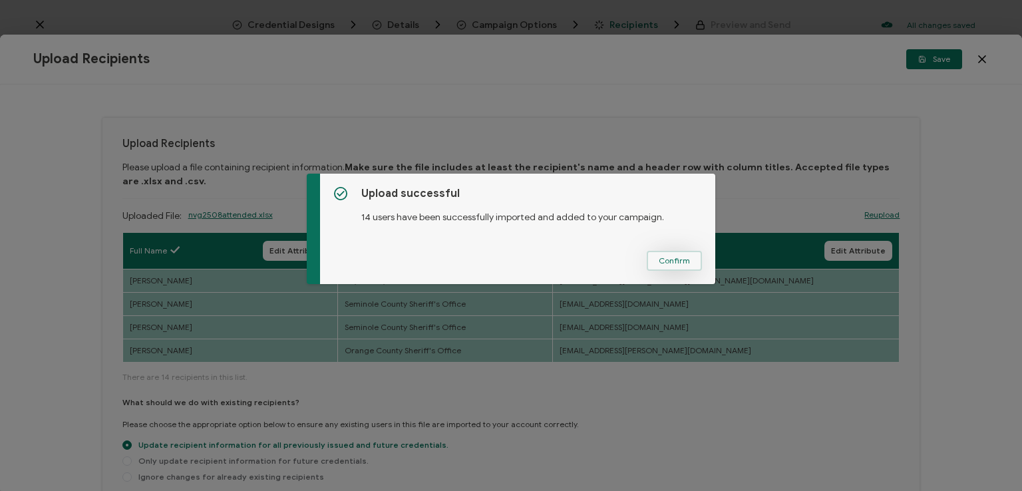
click at [679, 261] on span "Confirm" at bounding box center [674, 261] width 31 height 8
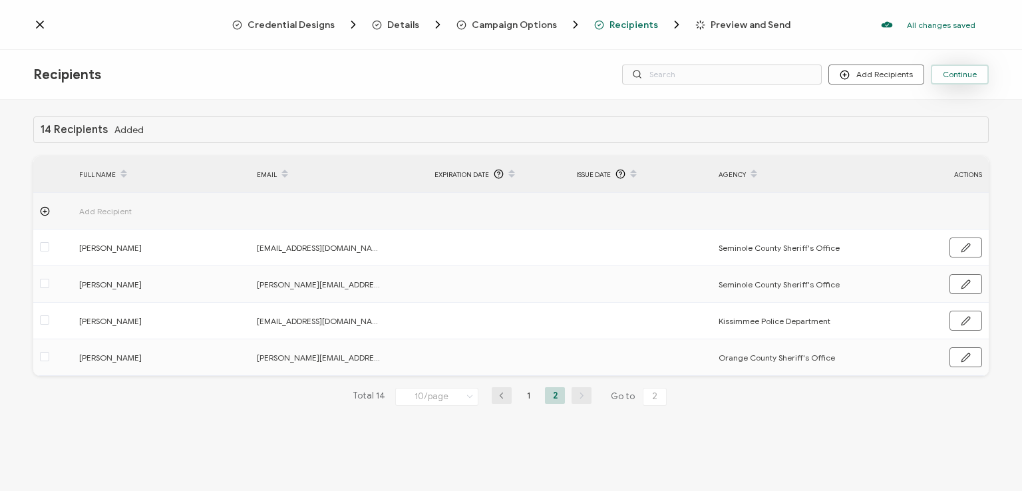
click at [963, 71] on span "Continue" at bounding box center [960, 75] width 34 height 8
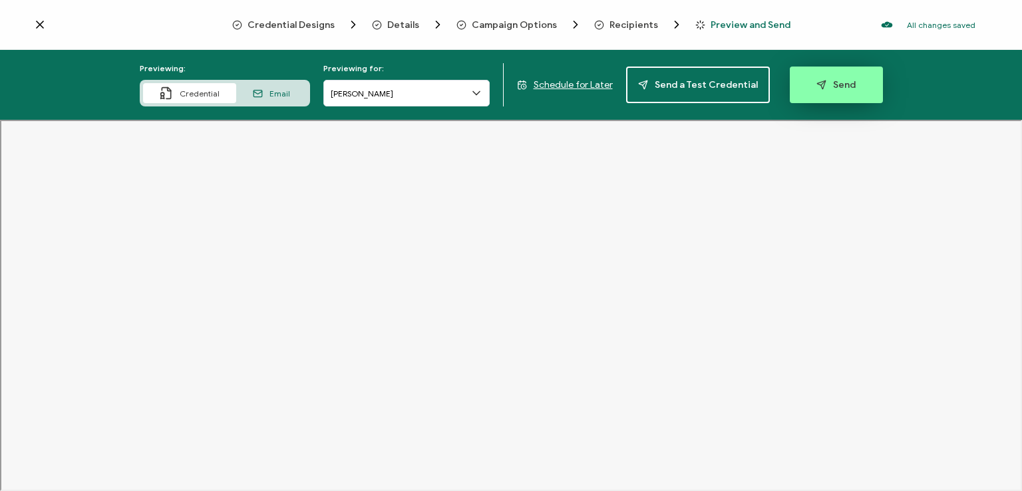
click at [830, 83] on span "Send" at bounding box center [835, 85] width 39 height 10
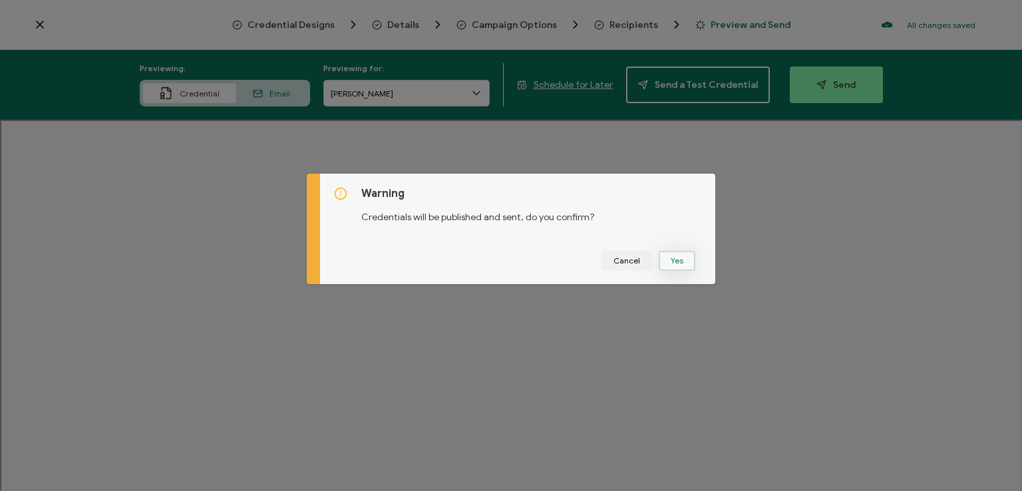
click at [675, 261] on button "Yes" at bounding box center [677, 261] width 37 height 20
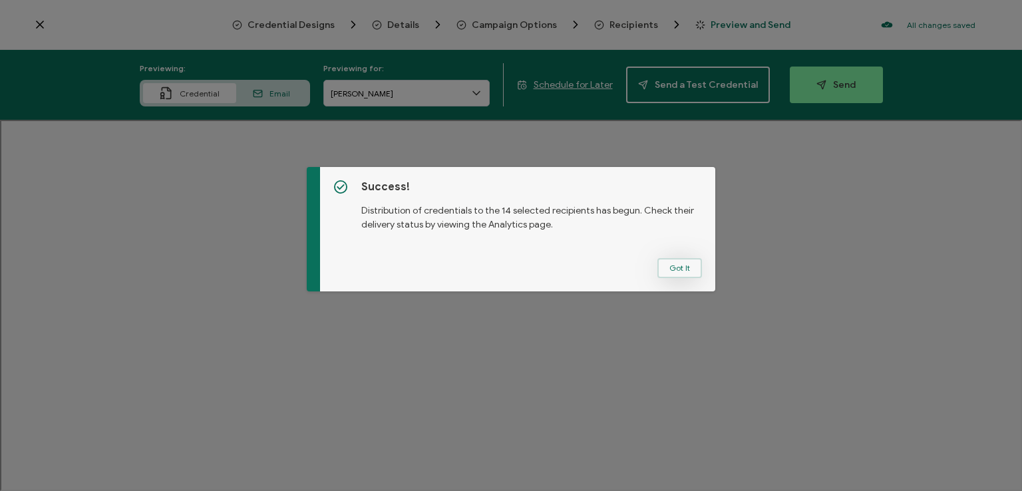
click at [681, 270] on button "Got It" at bounding box center [679, 268] width 45 height 20
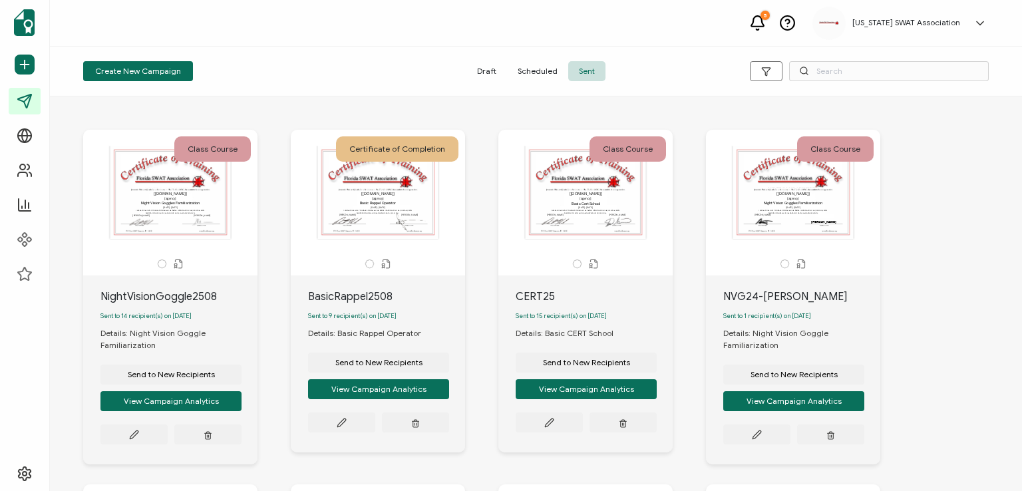
click at [205, 24] on div "5 [US_STATE] SWAT Association [PERSON_NAME] [EMAIL_ADDRESS][DOMAIN_NAME] ID: 56…" at bounding box center [536, 23] width 972 height 47
click at [186, 374] on span "Send to New Recipients" at bounding box center [171, 375] width 87 height 8
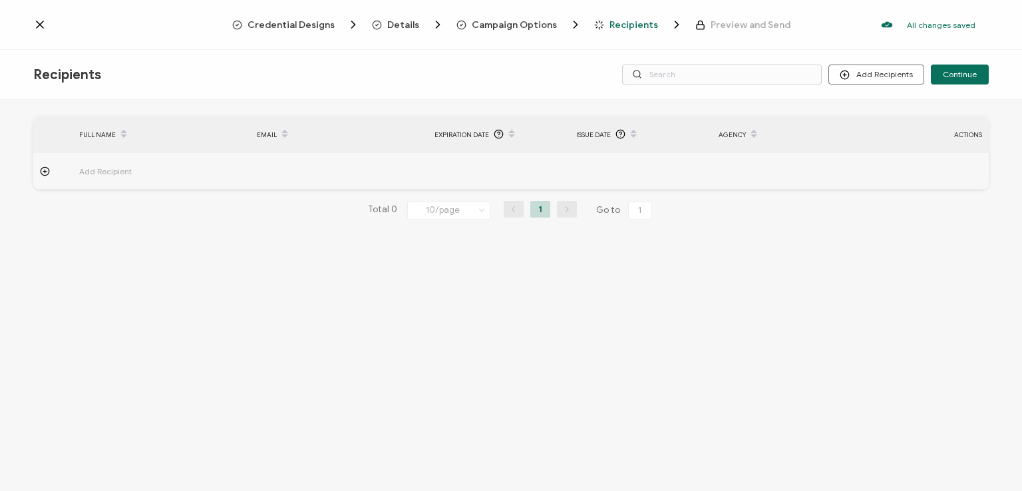
click at [284, 23] on span "Credential Designs" at bounding box center [291, 25] width 87 height 10
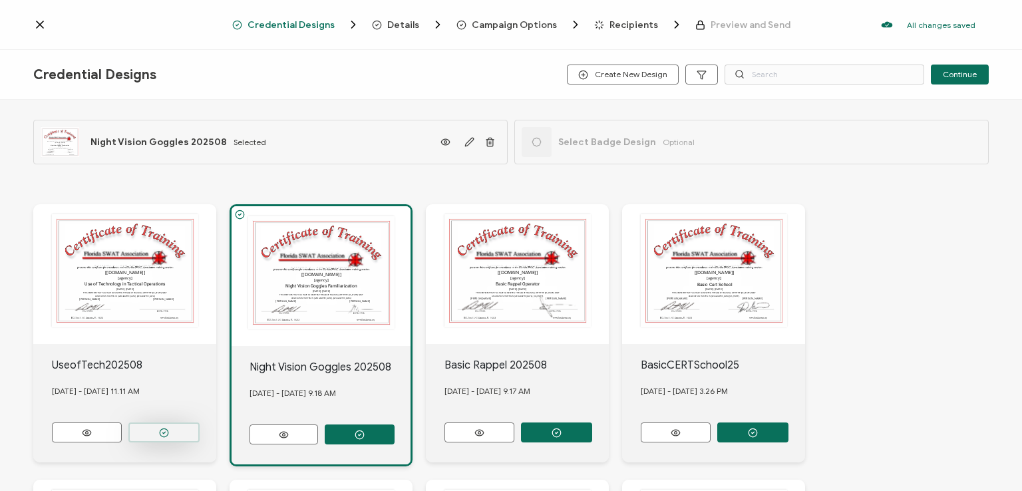
click at [160, 428] on circle "button" at bounding box center [164, 432] width 9 height 9
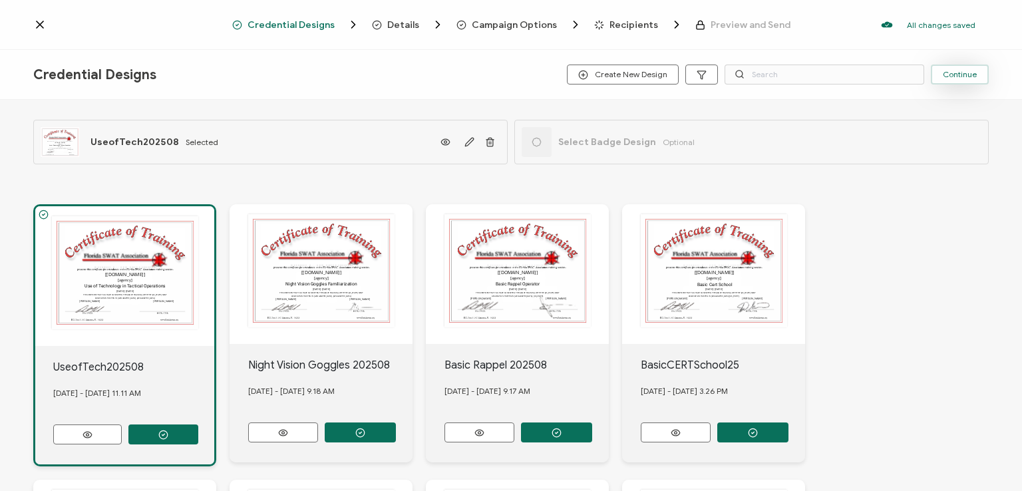
click at [966, 72] on span "Continue" at bounding box center [960, 75] width 34 height 8
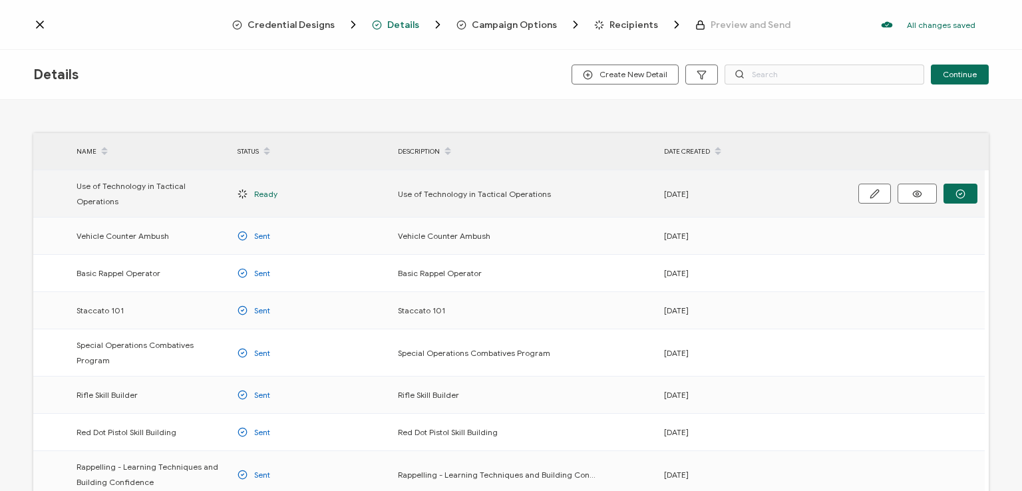
click at [216, 186] on span "Use of Technology in Tactical Operations" at bounding box center [151, 193] width 148 height 31
click at [963, 189] on icon "button" at bounding box center [960, 194] width 10 height 10
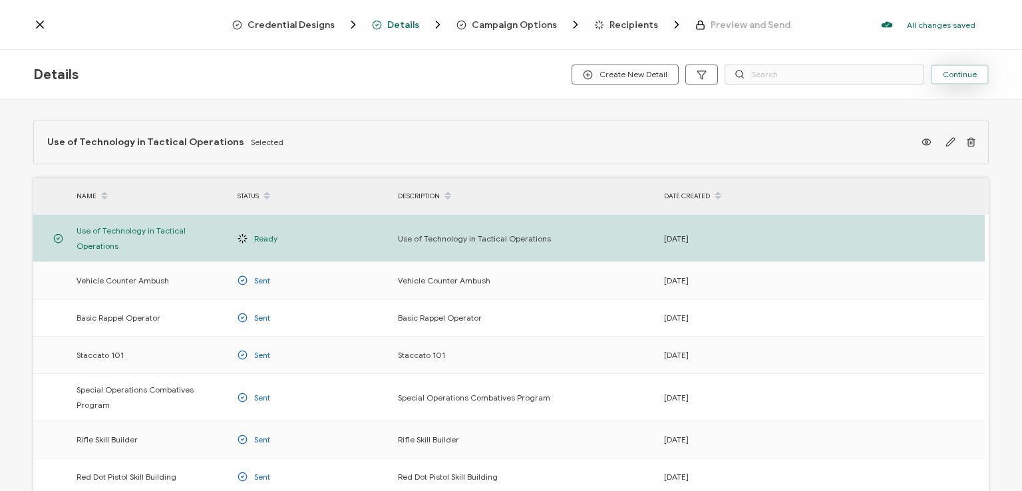
click at [961, 77] on span "Continue" at bounding box center [960, 75] width 34 height 8
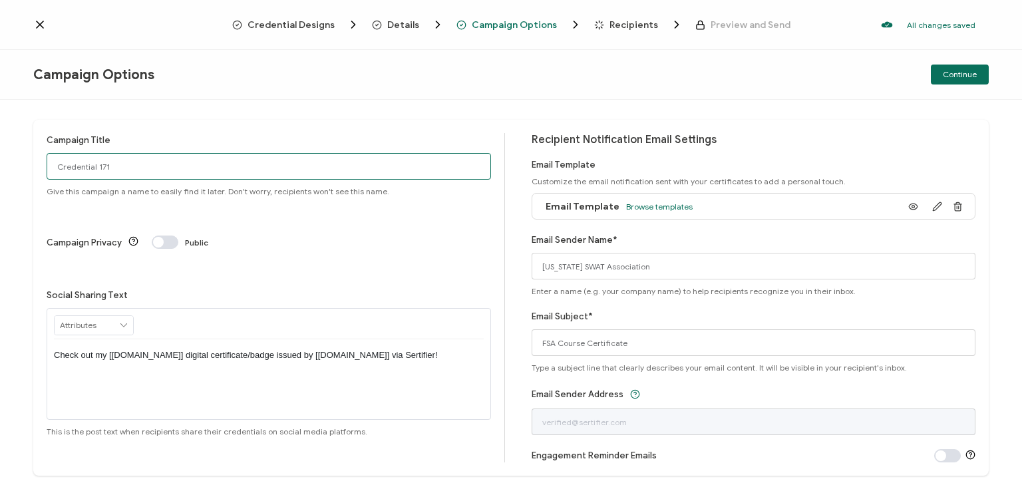
drag, startPoint x: 110, startPoint y: 168, endPoint x: 25, endPoint y: 167, distance: 85.2
click at [25, 167] on div "Campaign Title Credential 171 Give this campaign a name to easily find it later…" at bounding box center [511, 295] width 1022 height 391
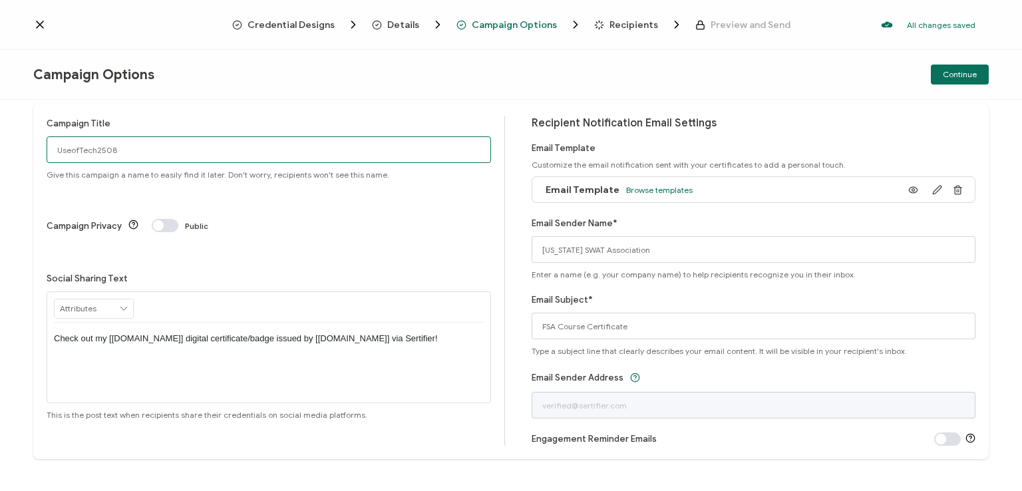
scroll to position [31, 0]
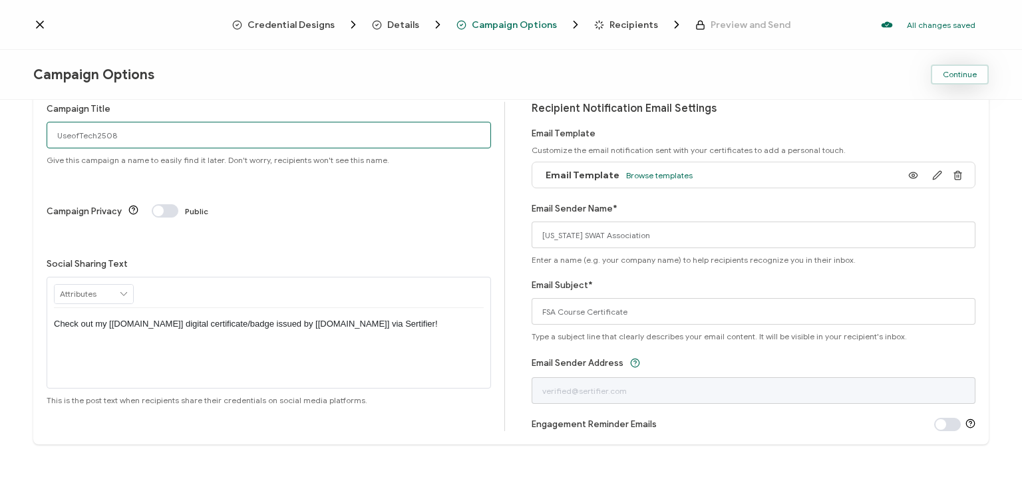
type input "UseofTech2508"
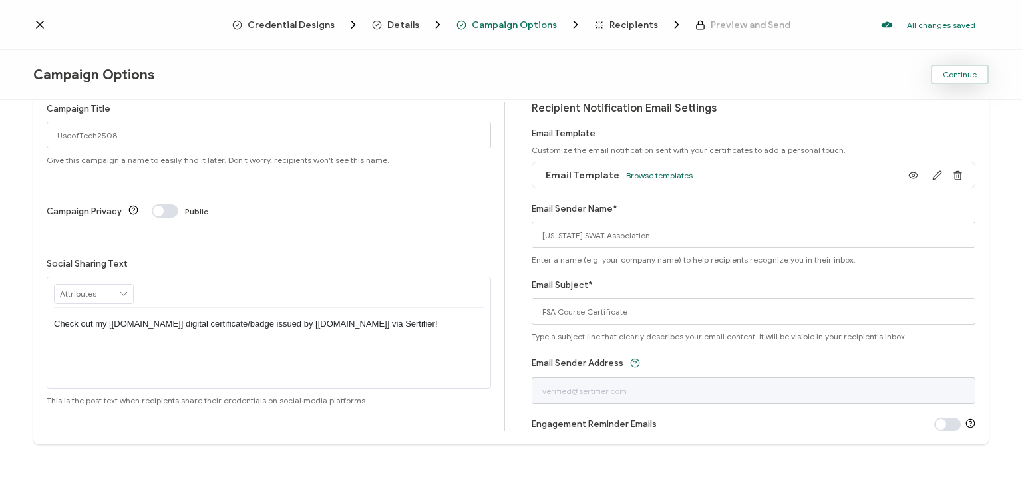
click at [949, 72] on span "Continue" at bounding box center [960, 75] width 34 height 8
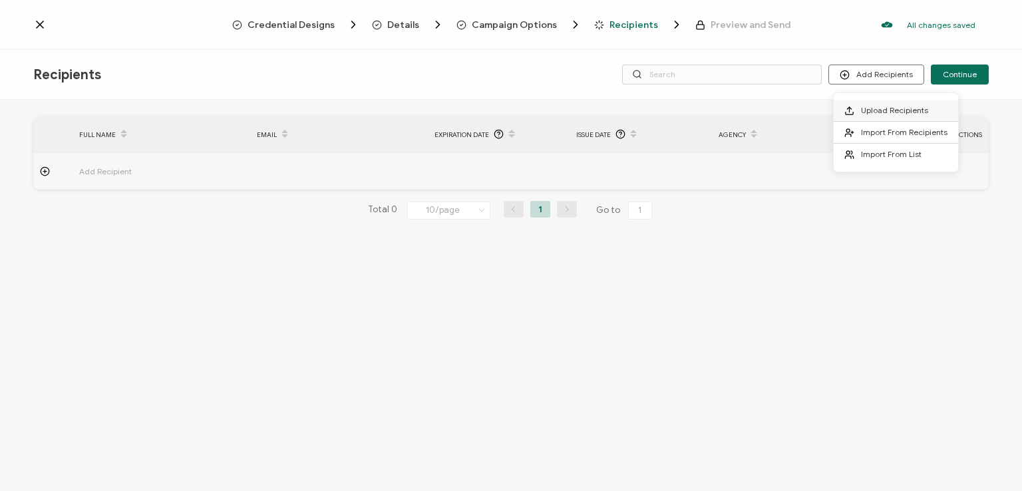
click at [896, 107] on span "Upload Recipients" at bounding box center [894, 110] width 67 height 10
